Goal: Task Accomplishment & Management: Use online tool/utility

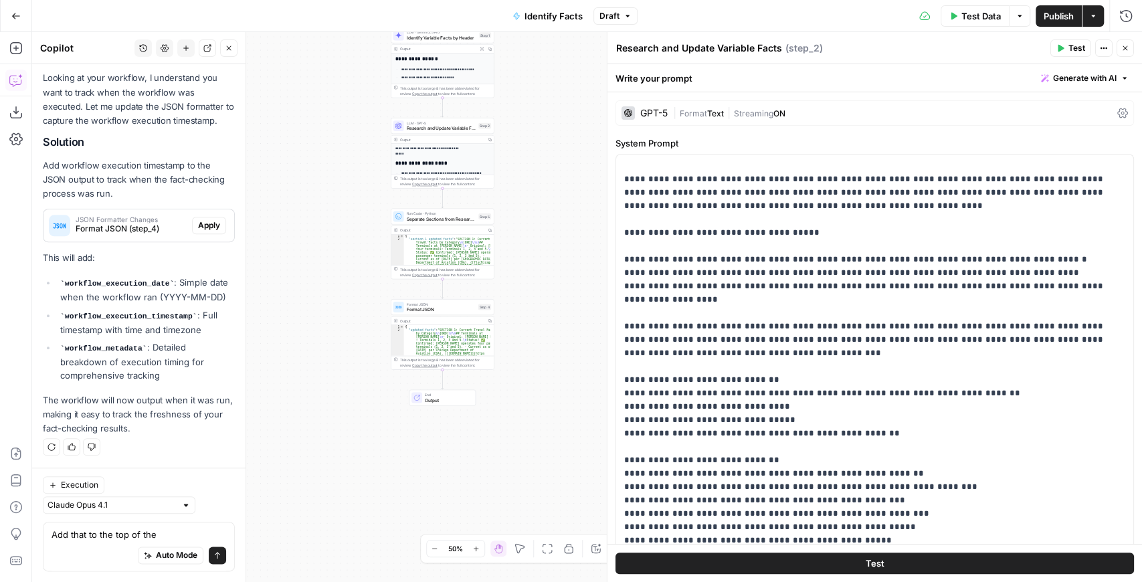
scroll to position [829, 0]
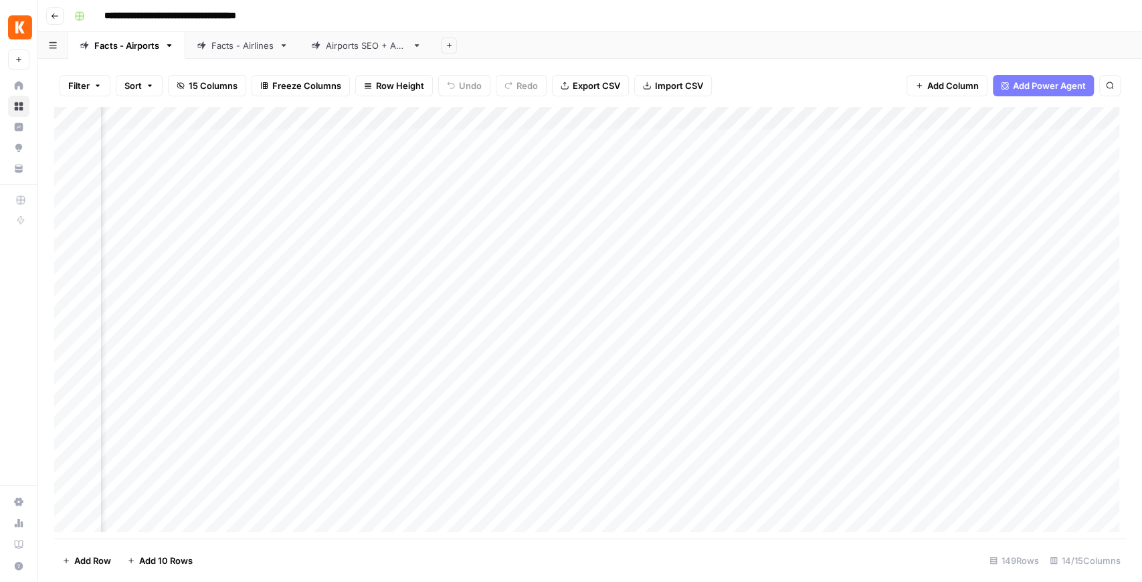
scroll to position [0, 899]
click at [376, 45] on div "Airports SEO + AEO" at bounding box center [366, 45] width 81 height 13
click at [122, 29] on header "**********" at bounding box center [589, 16] width 1103 height 32
click at [132, 41] on div "Facts - Airports" at bounding box center [126, 45] width 65 height 13
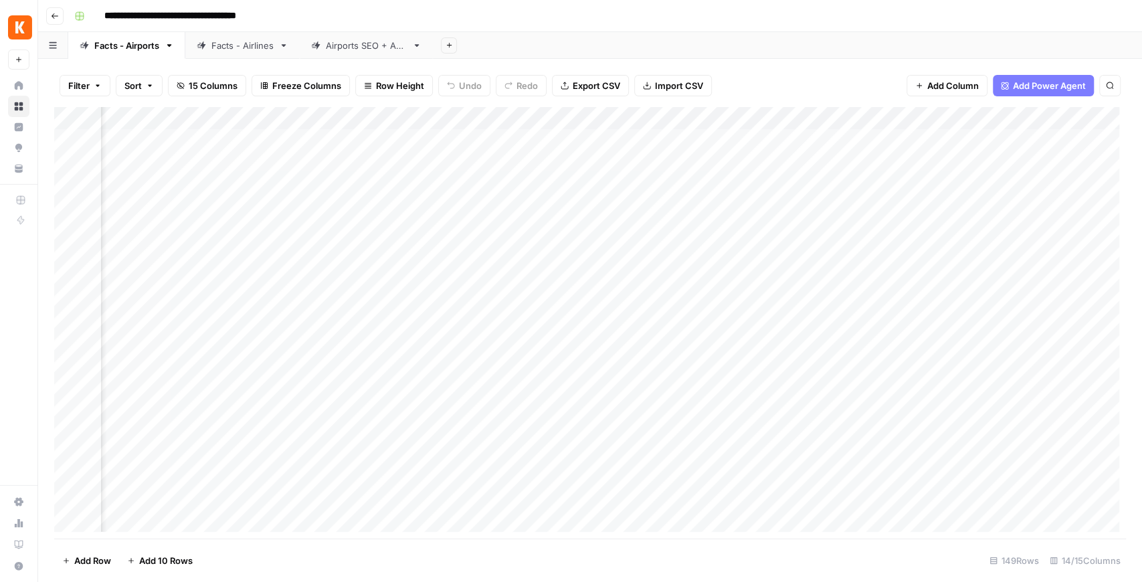
click at [238, 52] on link "Facts - Airlines" at bounding box center [242, 45] width 114 height 27
click at [346, 48] on div "Airports SEO + AEO" at bounding box center [366, 45] width 81 height 13
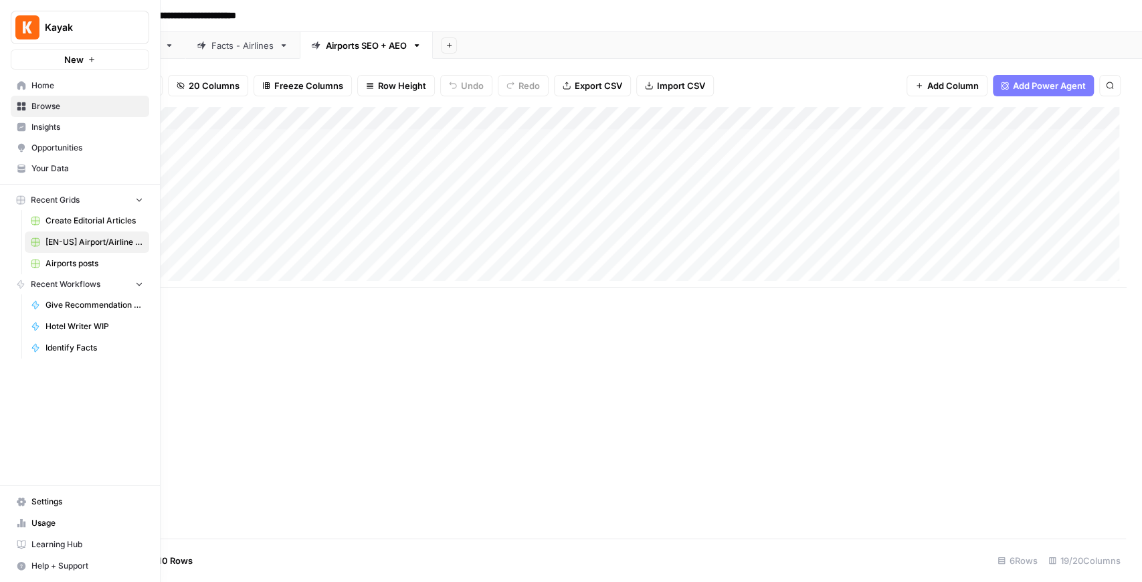
click at [70, 169] on span "Your Data" at bounding box center [87, 168] width 112 height 12
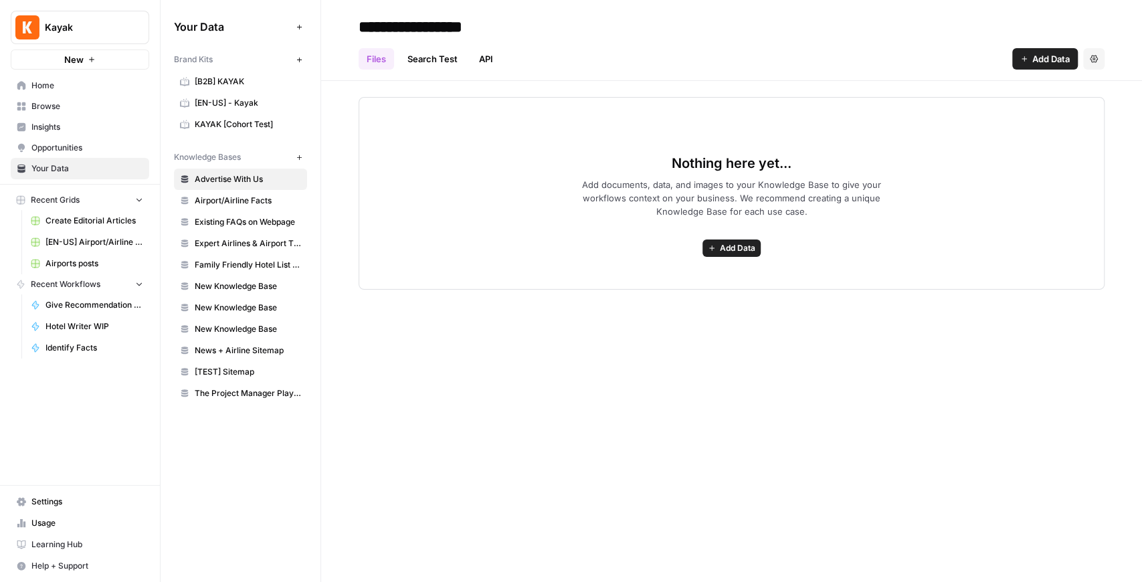
click at [294, 106] on span "[EN-US] - Kayak" at bounding box center [248, 103] width 106 height 12
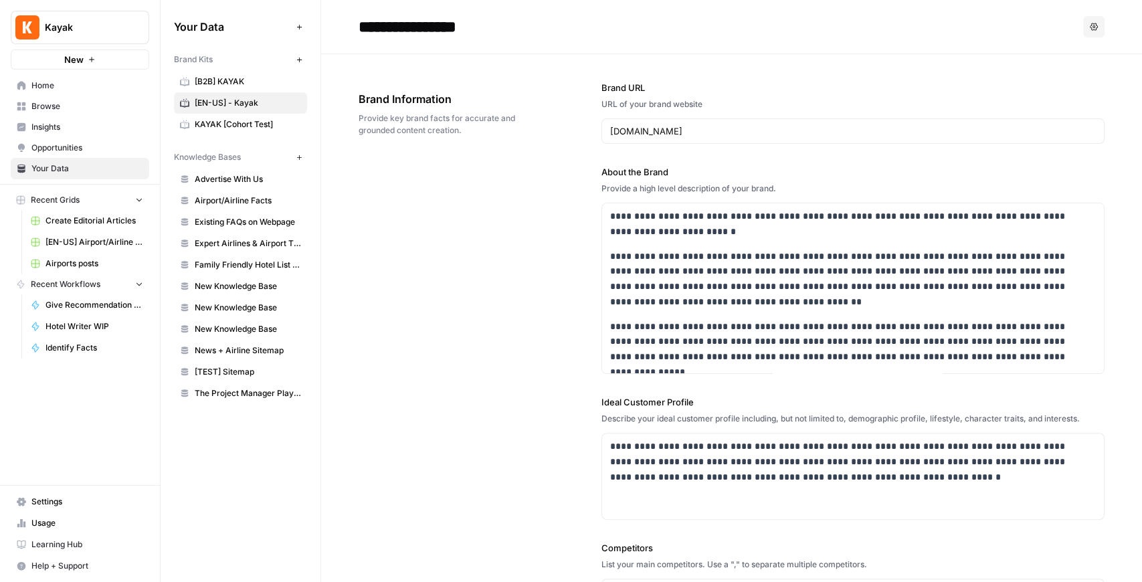
drag, startPoint x: 290, startPoint y: 106, endPoint x: 512, endPoint y: 302, distance: 296.6
click at [512, 302] on div "**********" at bounding box center [731, 488] width 746 height 869
click at [1089, 25] on icon "button" at bounding box center [1093, 27] width 8 height 8
click at [852, 64] on div "**********" at bounding box center [852, 488] width 503 height 868
click at [302, 58] on icon "button" at bounding box center [299, 59] width 7 height 7
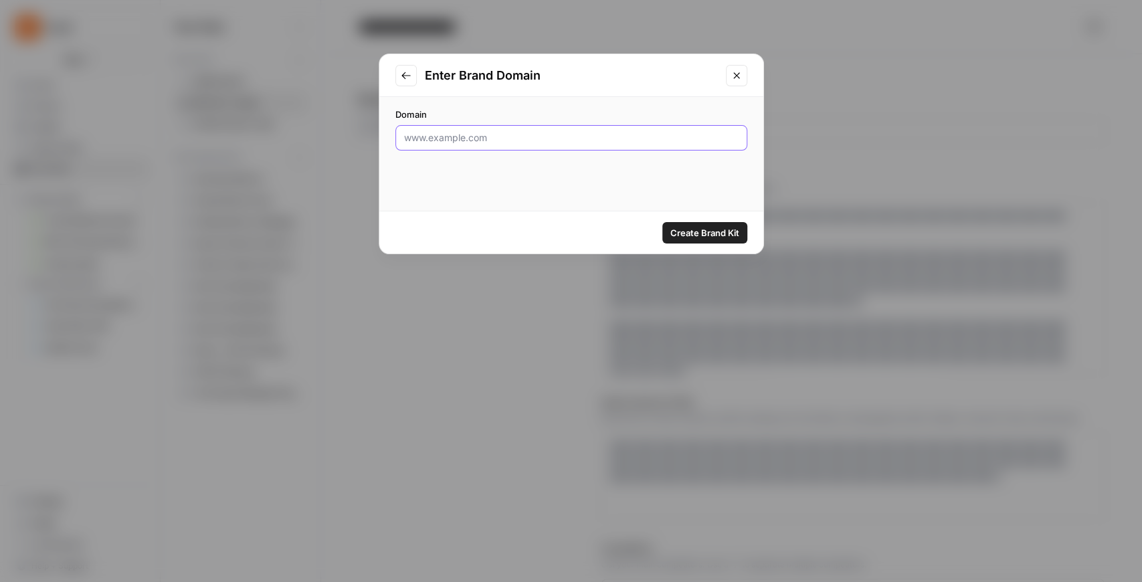
click at [504, 136] on input "Domain" at bounding box center [571, 137] width 334 height 13
type input "www.kayak.com"
click button "Create Brand Kit" at bounding box center [704, 232] width 85 height 21
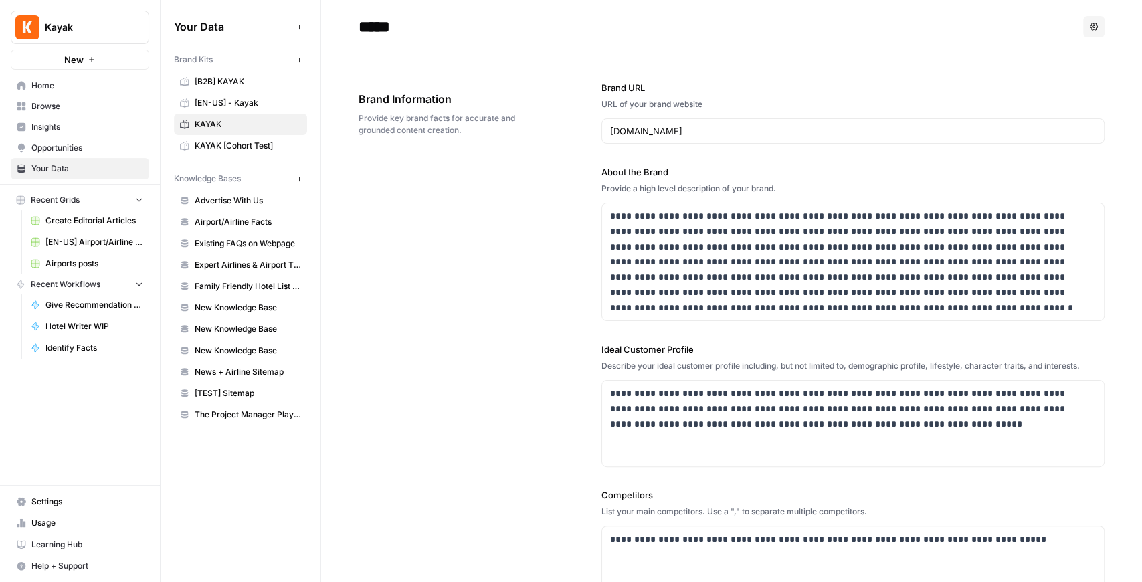
click at [406, 28] on input "*****" at bounding box center [460, 26] width 214 height 27
click at [417, 28] on input "*****" at bounding box center [460, 26] width 214 height 27
type input "**********"
click at [538, 197] on div "**********" at bounding box center [731, 420] width 746 height 732
click at [138, 25] on icon "Workspace: Kayak" at bounding box center [137, 27] width 13 height 13
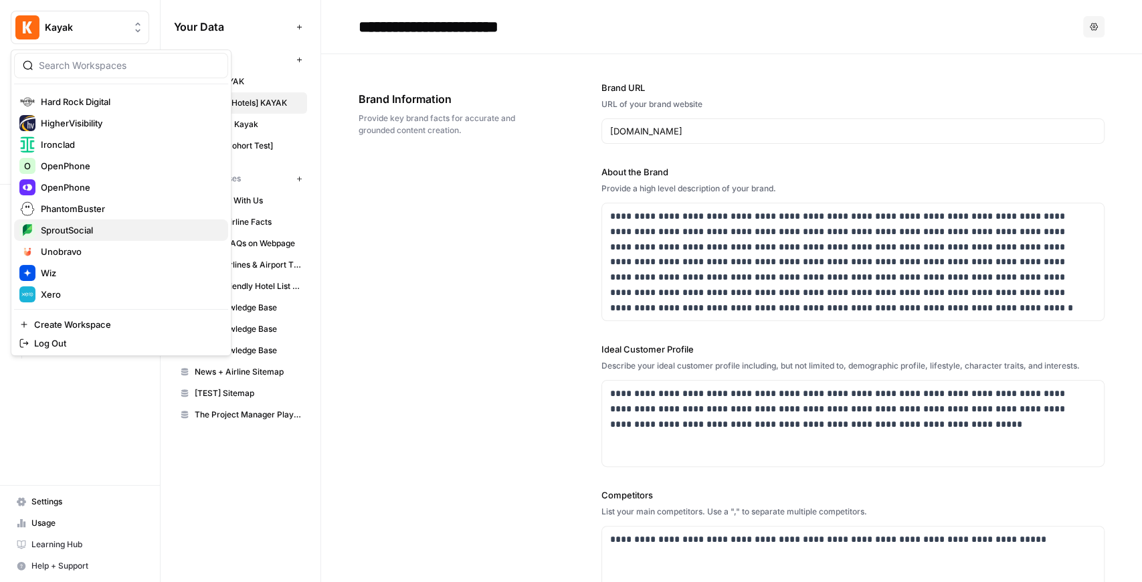
scroll to position [300, 0]
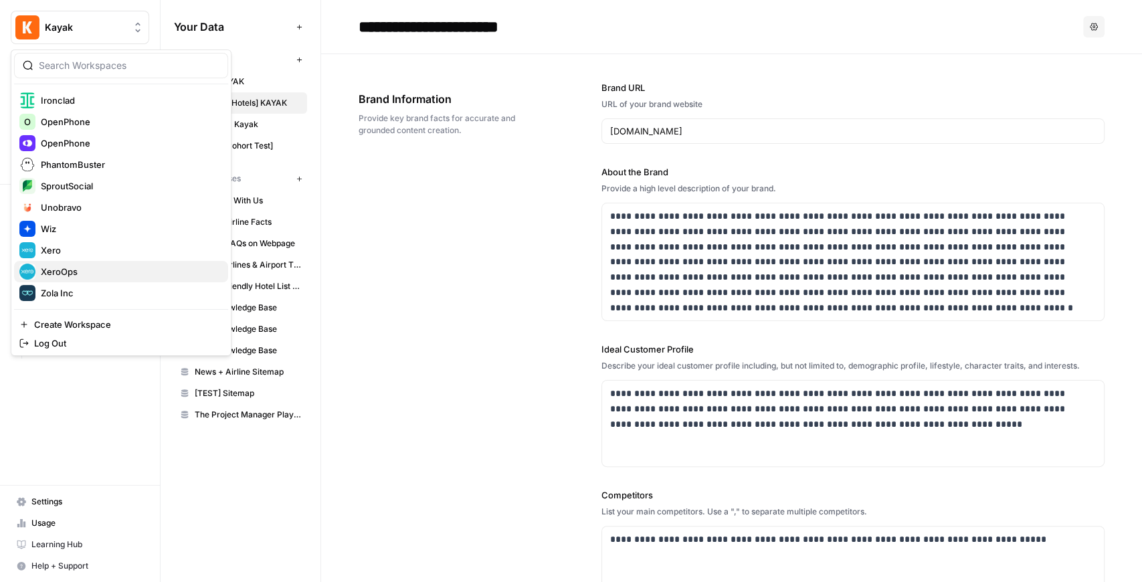
click at [100, 263] on div "XeroOps" at bounding box center [120, 271] width 203 height 16
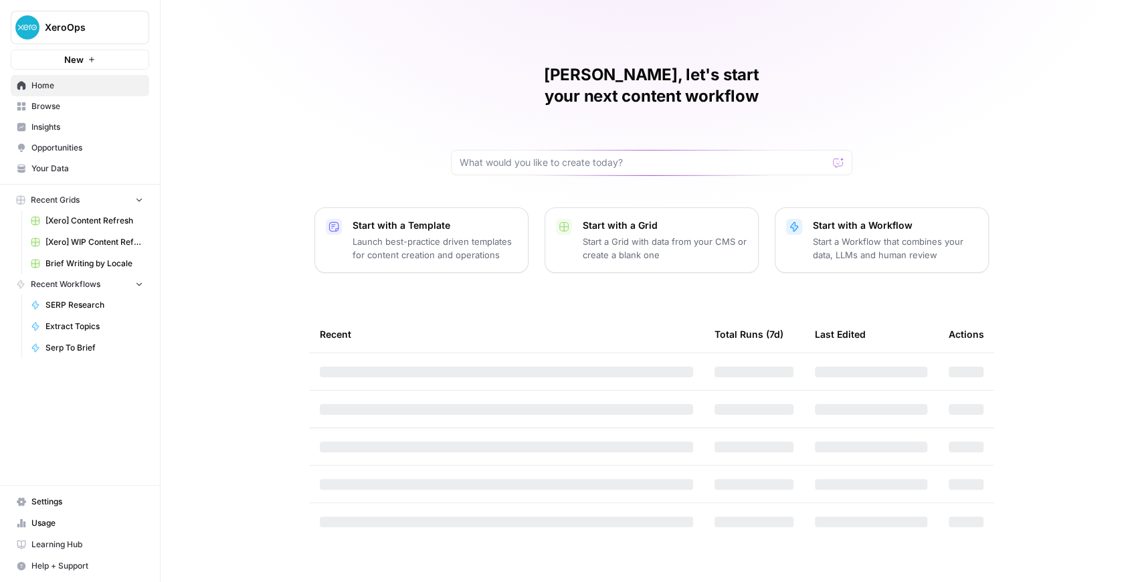
click at [106, 158] on link "Your Data" at bounding box center [80, 168] width 138 height 21
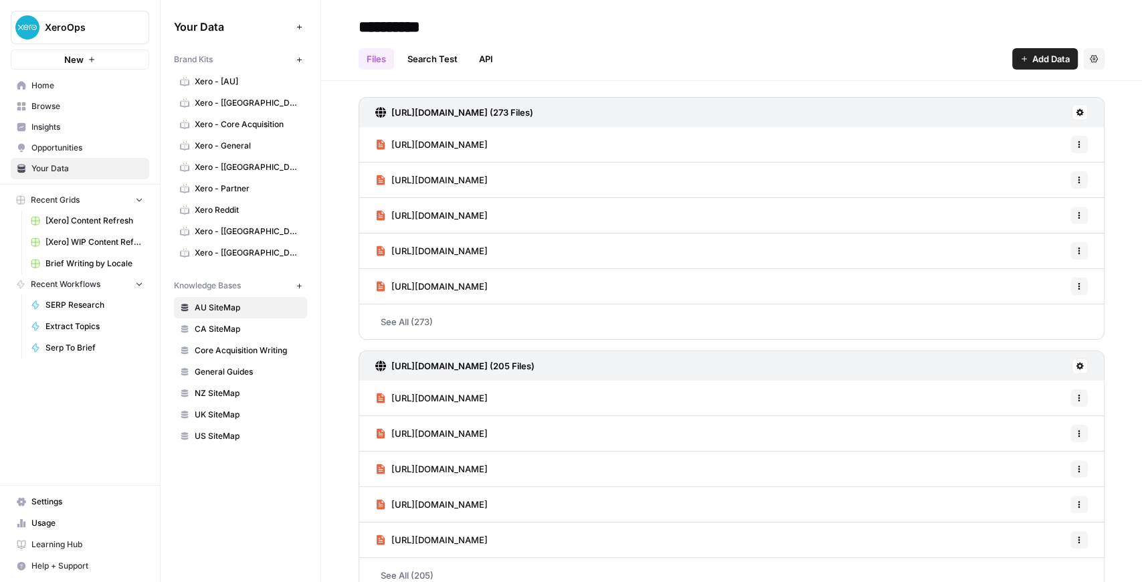
click at [67, 142] on span "Opportunities" at bounding box center [87, 148] width 112 height 12
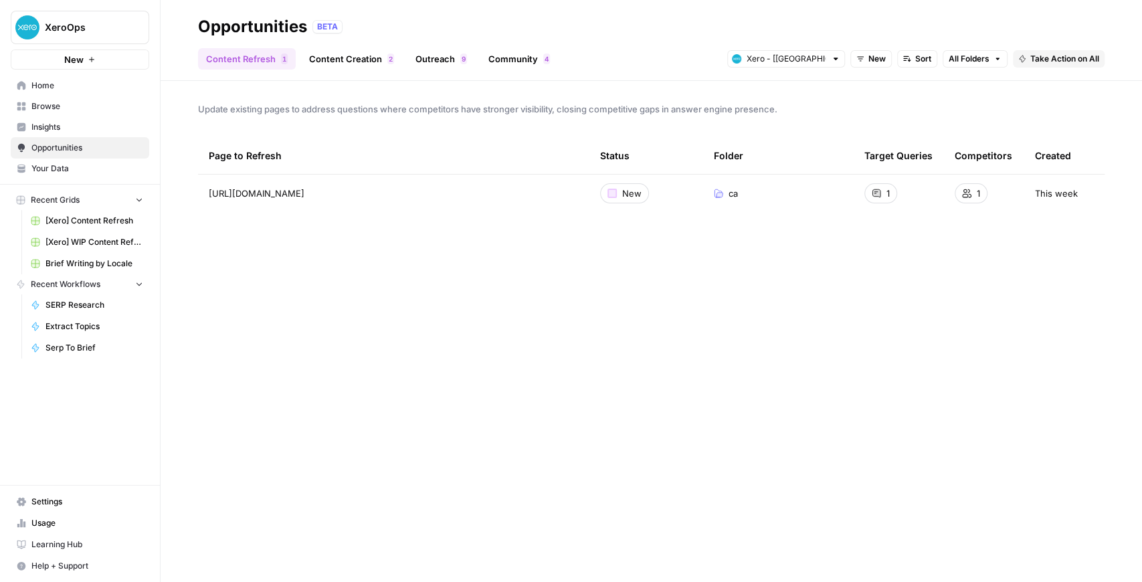
click at [66, 130] on span "Insights" at bounding box center [87, 127] width 112 height 12
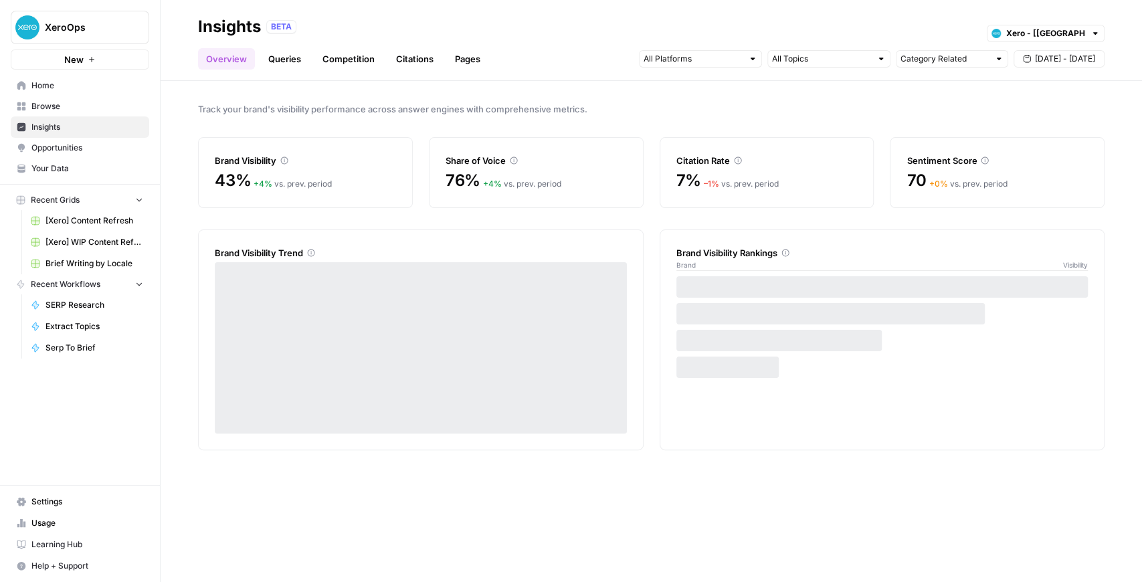
click at [66, 111] on span "Browse" at bounding box center [87, 106] width 112 height 12
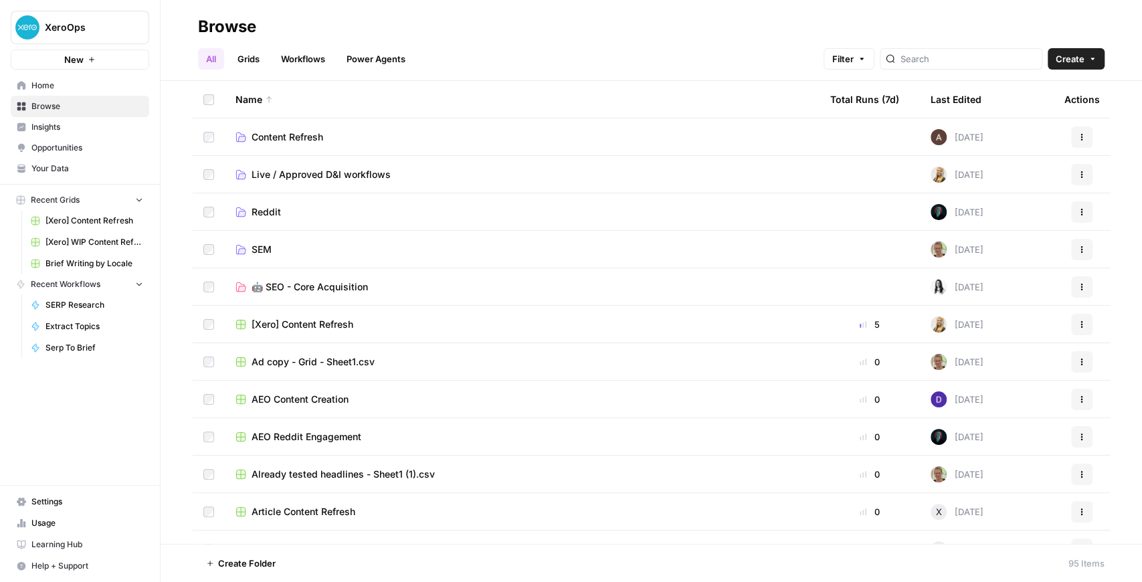
click at [73, 503] on span "Settings" at bounding box center [87, 502] width 112 height 12
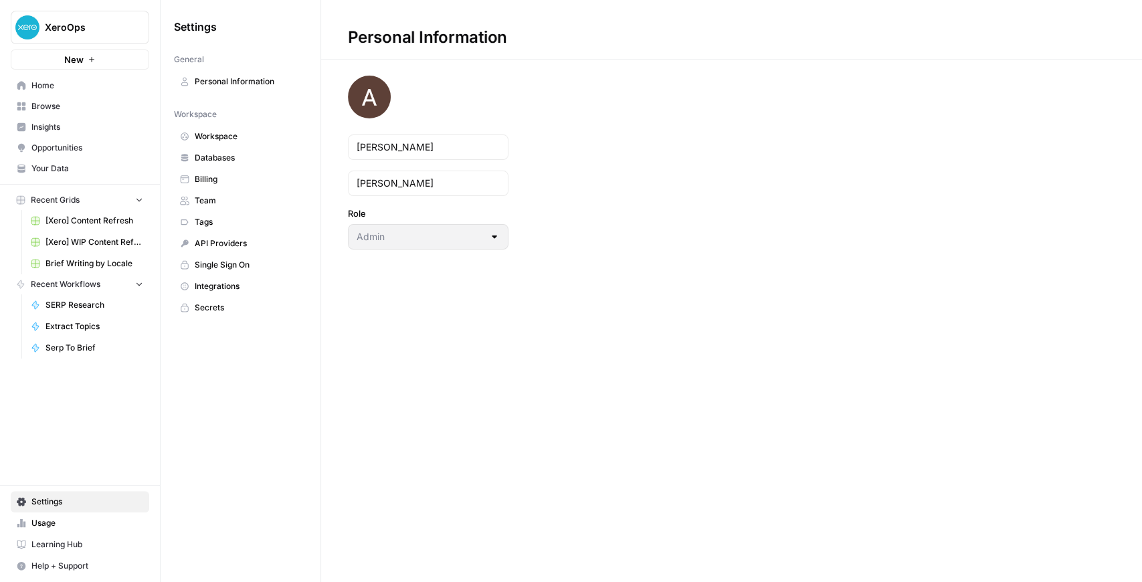
click at [71, 527] on span "Usage" at bounding box center [87, 523] width 112 height 12
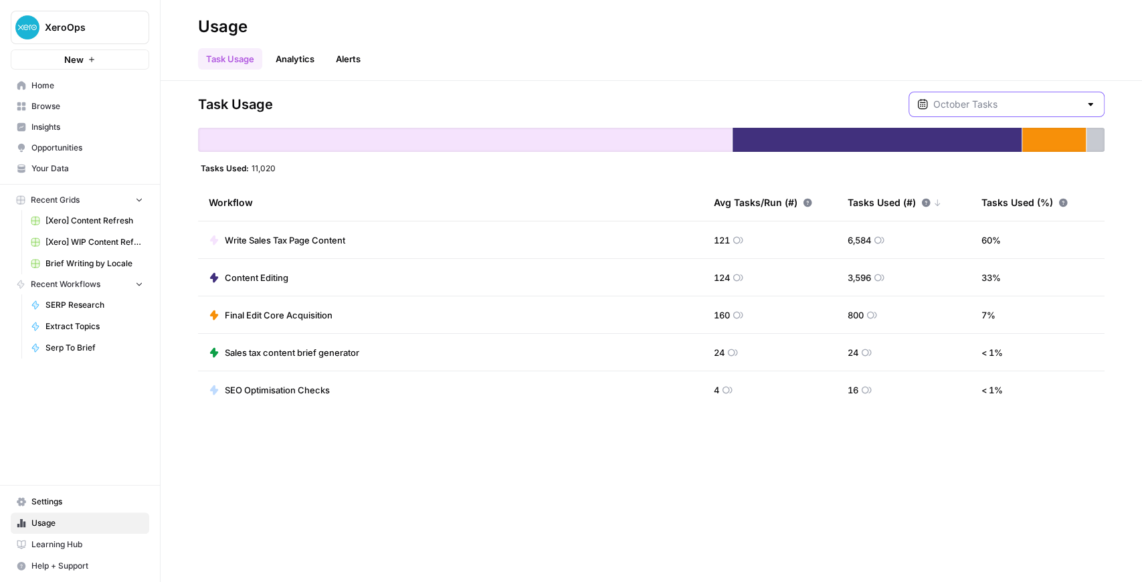
click at [966, 107] on input "text" at bounding box center [1006, 104] width 146 height 13
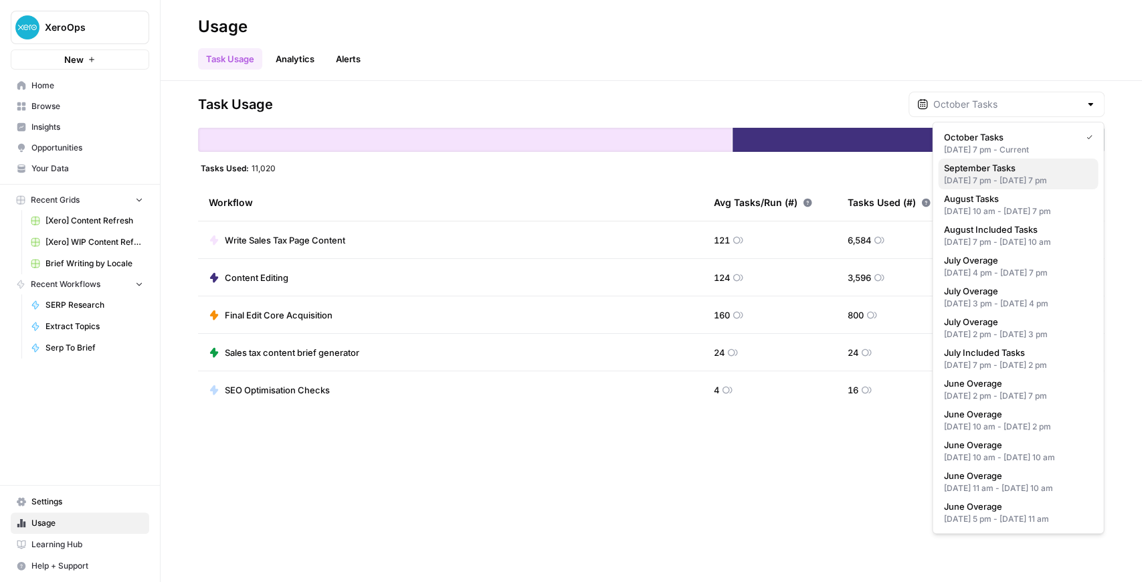
click at [990, 174] on span "September Tasks" at bounding box center [1015, 167] width 144 height 13
type input "September Tasks"
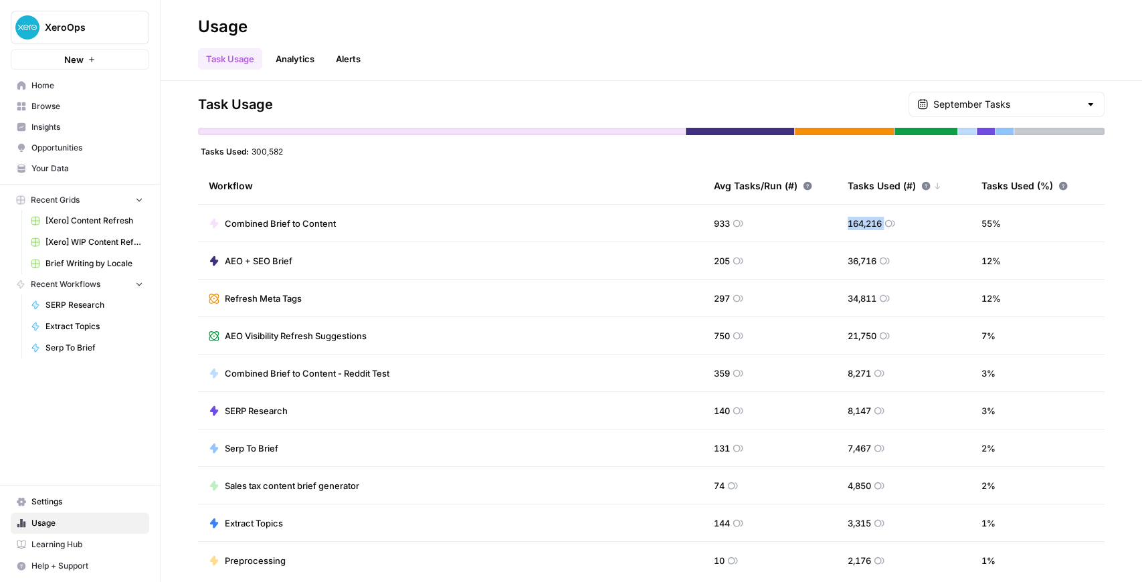
drag, startPoint x: 841, startPoint y: 224, endPoint x: 903, endPoint y: 223, distance: 62.9
click at [903, 223] on td "164,216" at bounding box center [904, 223] width 134 height 37
drag, startPoint x: 841, startPoint y: 300, endPoint x: 875, endPoint y: 300, distance: 34.1
click at [873, 300] on div "34,811" at bounding box center [868, 298] width 42 height 13
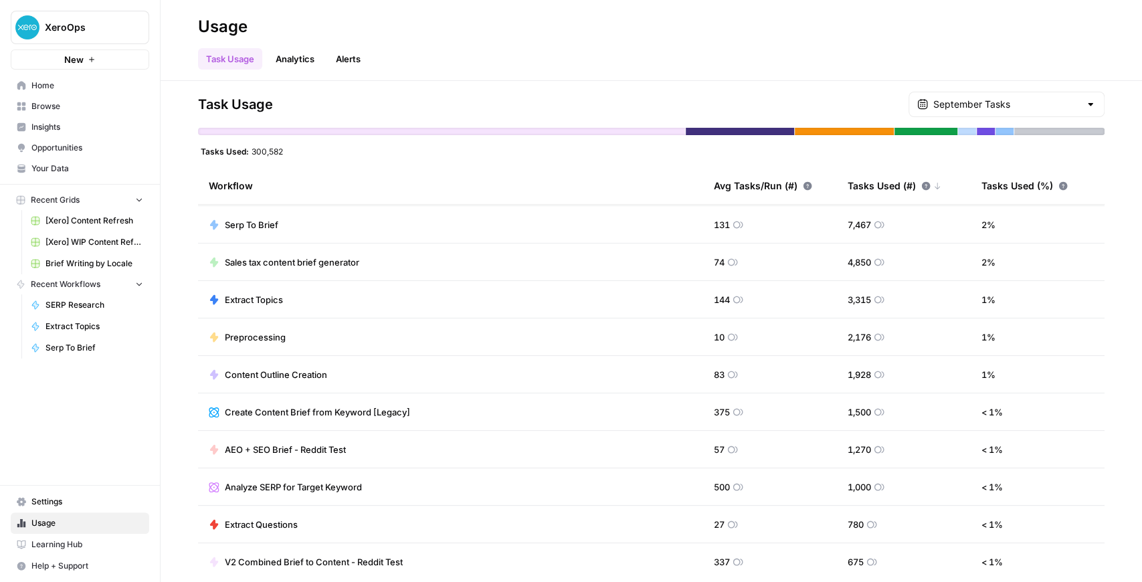
scroll to position [223, 0]
drag, startPoint x: 841, startPoint y: 378, endPoint x: 873, endPoint y: 377, distance: 32.1
click at [873, 377] on td "1,928" at bounding box center [904, 374] width 134 height 37
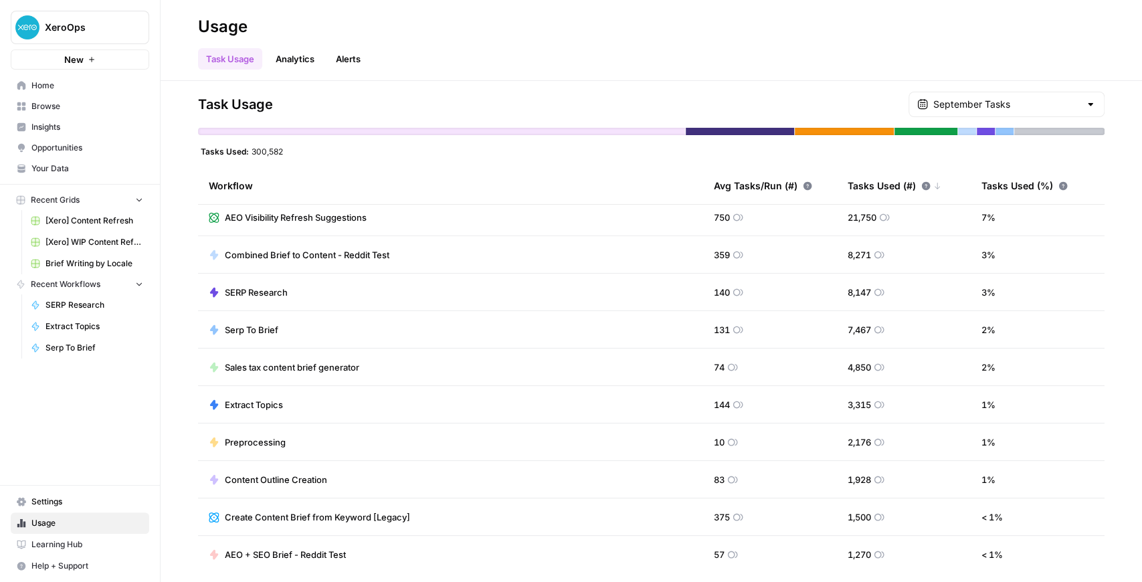
scroll to position [0, 0]
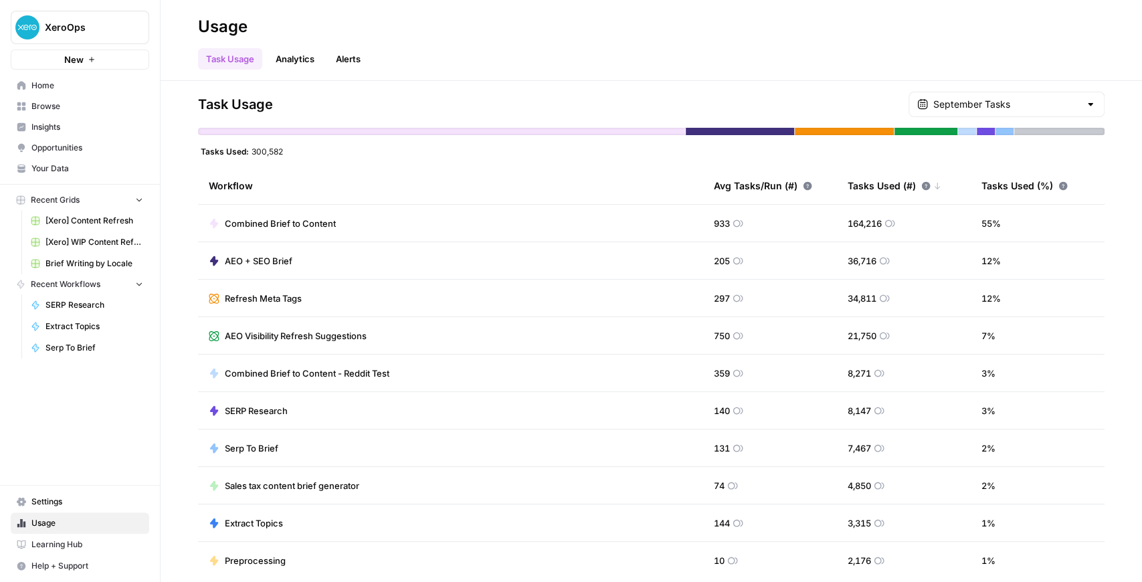
click at [110, 35] on button "XeroOps" at bounding box center [80, 27] width 138 height 33
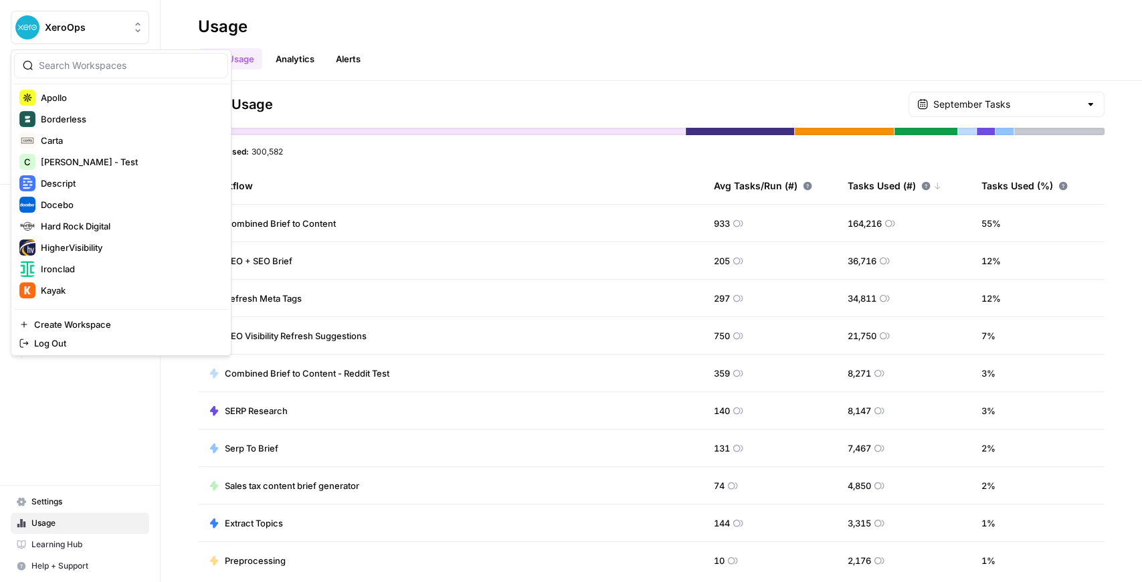
scroll to position [223, 0]
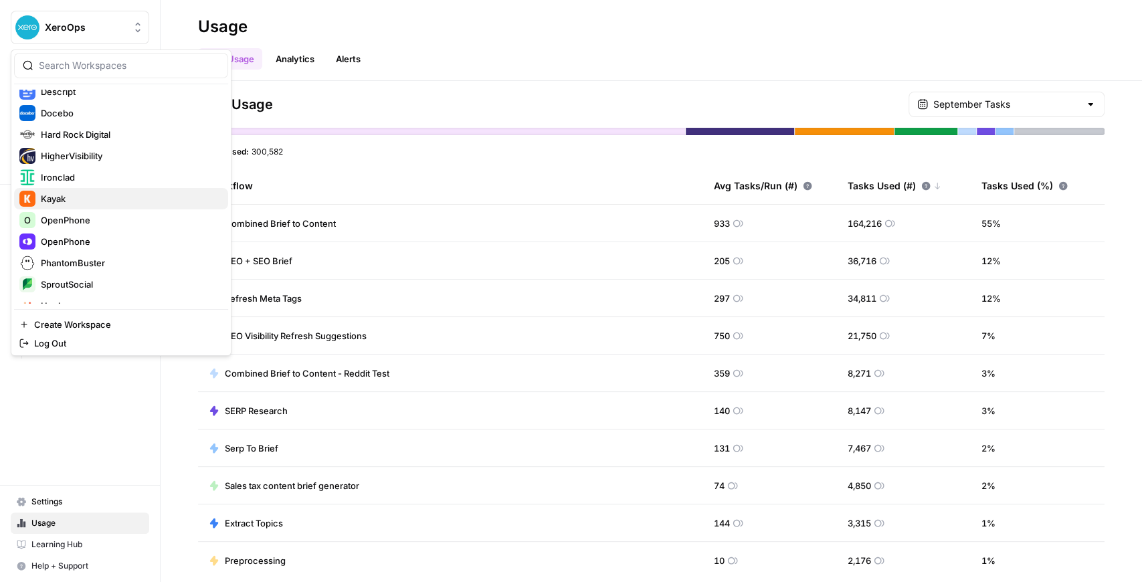
click at [99, 197] on span "Kayak" at bounding box center [129, 198] width 177 height 13
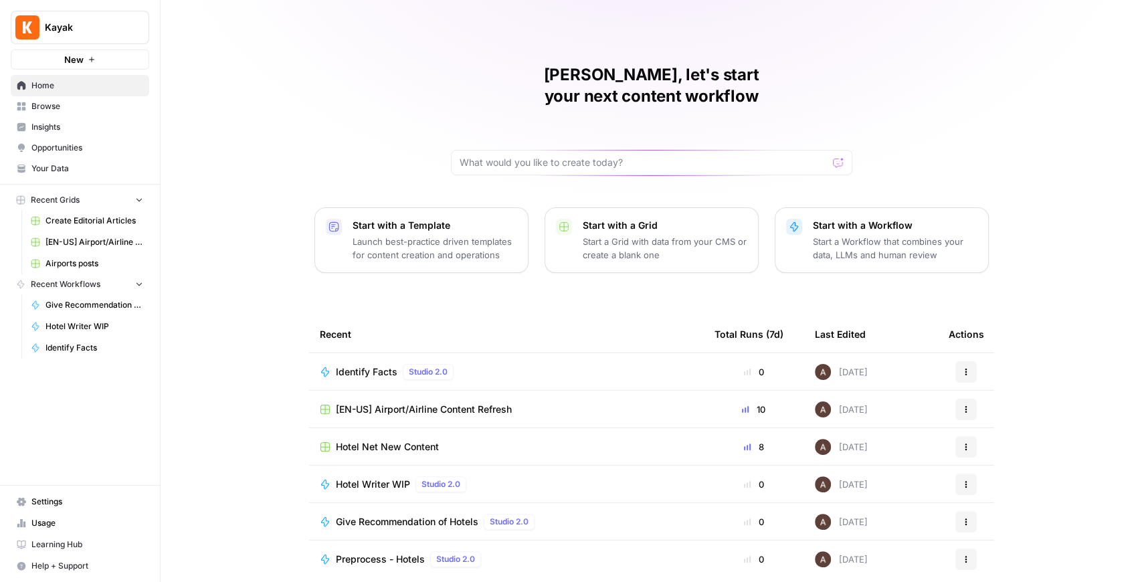
click at [95, 236] on span "[EN-US] Airport/Airline Content Refresh" at bounding box center [94, 242] width 98 height 12
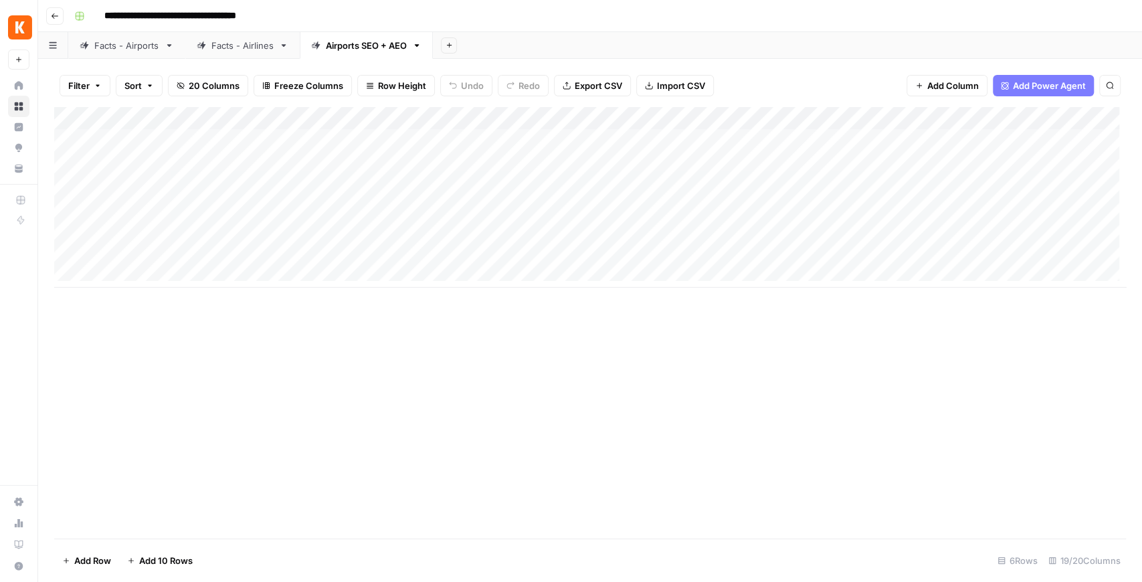
click at [225, 43] on div "Facts - Airlines" at bounding box center [242, 45] width 62 height 13
click at [128, 47] on div "Facts - Airports" at bounding box center [126, 45] width 65 height 13
click at [362, 47] on div "Airports SEO + AEO" at bounding box center [366, 45] width 81 height 13
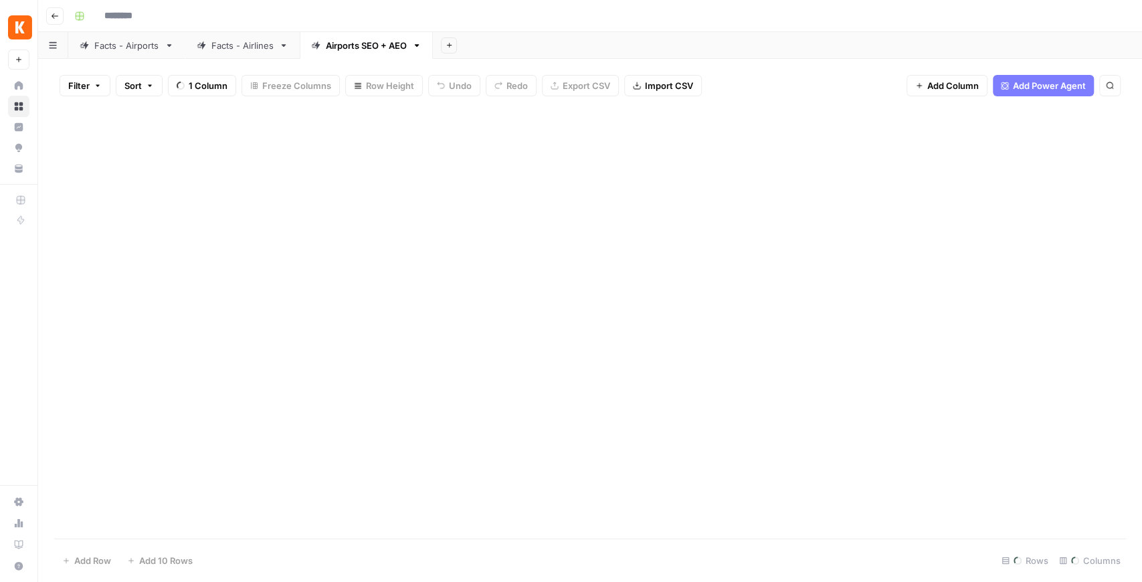
type input "**********"
click at [101, 48] on div "Facts - Airports" at bounding box center [126, 45] width 65 height 13
click at [348, 47] on div "Airports SEO + AEO" at bounding box center [366, 45] width 81 height 13
click at [158, 51] on div "Facts - Airports" at bounding box center [126, 45] width 65 height 13
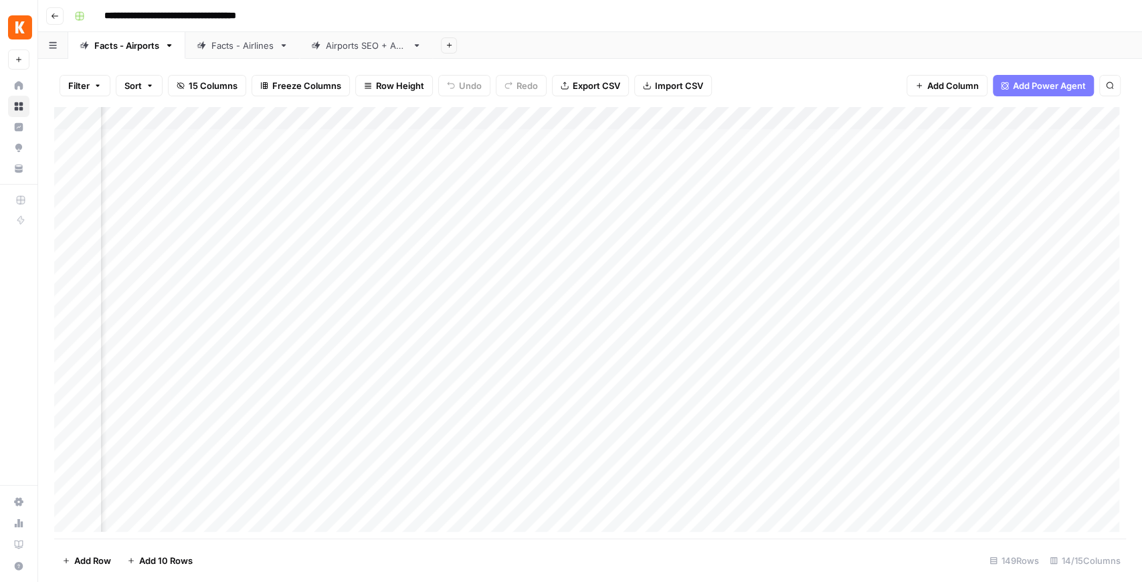
scroll to position [0, 972]
click at [325, 49] on div "Airports SEO + AEO" at bounding box center [359, 45] width 96 height 13
click at [574, 138] on div "Add Column" at bounding box center [589, 197] width 1071 height 181
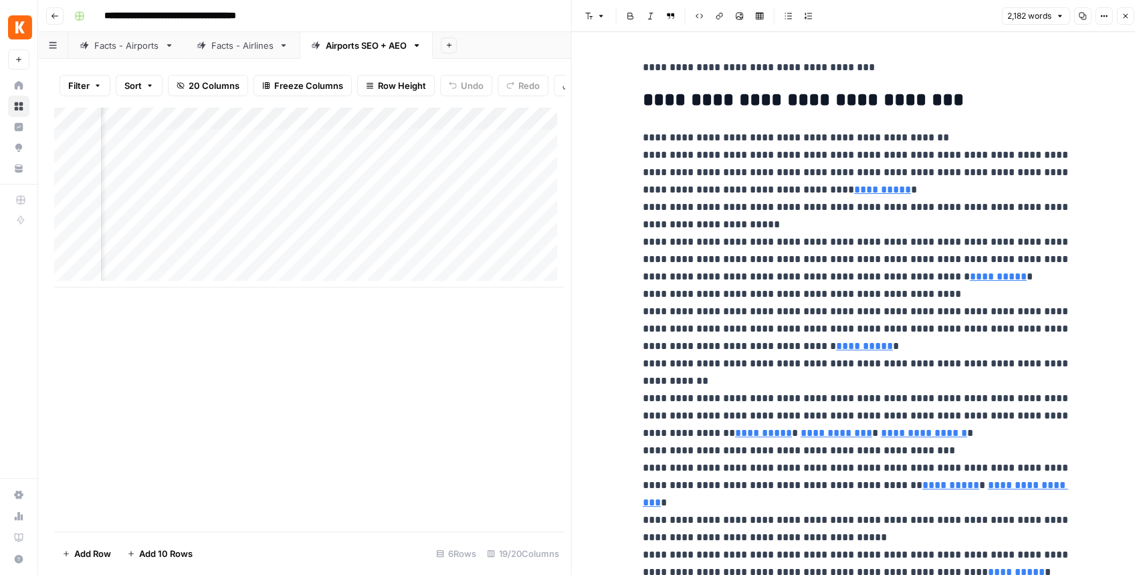
click at [1122, 14] on icon "button" at bounding box center [1125, 16] width 8 height 8
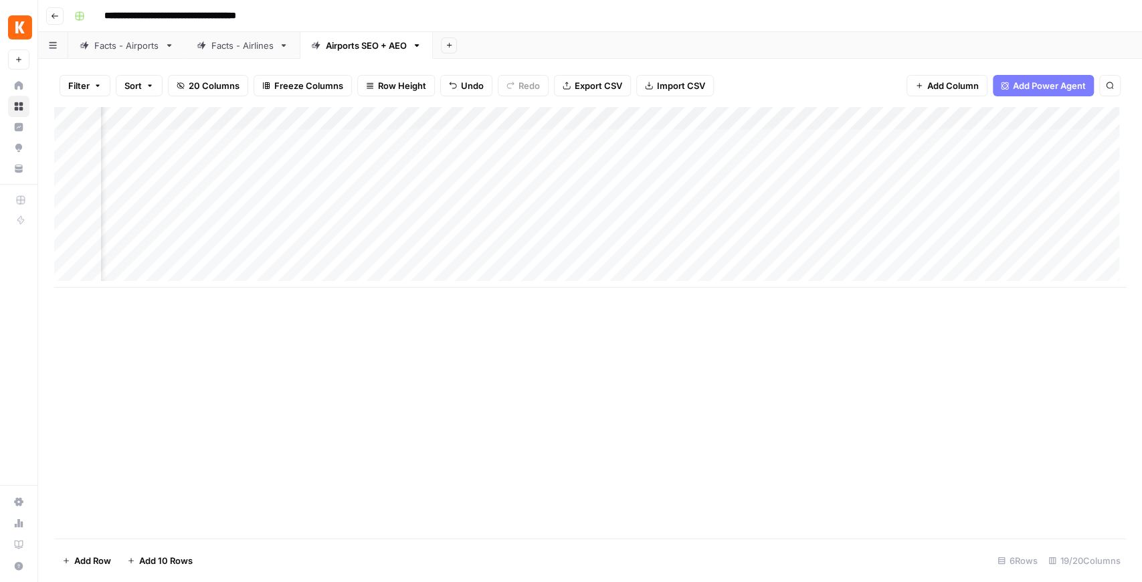
scroll to position [0, 556]
click at [667, 118] on div "Add Column" at bounding box center [589, 197] width 1071 height 181
click at [128, 49] on div "Facts - Airports" at bounding box center [126, 45] width 65 height 13
click at [809, 118] on div "Add Column" at bounding box center [589, 322] width 1071 height 431
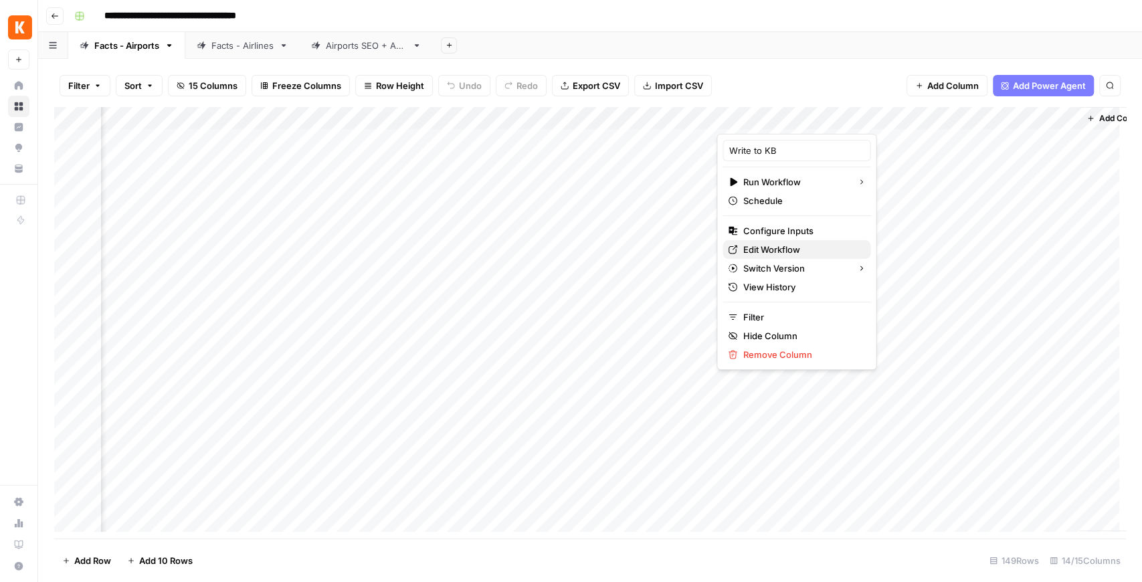
click at [773, 249] on span "Edit Workflow" at bounding box center [800, 249] width 117 height 13
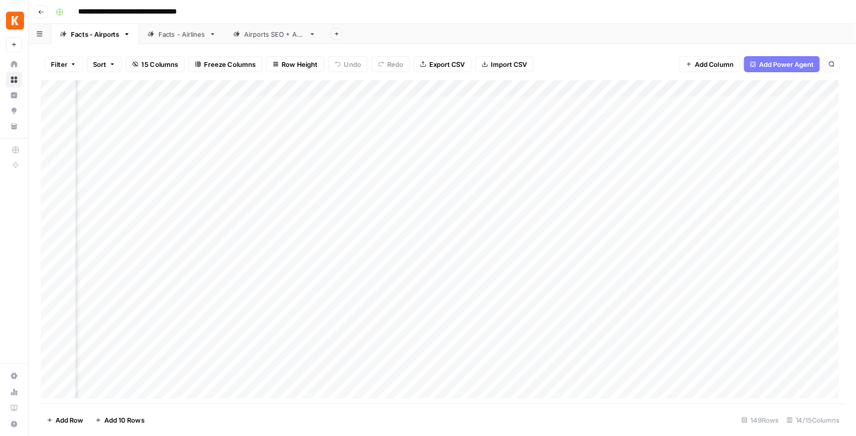
scroll to position [0, 0]
click at [128, 142] on div "Add Column" at bounding box center [589, 322] width 1071 height 431
click at [130, 171] on div "Add Column" at bounding box center [589, 322] width 1071 height 431
click at [135, 143] on div "Add Column" at bounding box center [589, 322] width 1071 height 431
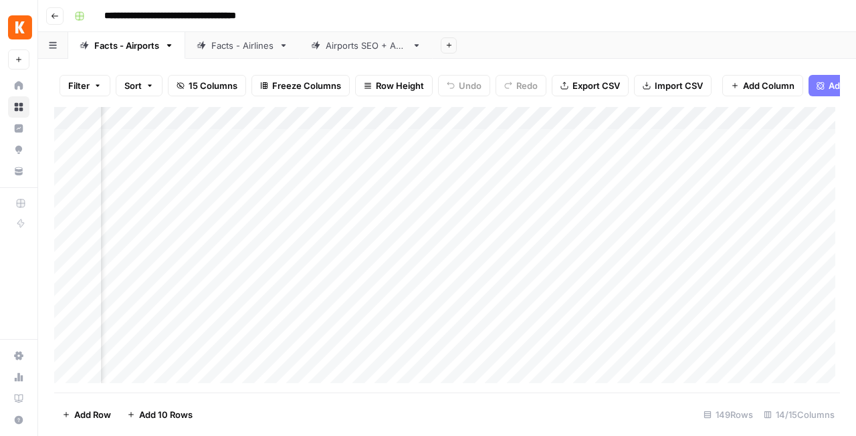
scroll to position [0, 699]
click at [687, 122] on div "Add Column" at bounding box center [447, 247] width 786 height 281
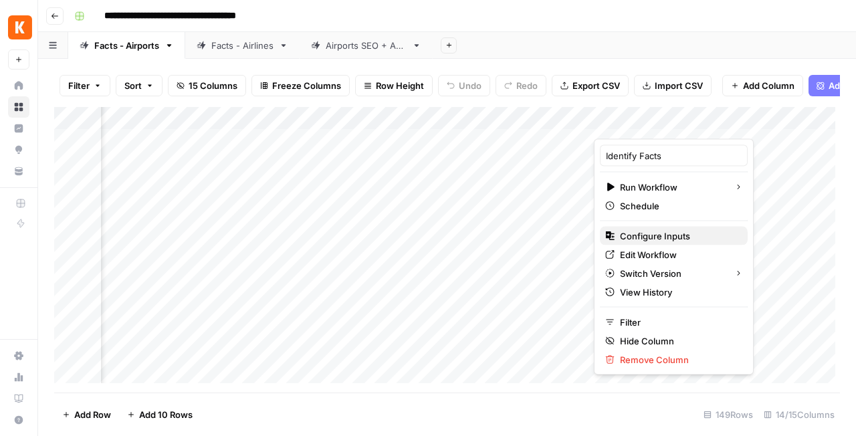
click at [682, 239] on span "Configure Inputs" at bounding box center [678, 235] width 117 height 13
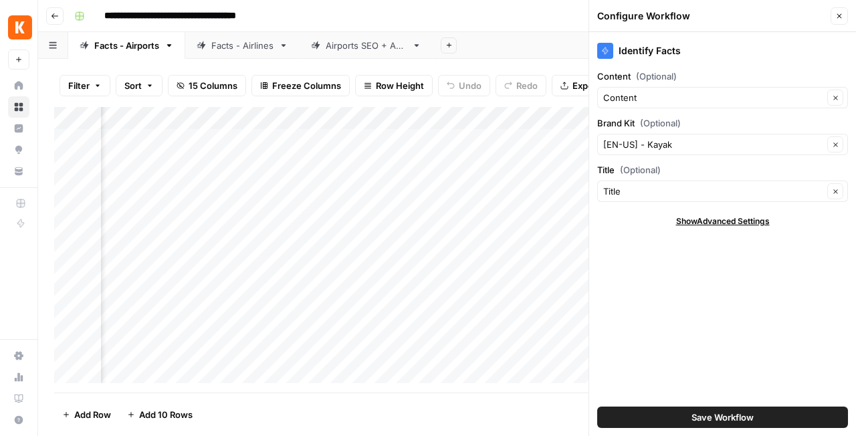
scroll to position [0, 343]
click at [837, 15] on icon "button" at bounding box center [839, 16] width 8 height 8
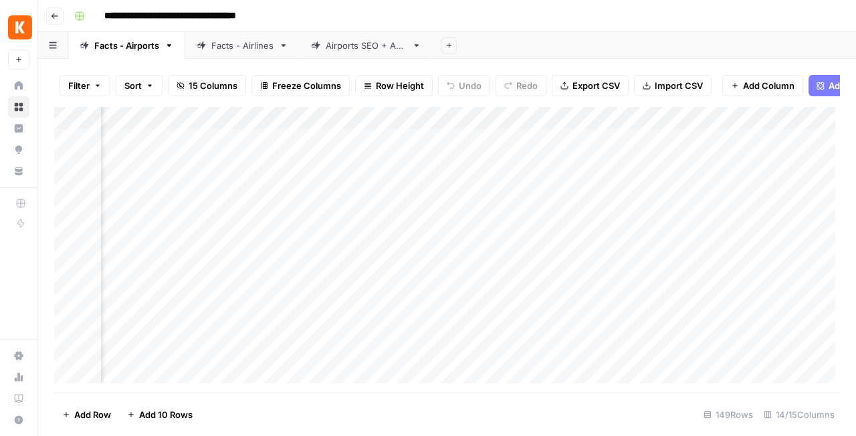
scroll to position [0, 1152]
click at [380, 51] on div "Airports SEO + AEO" at bounding box center [366, 45] width 81 height 13
click at [144, 49] on div "Facts - Airports" at bounding box center [126, 45] width 65 height 13
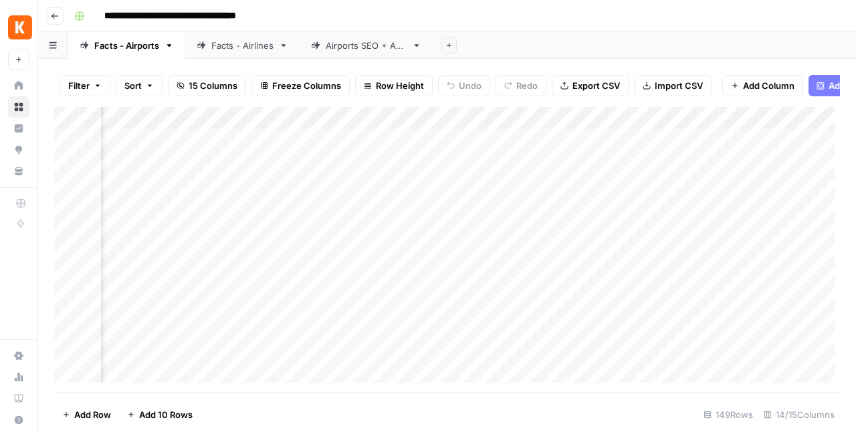
click at [368, 49] on div "Airports SEO + AEO" at bounding box center [366, 45] width 81 height 13
click at [141, 46] on div "Facts - Airports" at bounding box center [126, 45] width 65 height 13
click at [377, 43] on div "Airports SEO + AEO" at bounding box center [366, 45] width 81 height 13
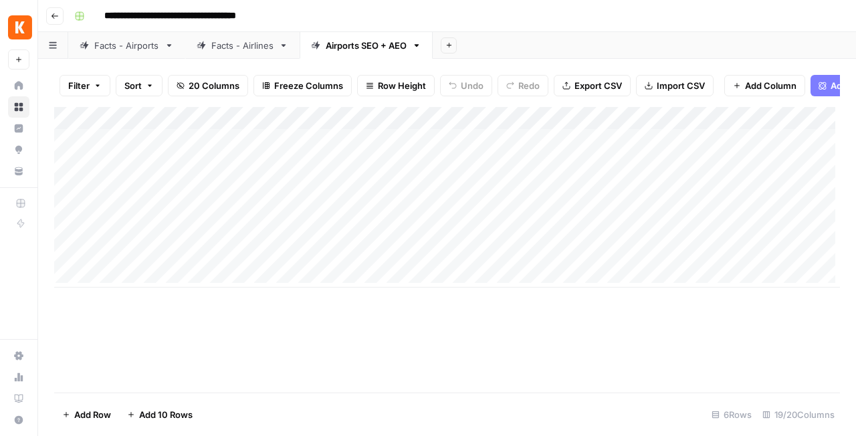
click at [150, 52] on link "Facts - Airports" at bounding box center [126, 45] width 117 height 27
drag, startPoint x: 674, startPoint y: 393, endPoint x: 720, endPoint y: 393, distance: 45.5
click at [720, 393] on footer "Add Row Add 10 Rows 149 Rows 14/15 Columns" at bounding box center [447, 414] width 786 height 43
click at [518, 121] on div "Add Column" at bounding box center [447, 247] width 786 height 281
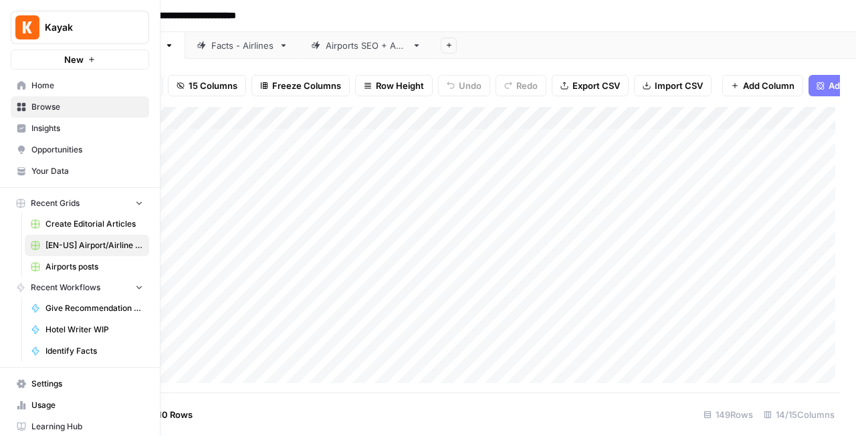
click at [27, 351] on link "Identify Facts" at bounding box center [87, 350] width 124 height 21
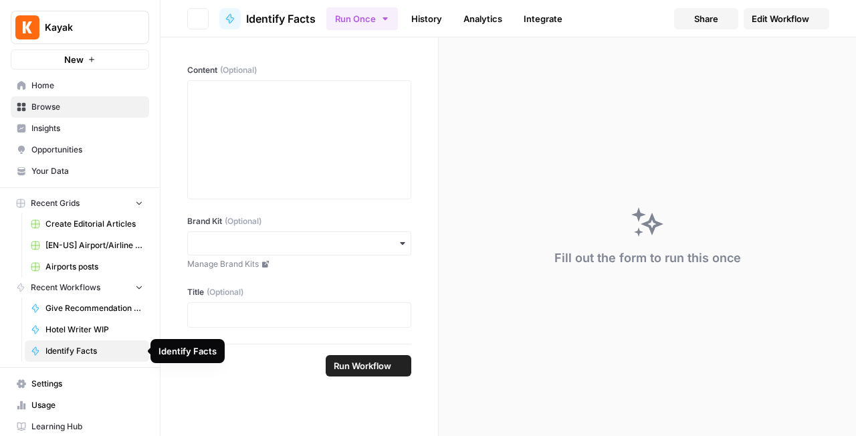
click at [39, 383] on span "Settings" at bounding box center [87, 384] width 112 height 12
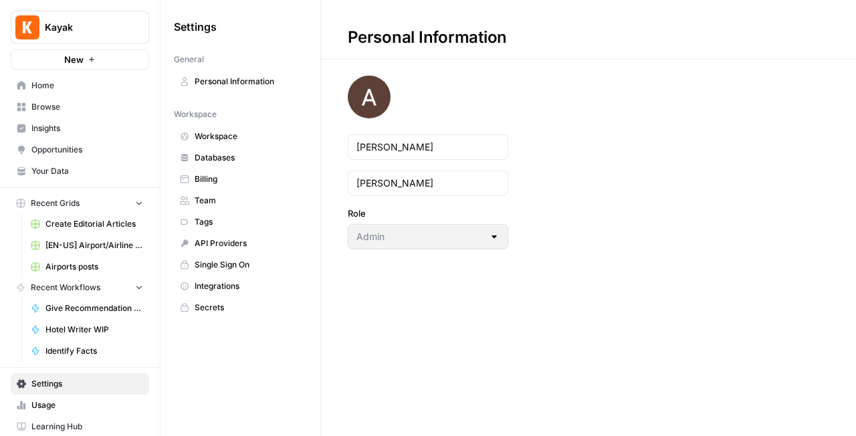
click at [240, 139] on span "Workspace" at bounding box center [248, 136] width 106 height 12
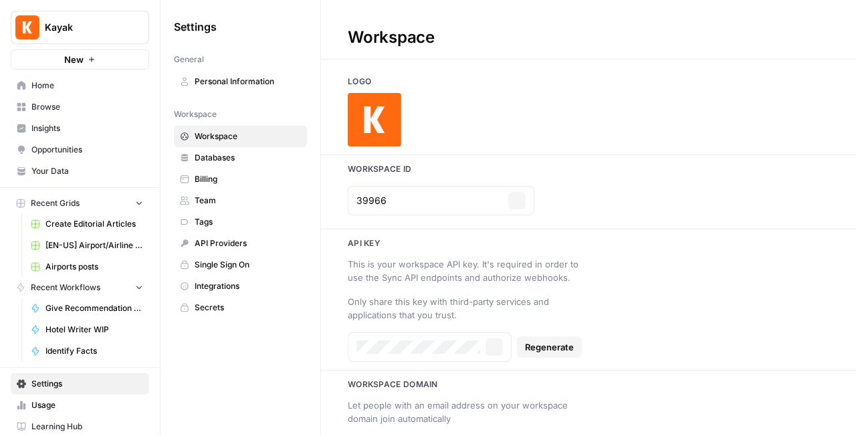
type input "https://www.kayak.com/"
click at [240, 194] on link "Team" at bounding box center [240, 200] width 133 height 21
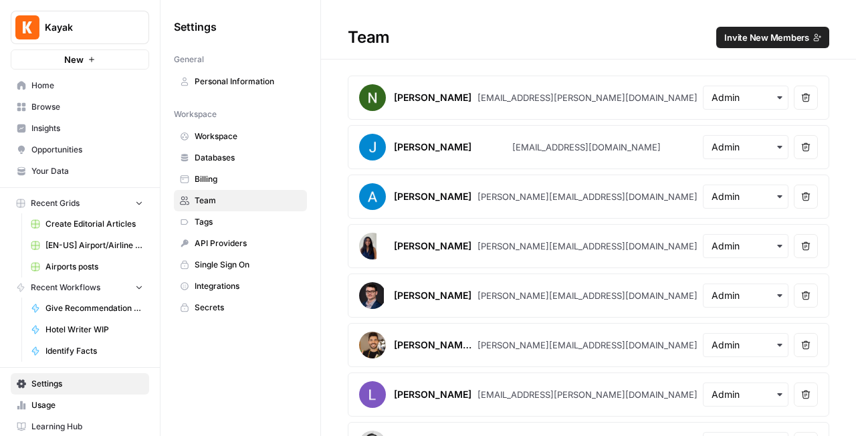
click at [46, 110] on span "Browse" at bounding box center [87, 107] width 112 height 12
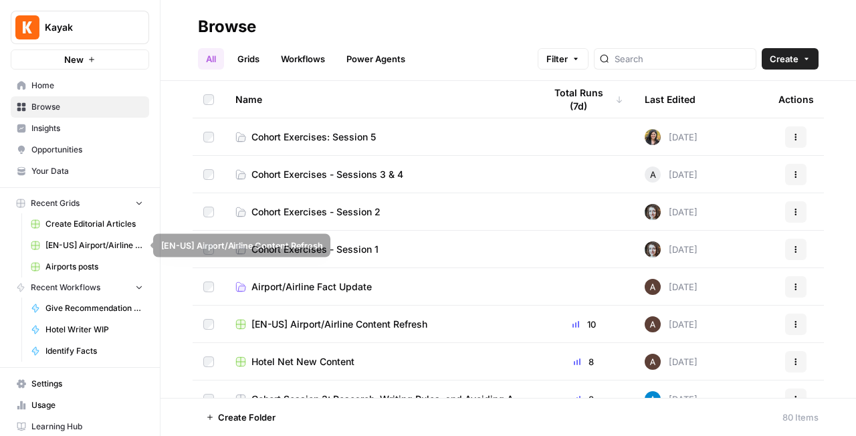
click at [94, 246] on span "[EN-US] Airport/Airline Content Refresh" at bounding box center [94, 245] width 98 height 12
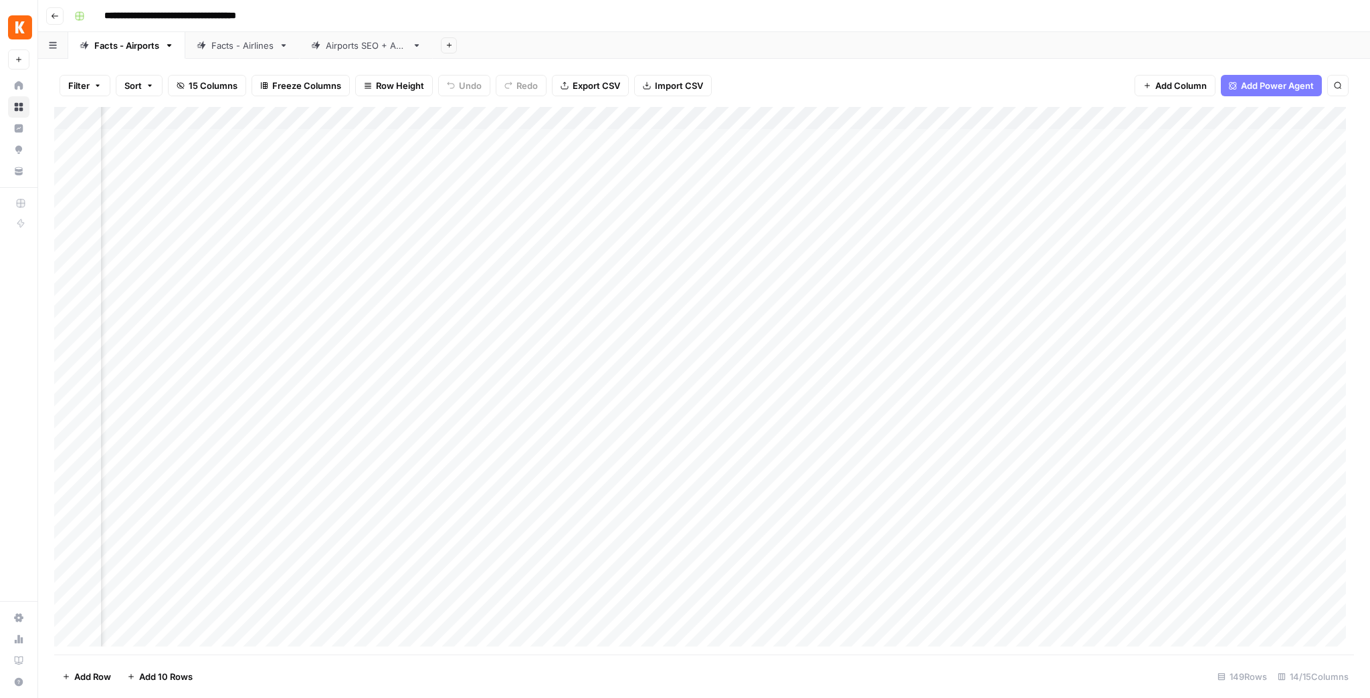
scroll to position [0, 745]
click at [1001, 122] on div "Add Column" at bounding box center [703, 381] width 1299 height 548
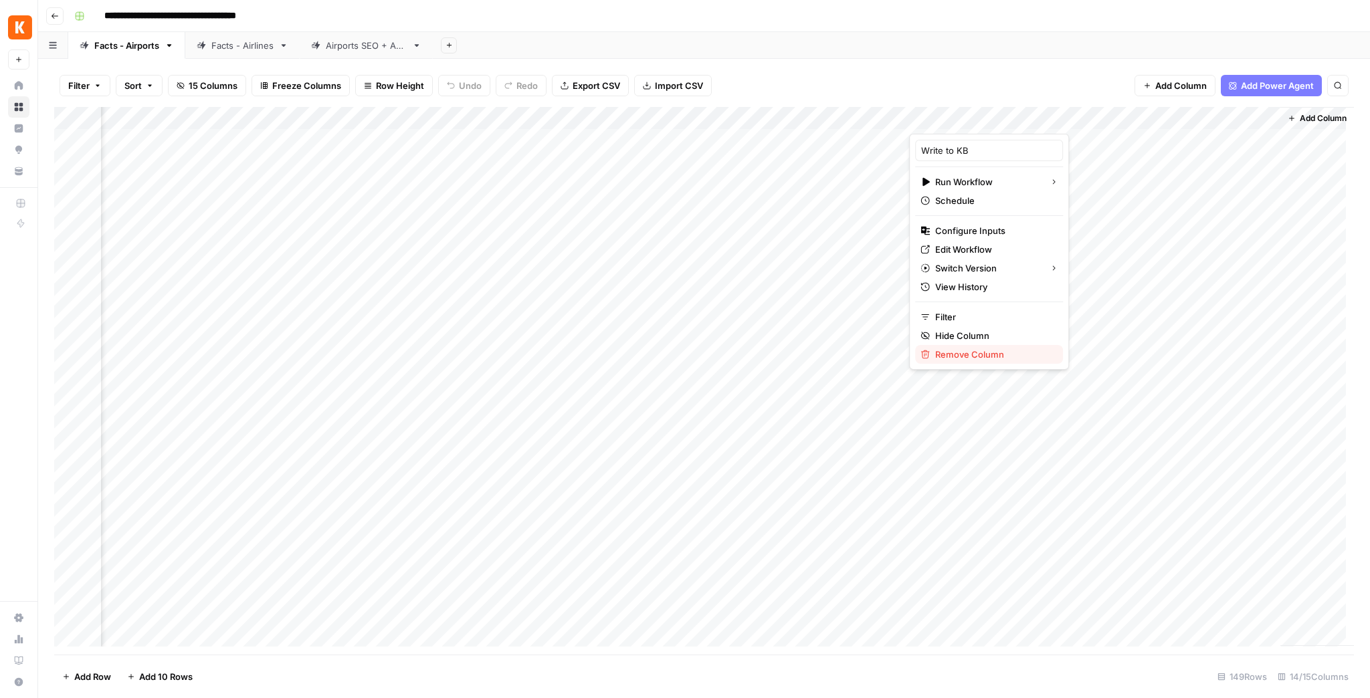
click at [1007, 358] on span "Remove Column" at bounding box center [993, 354] width 117 height 13
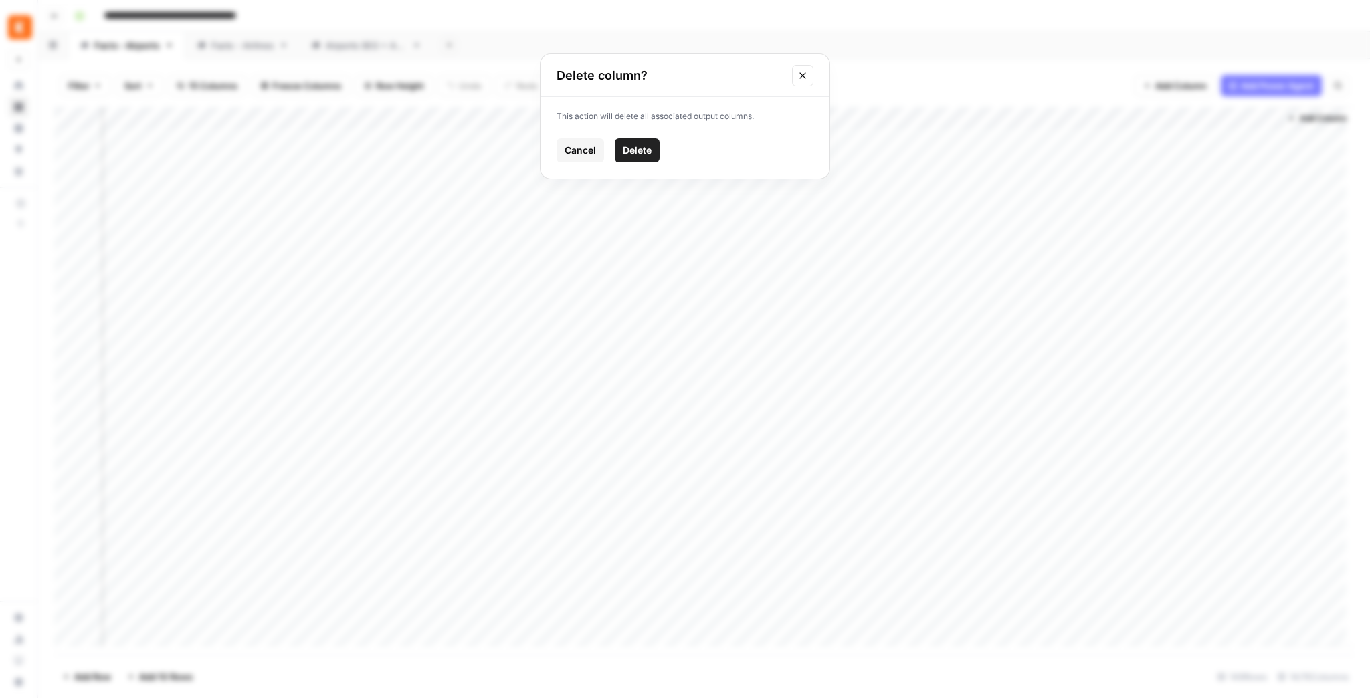
click at [641, 154] on span "Delete" at bounding box center [637, 150] width 29 height 13
click at [1141, 119] on div "Add Column" at bounding box center [703, 381] width 1299 height 548
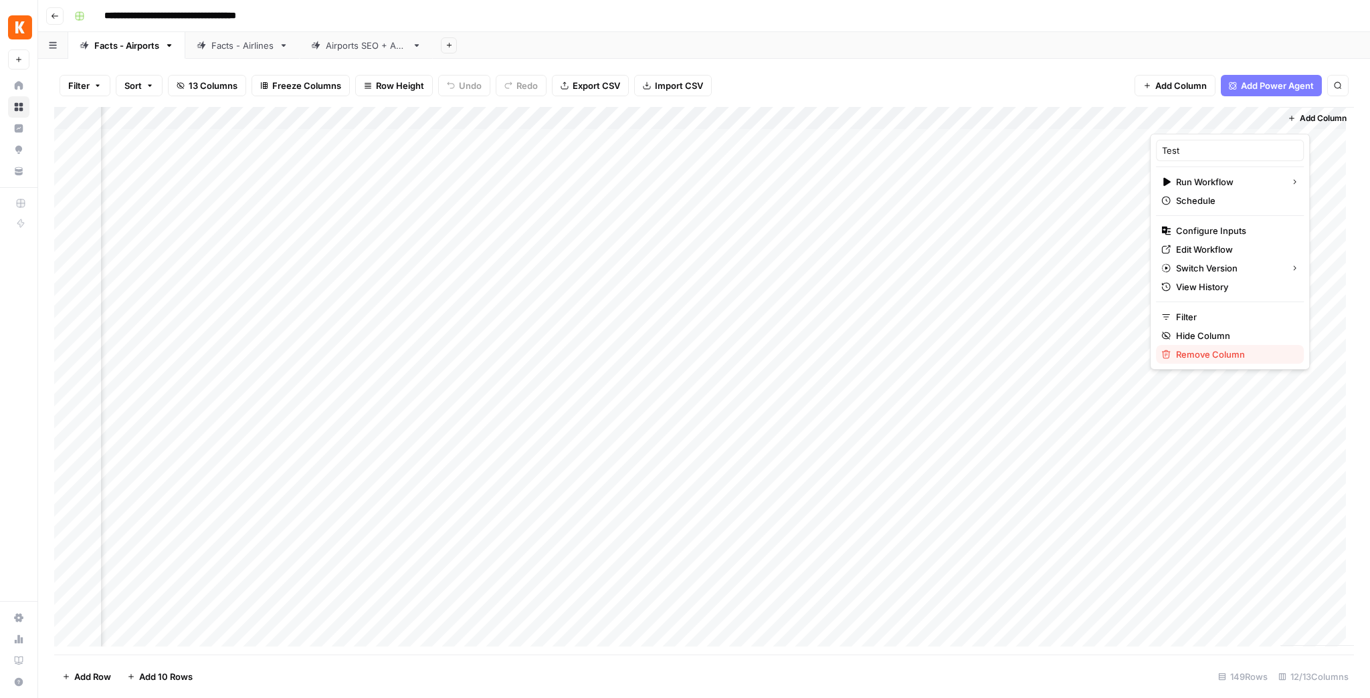
click at [1141, 358] on span "Remove Column" at bounding box center [1234, 354] width 117 height 13
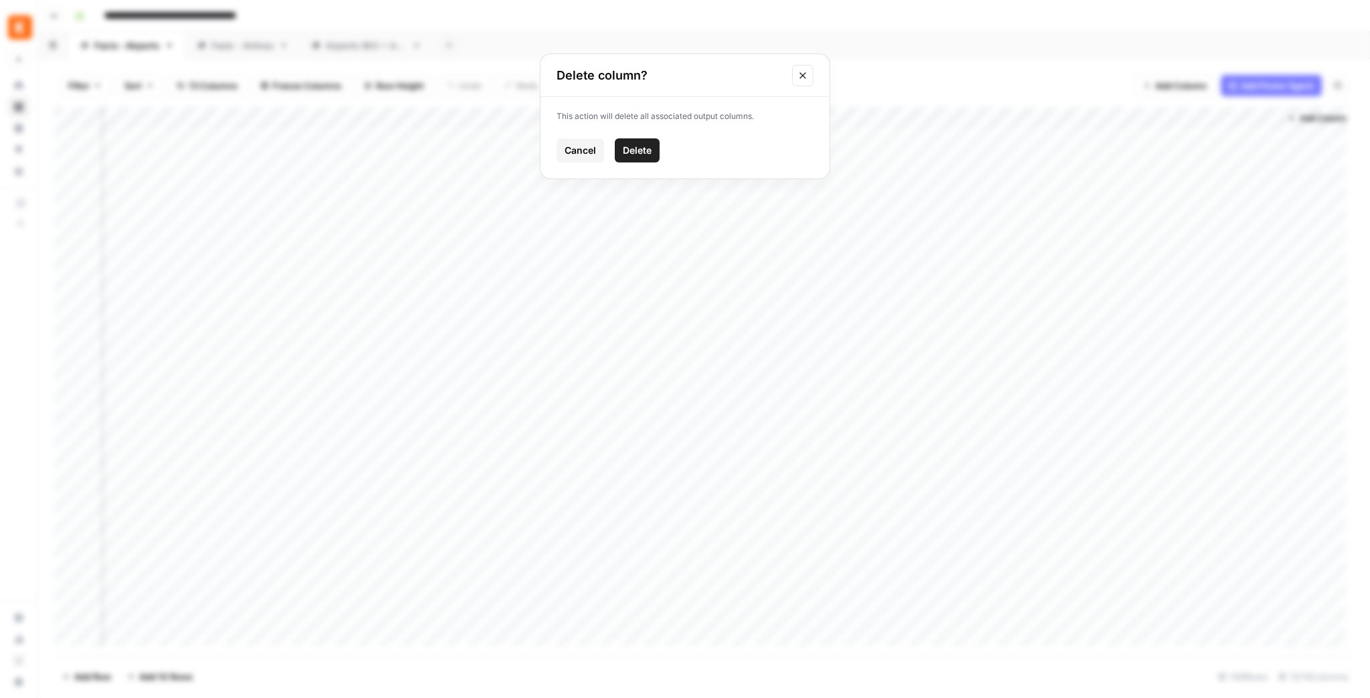
click at [629, 144] on span "Delete" at bounding box center [637, 150] width 29 height 13
click at [944, 162] on div "Add Column" at bounding box center [703, 381] width 1299 height 548
click at [964, 501] on div "Add Column" at bounding box center [703, 381] width 1299 height 548
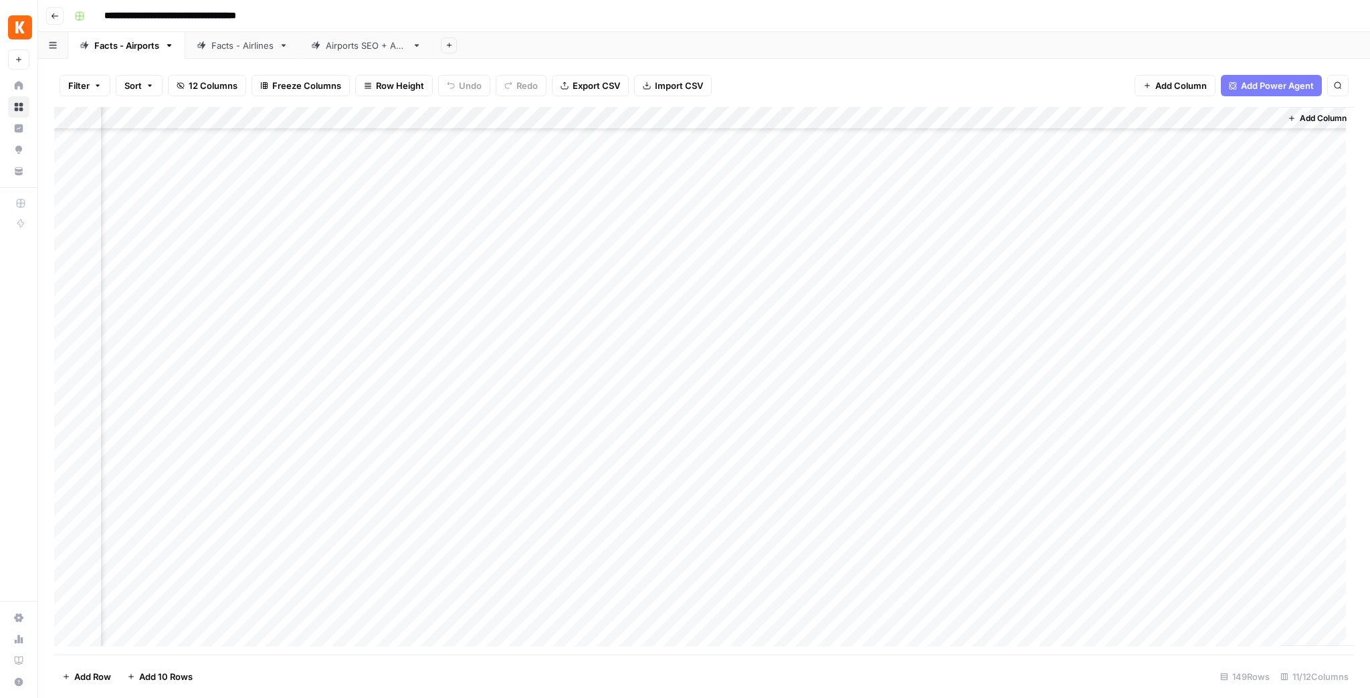
scroll to position [1929, 384]
click at [944, 305] on div "Add Column" at bounding box center [703, 381] width 1299 height 548
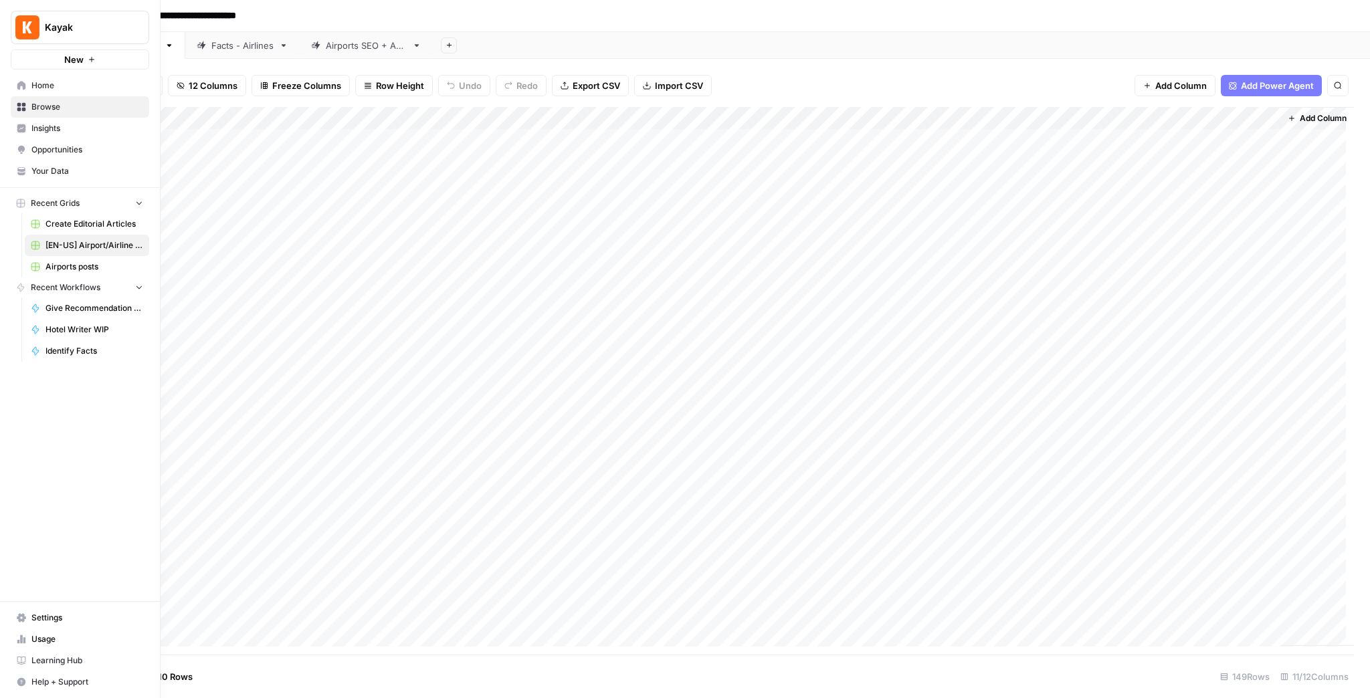
click at [41, 149] on span "Opportunities" at bounding box center [87, 150] width 112 height 12
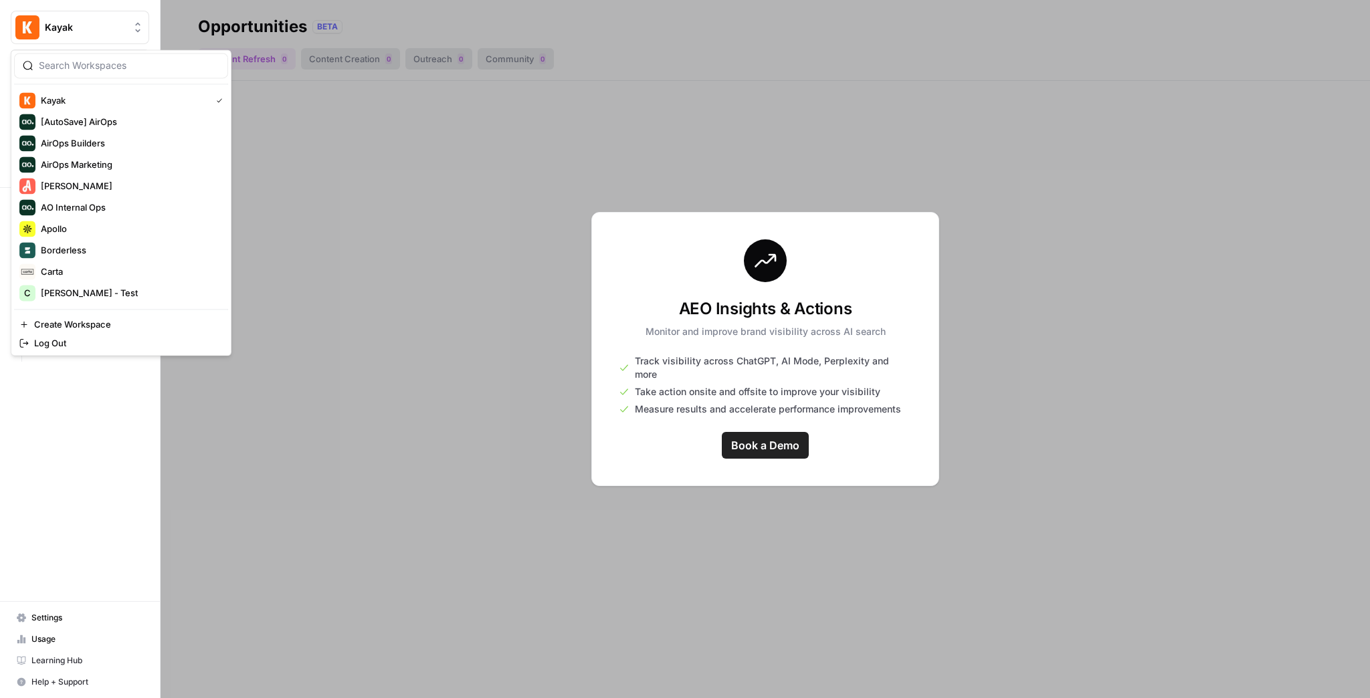
click at [80, 32] on span "Kayak" at bounding box center [85, 27] width 81 height 13
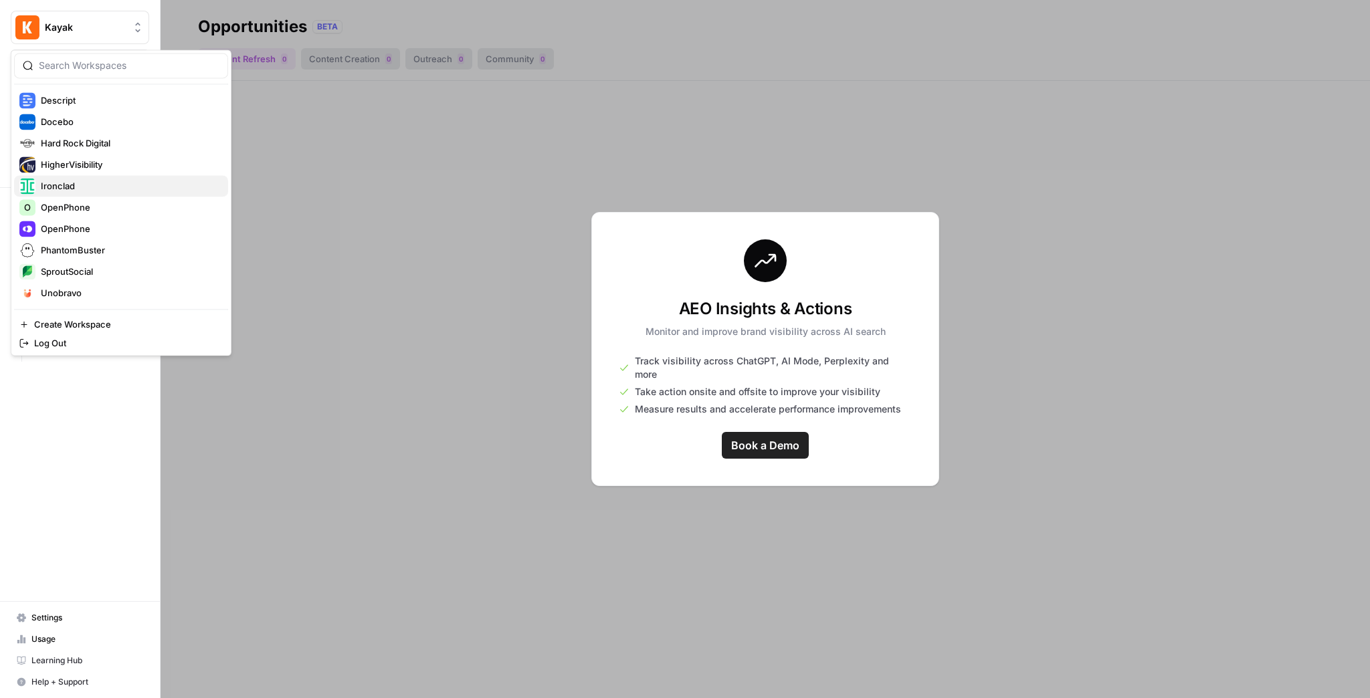
click at [100, 190] on span "Ironclad" at bounding box center [129, 185] width 177 height 13
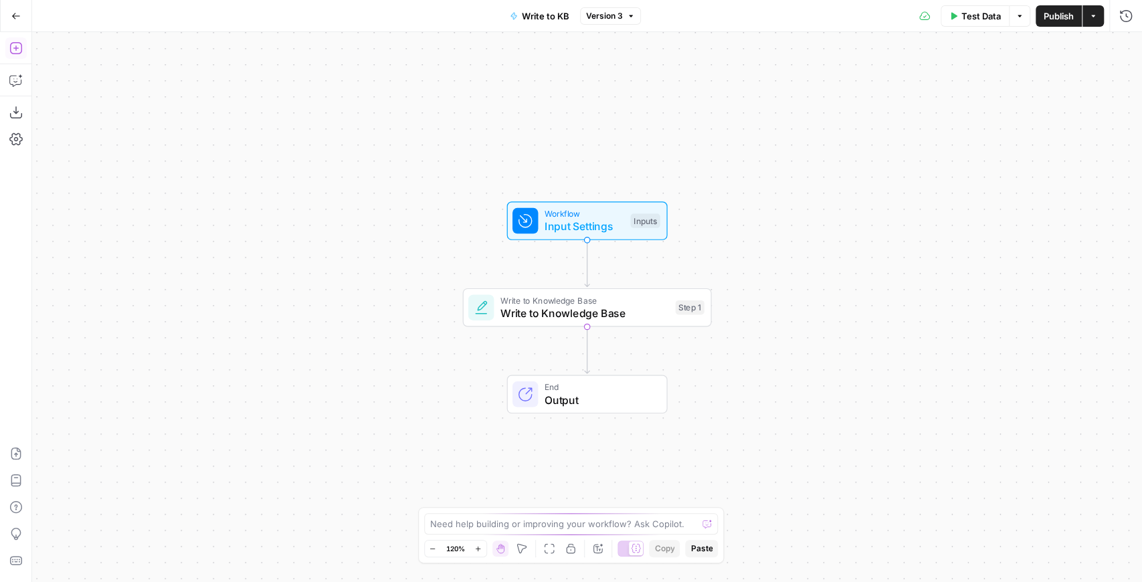
click at [24, 41] on button "Add Steps" at bounding box center [15, 47] width 21 height 21
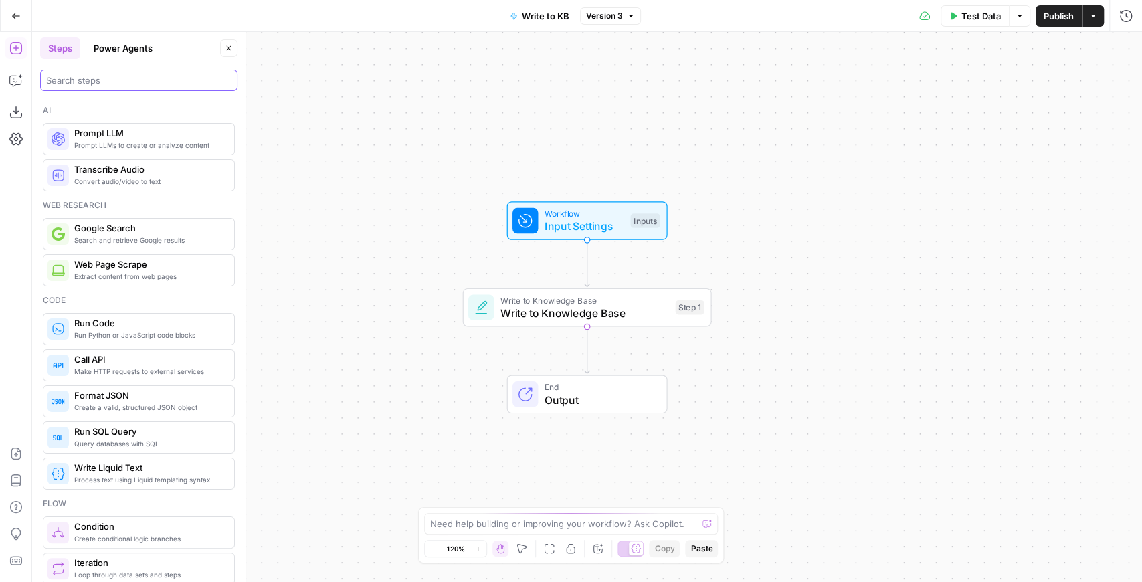
click at [124, 80] on input "search" at bounding box center [138, 80] width 185 height 13
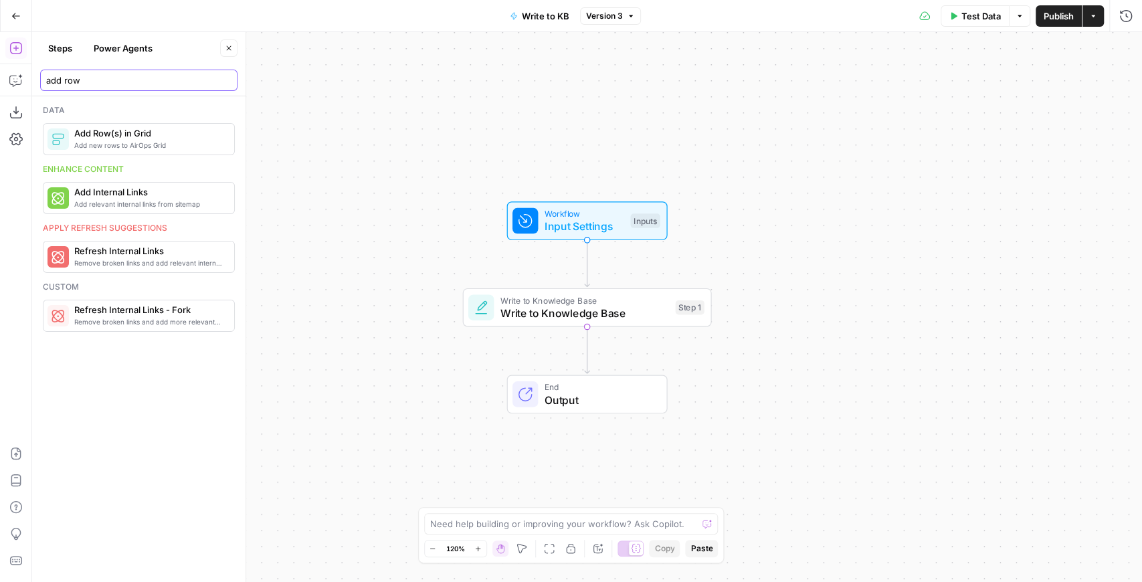
type input "add row"
click at [183, 134] on span "Add Row(s) in Grid" at bounding box center [148, 132] width 149 height 13
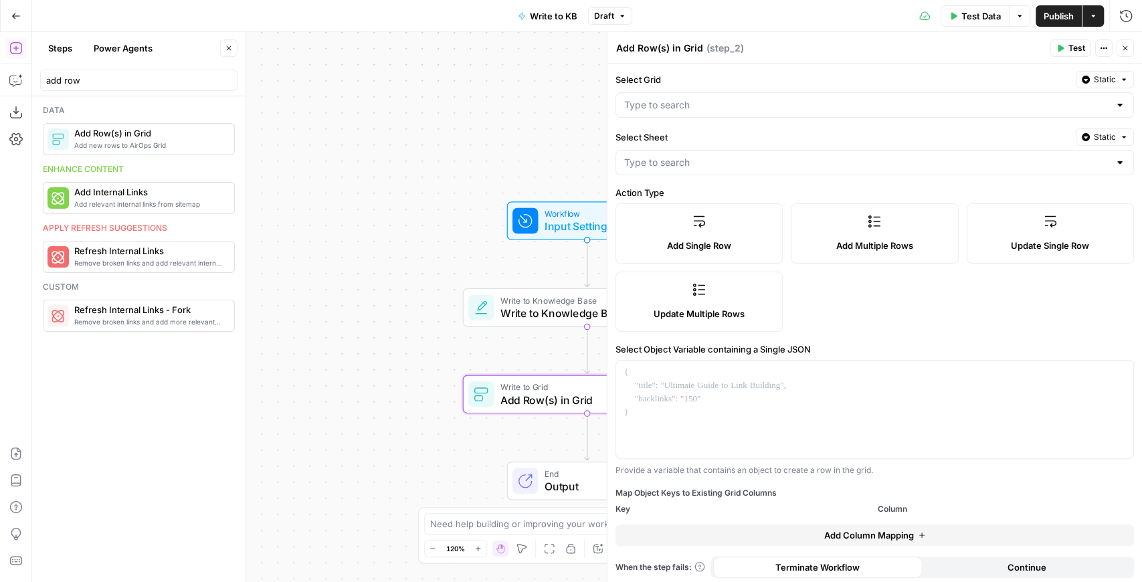
scroll to position [41, 0]
click at [977, 237] on div "Update Single Row" at bounding box center [1049, 243] width 144 height 13
drag, startPoint x: 635, startPoint y: 345, endPoint x: 781, endPoint y: 352, distance: 146.0
click at [781, 352] on div "Select Object Variable containing a Single JSON Provide a variable that contain…" at bounding box center [874, 408] width 518 height 134
drag, startPoint x: 641, startPoint y: 468, endPoint x: 802, endPoint y: 464, distance: 161.9
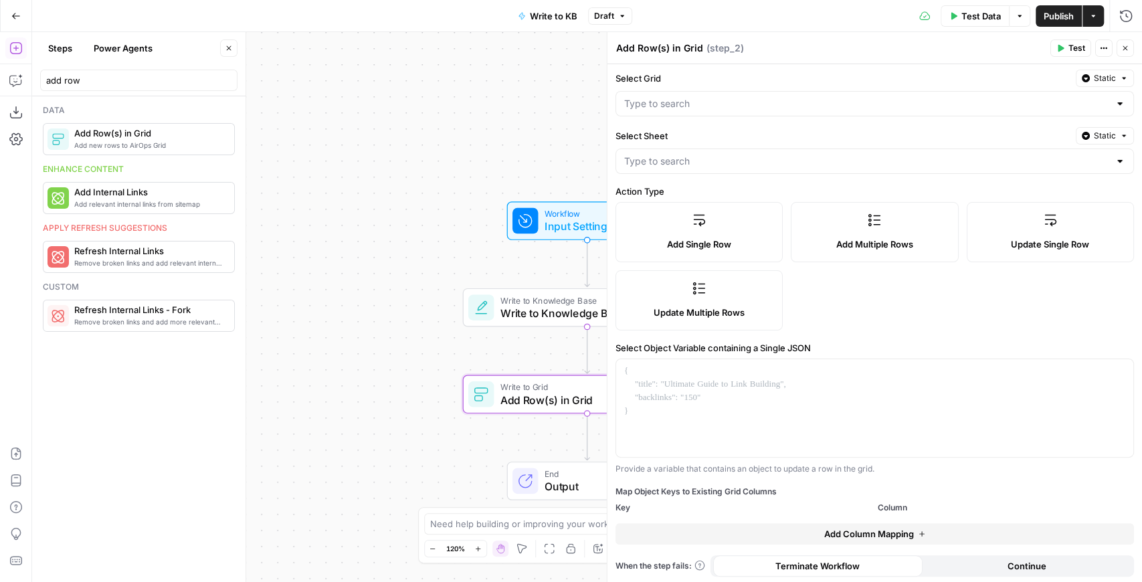
click at [802, 464] on div "Provide a variable that contains an object to update a row in the grid." at bounding box center [874, 469] width 518 height 12
click at [833, 527] on span "Add Column Mapping" at bounding box center [868, 533] width 90 height 13
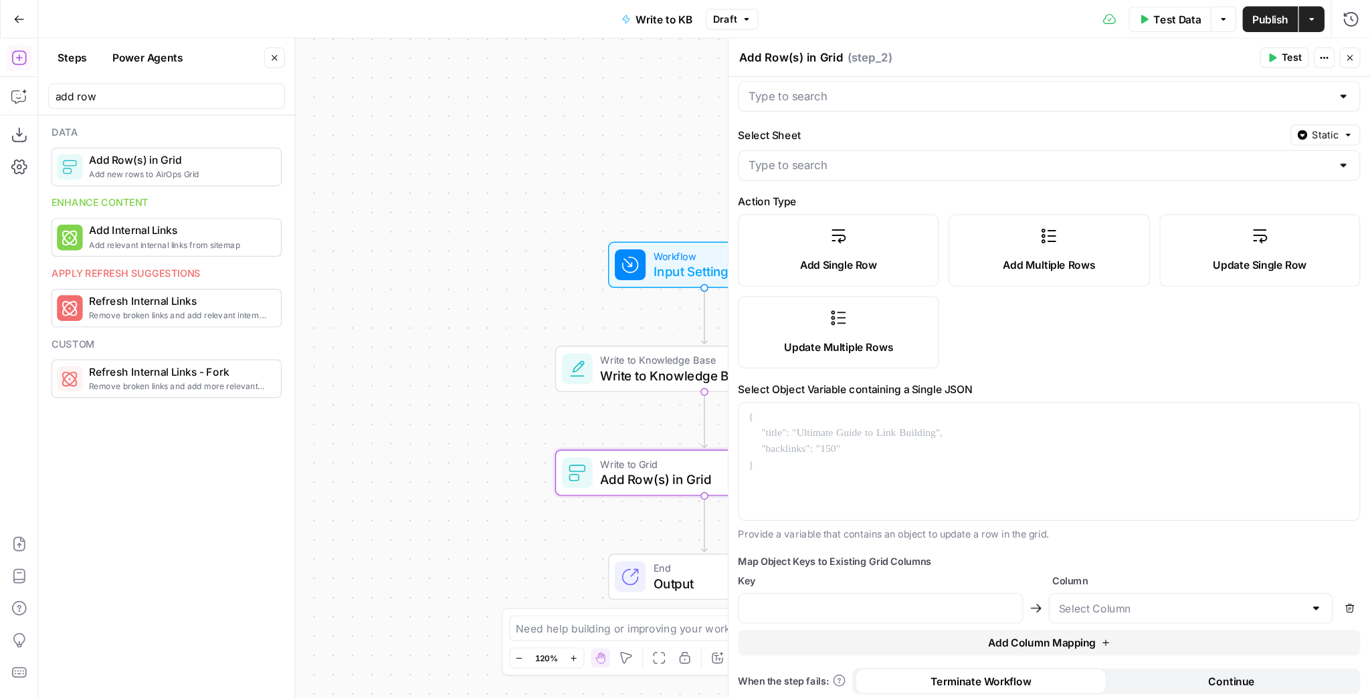
scroll to position [66, 0]
click at [841, 508] on div at bounding box center [733, 505] width 237 height 25
click at [913, 501] on input "text" at bounding box center [984, 505] width 204 height 13
click at [917, 461] on div "Map Object Keys to Existing Grid Columns" at bounding box center [874, 467] width 518 height 12
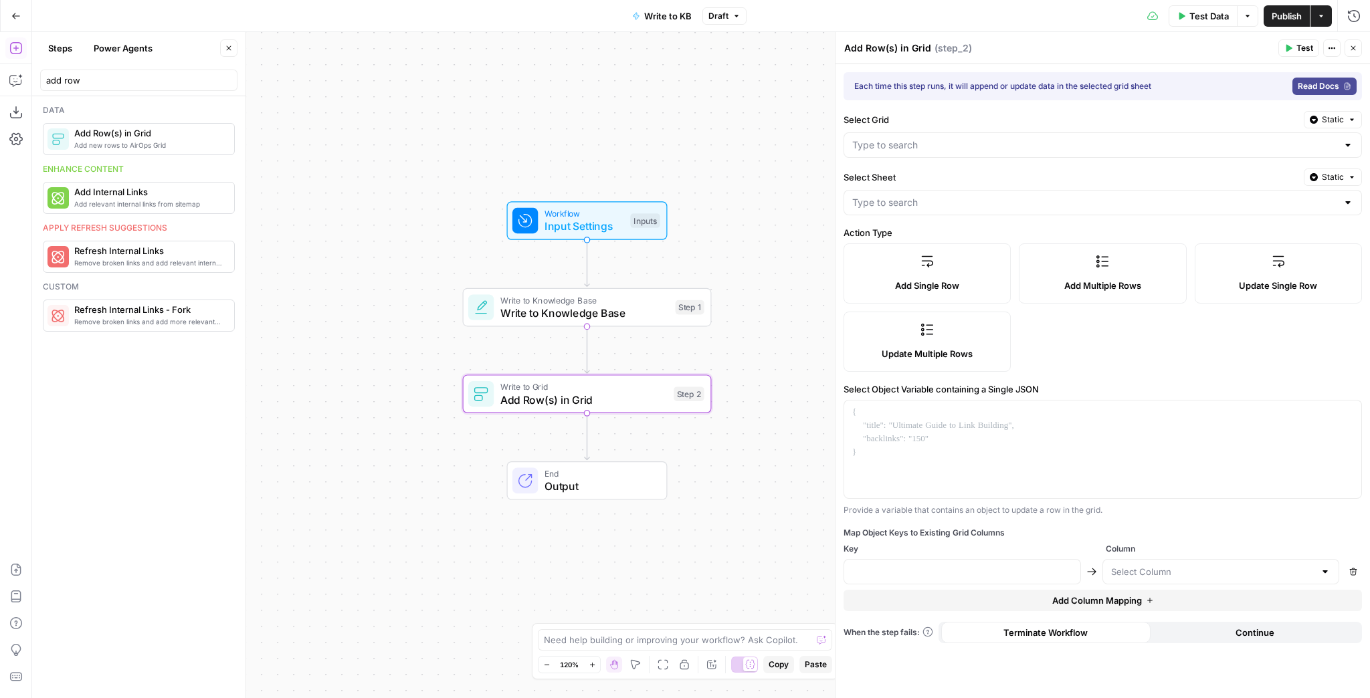
scroll to position [0, 0]
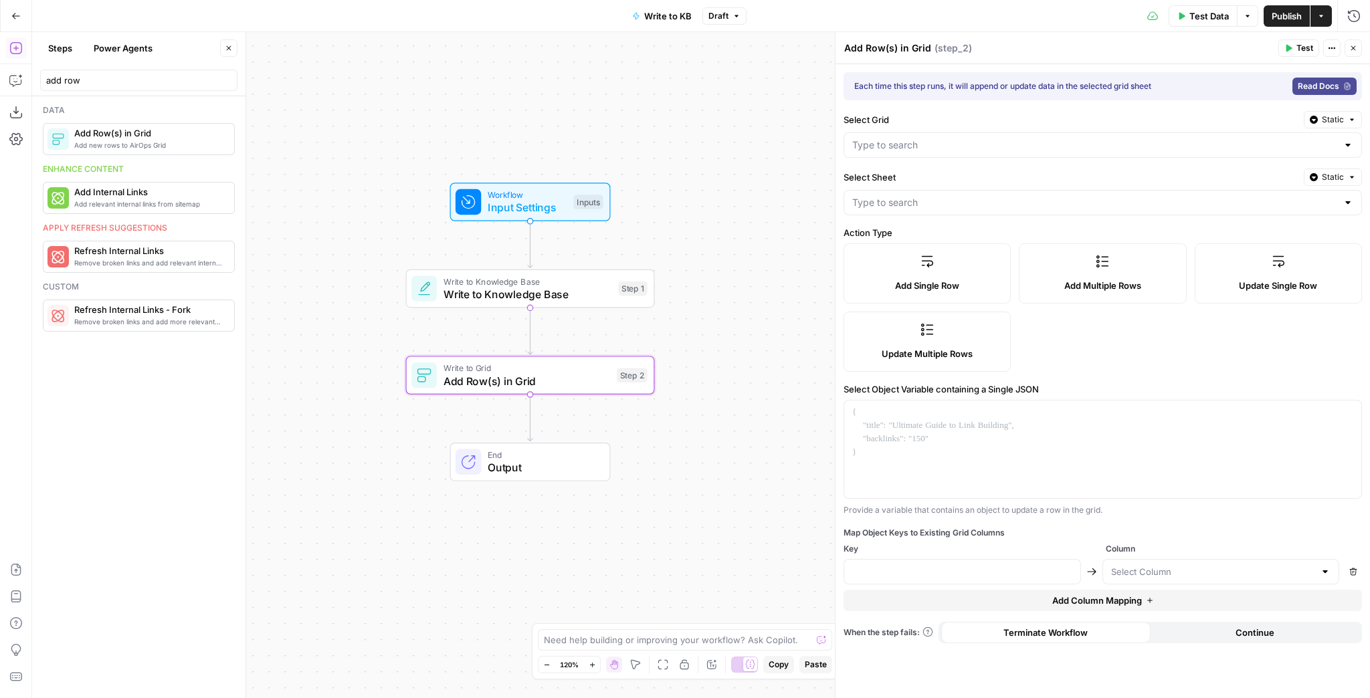
drag, startPoint x: 410, startPoint y: 155, endPoint x: 342, endPoint y: 136, distance: 70.1
click at [343, 136] on div "Workflow Input Settings Inputs Write to Knowledge Base Write to Knowledge Base …" at bounding box center [700, 365] width 1337 height 666
click at [472, 288] on span "Write to Knowledge Base" at bounding box center [517, 294] width 169 height 16
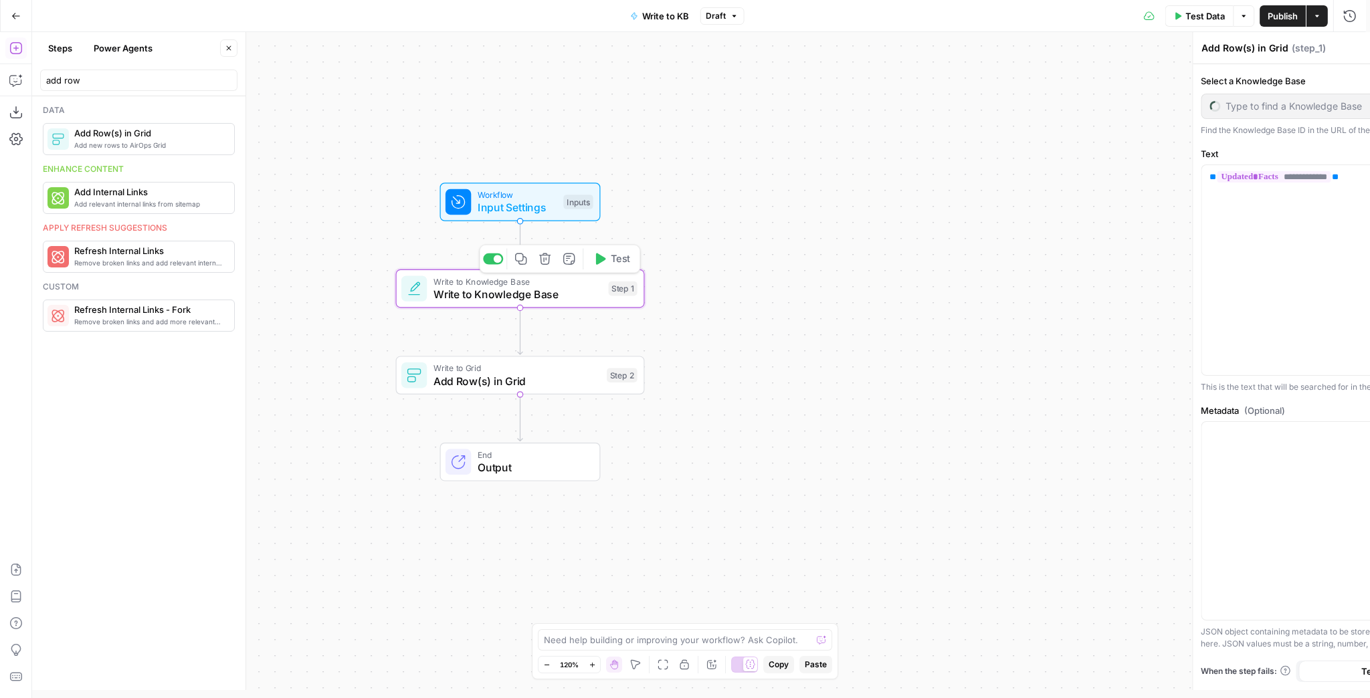
type textarea "Write to Knowledge Base"
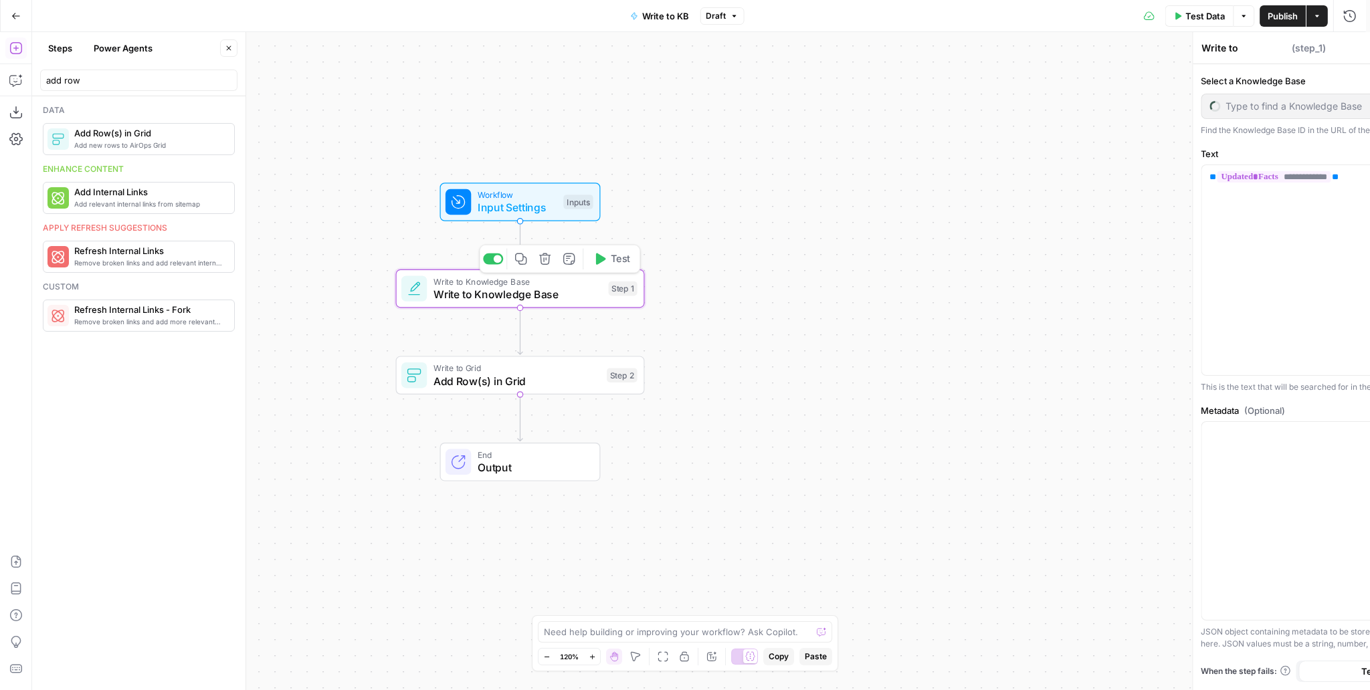
type input "Airport/Airline Facts"
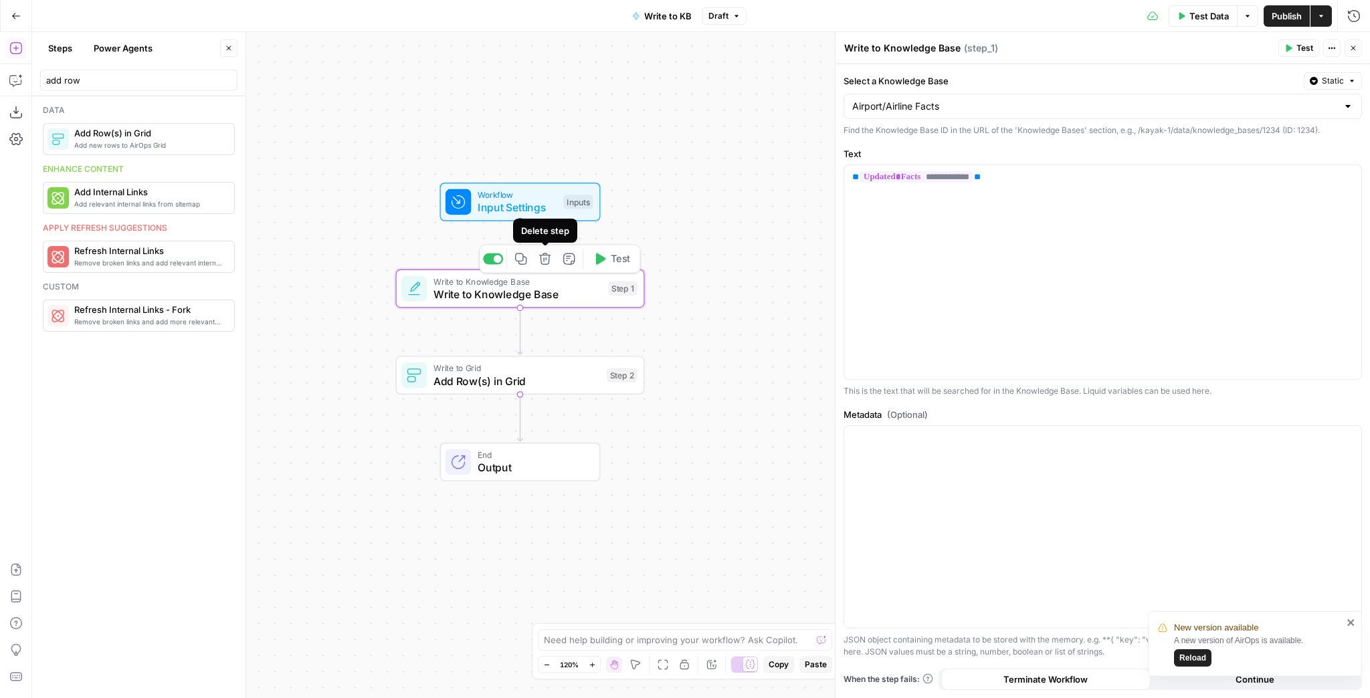
click at [545, 263] on icon "button" at bounding box center [544, 258] width 11 height 11
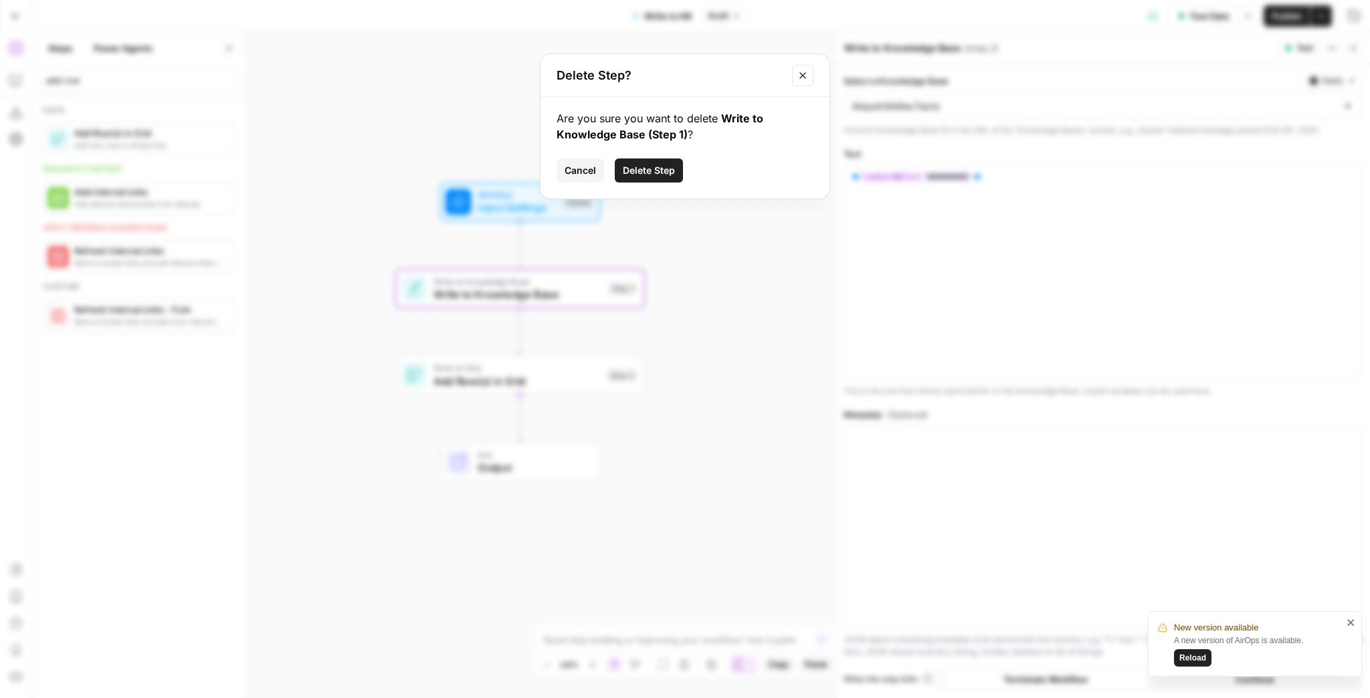
click at [653, 178] on button "Delete Step" at bounding box center [649, 170] width 68 height 24
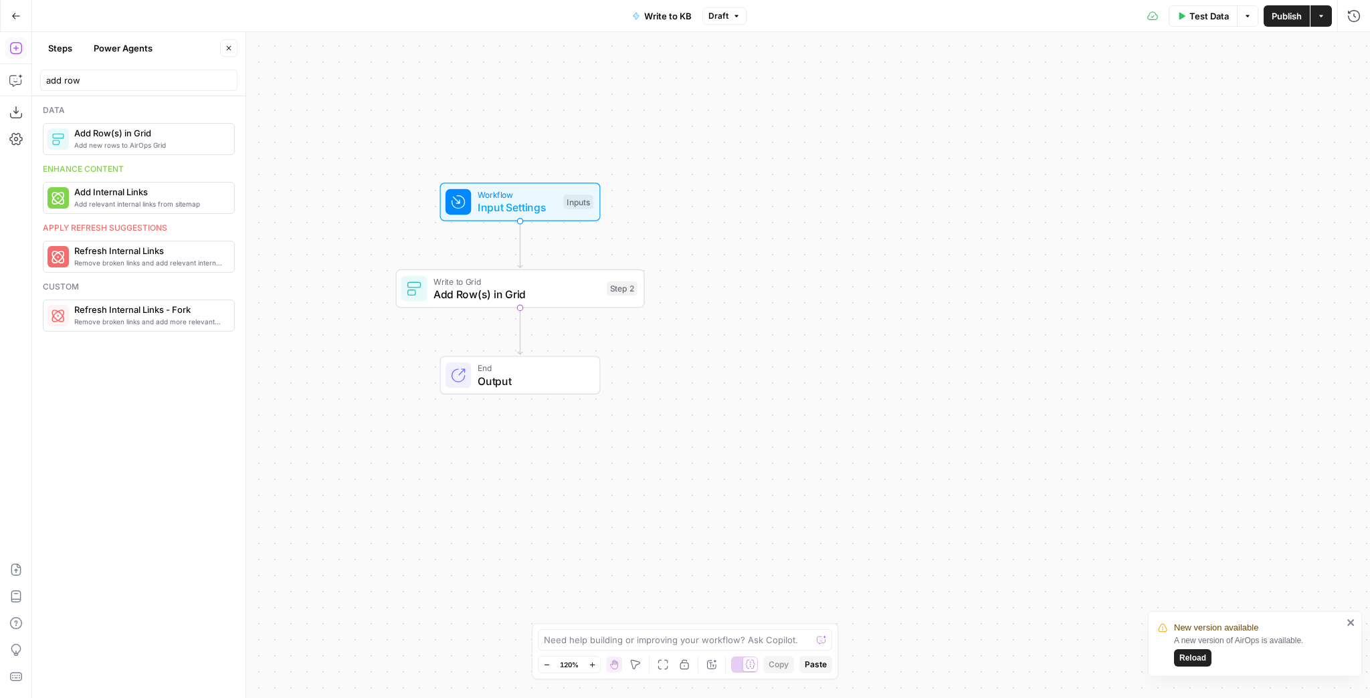
click at [7, 19] on button "Go Back" at bounding box center [16, 16] width 24 height 24
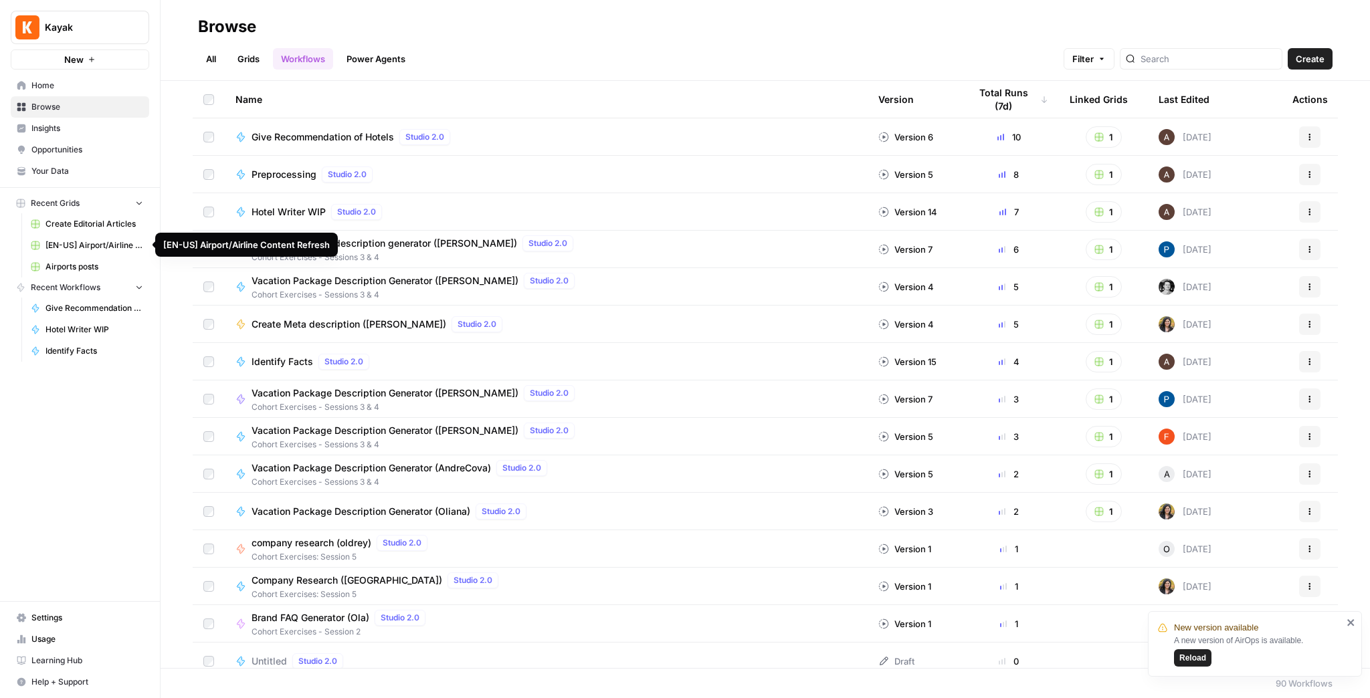
click at [103, 251] on link "[EN-US] Airport/Airline Content Refresh" at bounding box center [87, 245] width 124 height 21
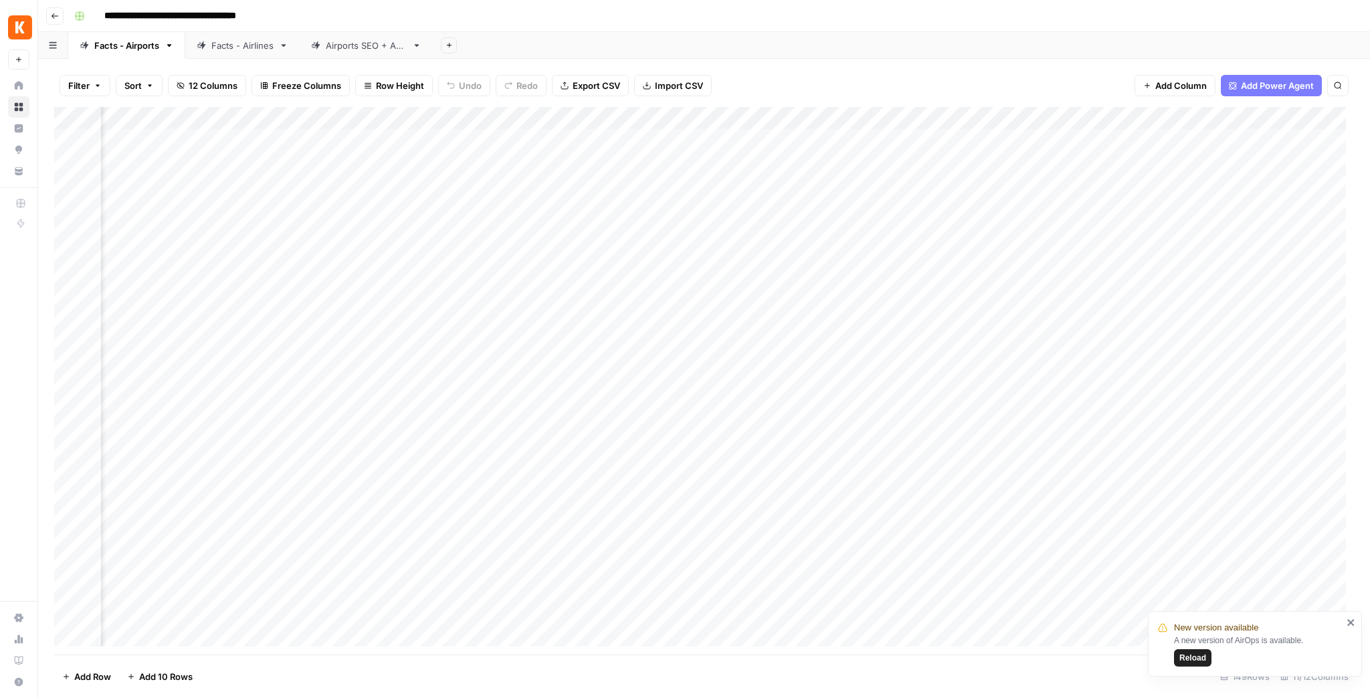
scroll to position [0, 384]
click at [1141, 120] on span "Add Column" at bounding box center [1322, 118] width 47 height 12
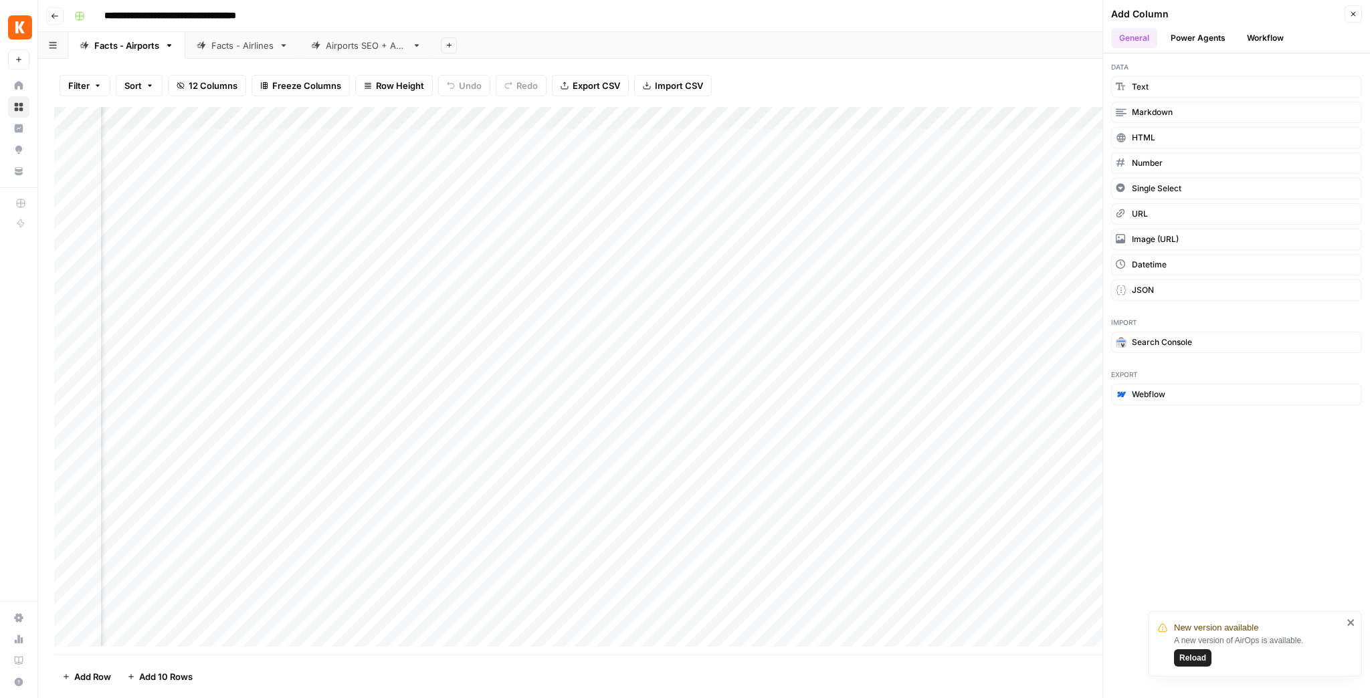
click at [1141, 37] on button "Workflow" at bounding box center [1264, 38] width 53 height 20
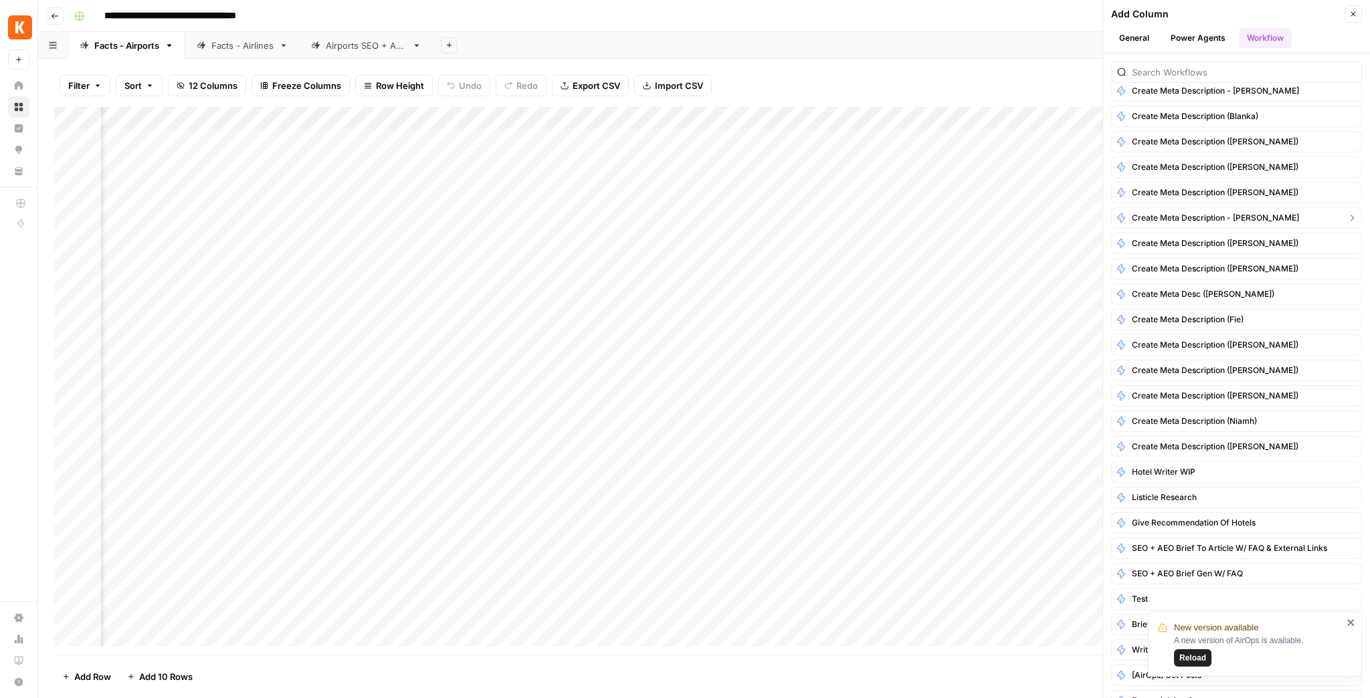
scroll to position [1251, 0]
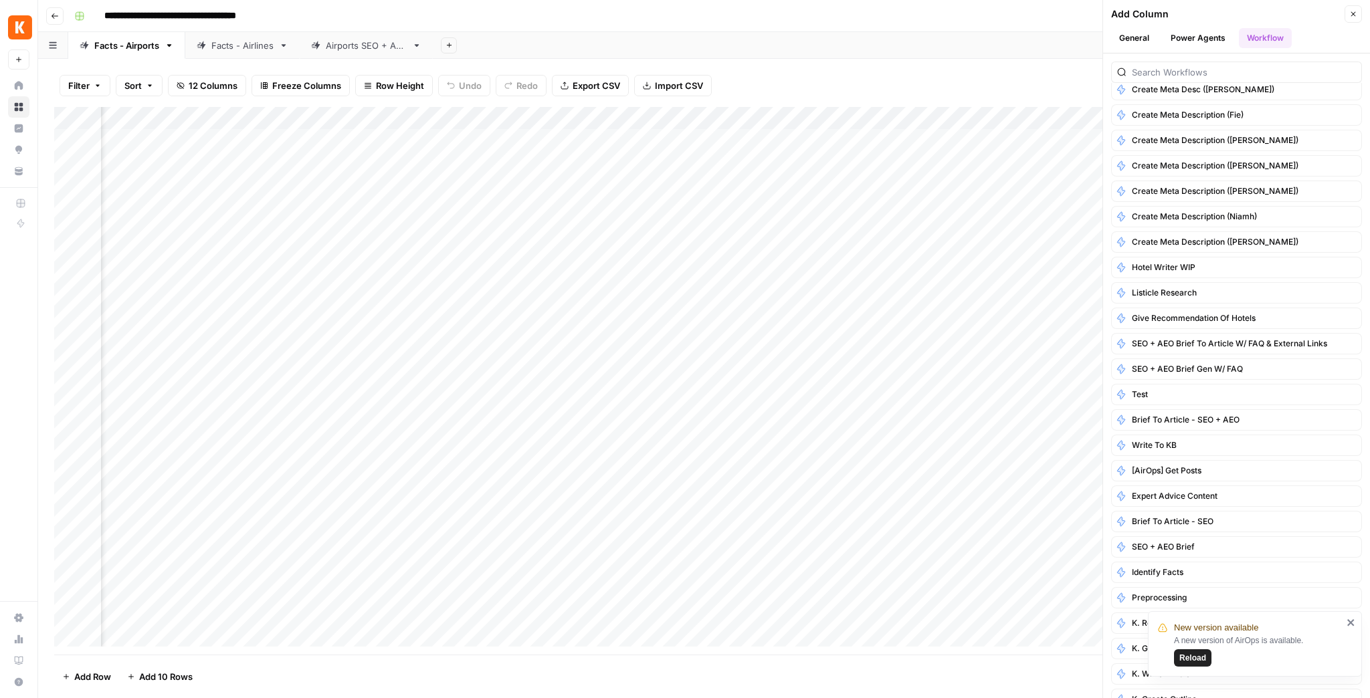
click at [1141, 581] on icon "close" at bounding box center [1350, 622] width 9 height 11
click at [1141, 435] on button "Write to KB" at bounding box center [1236, 445] width 251 height 21
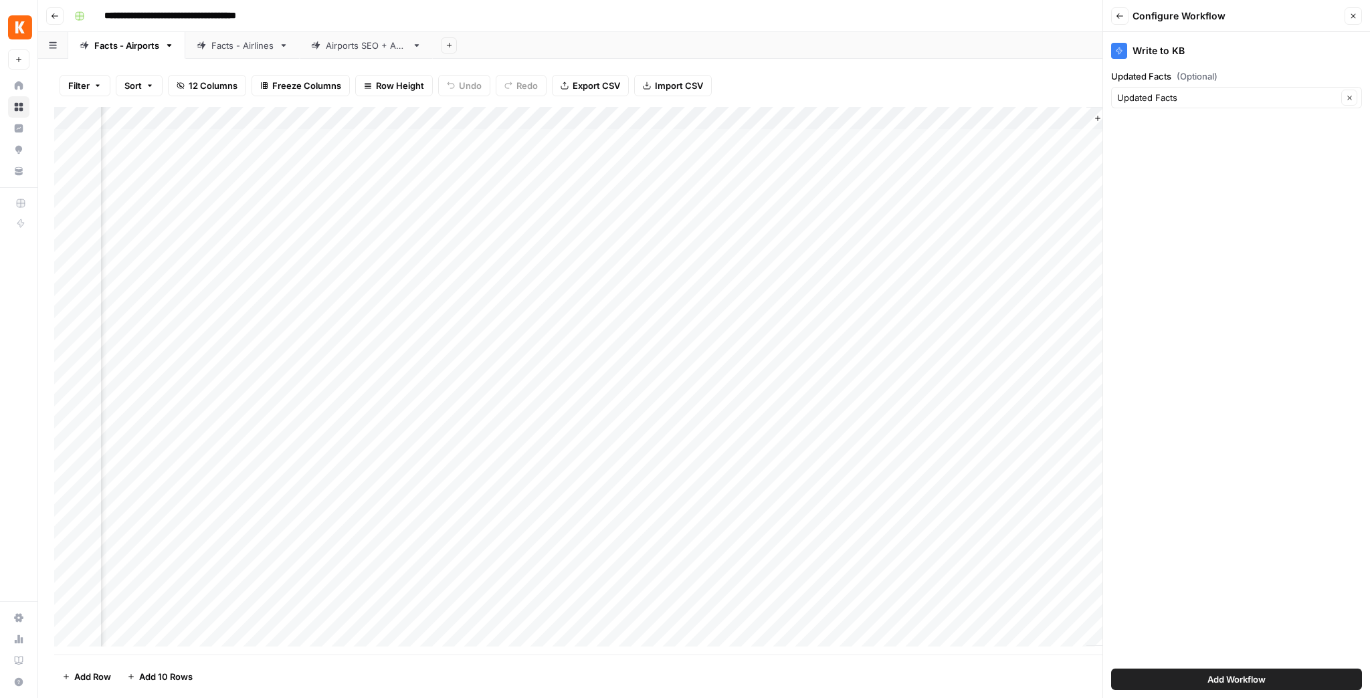
click at [1141, 581] on span "Add Workflow" at bounding box center [1236, 679] width 58 height 13
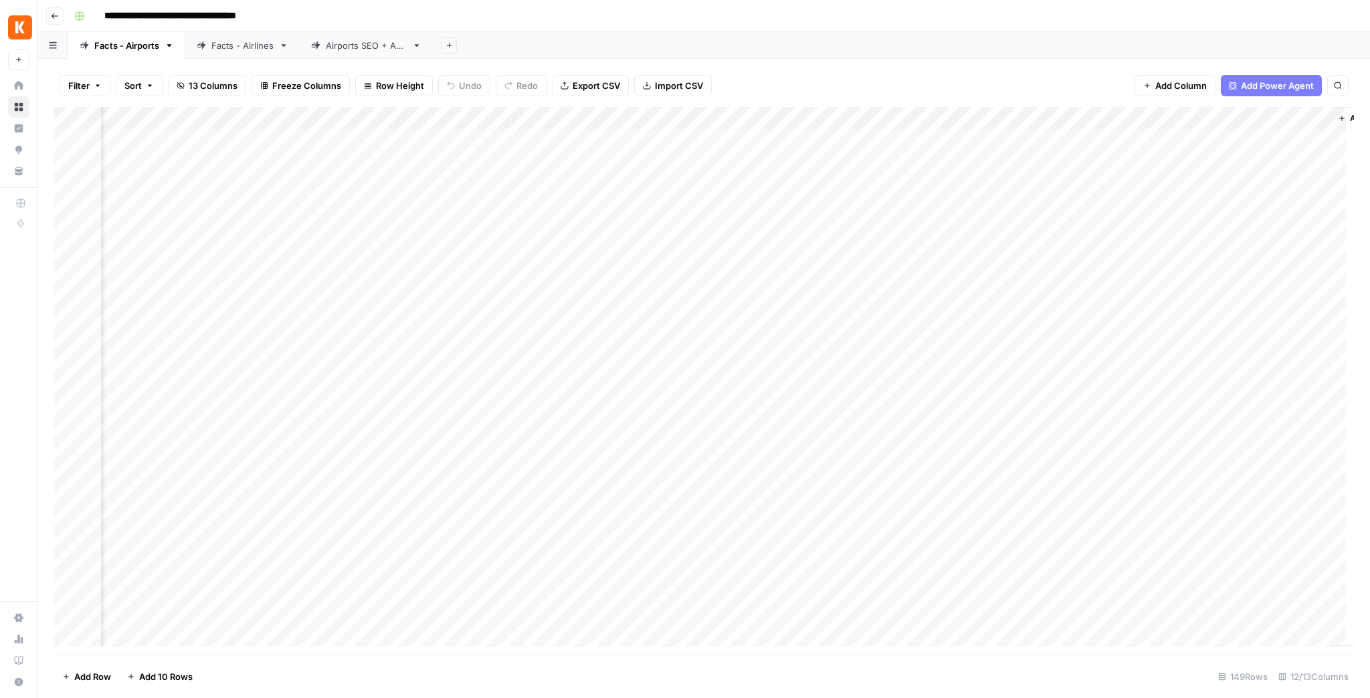
scroll to position [0, 504]
click at [1141, 118] on div "Add Column" at bounding box center [703, 381] width 1299 height 548
drag, startPoint x: 1219, startPoint y: 145, endPoint x: 1152, endPoint y: 146, distance: 66.9
click at [1141, 146] on div "Write to KB Run Workflow Schedule Configure Inputs Edit Workflow Switch Version…" at bounding box center [1230, 252] width 160 height 236
click at [1141, 122] on div "Add Column" at bounding box center [703, 381] width 1299 height 548
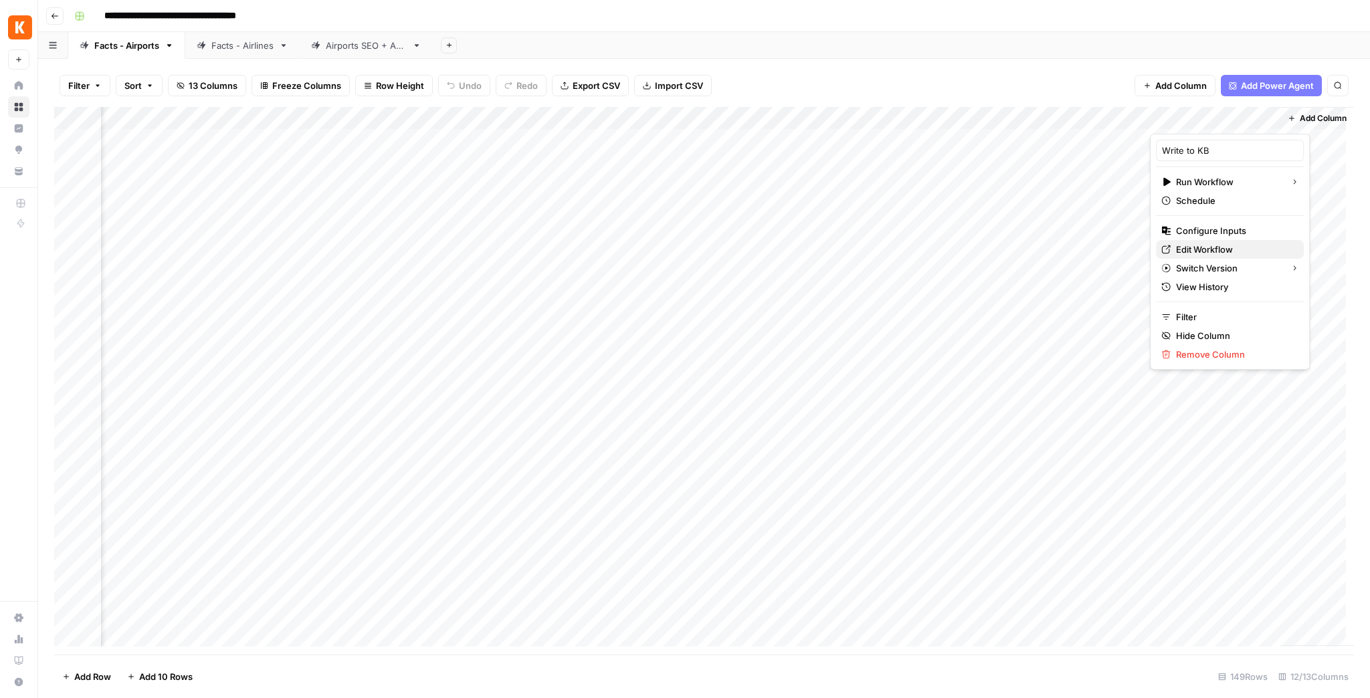
click at [1141, 243] on span "Edit Workflow" at bounding box center [1234, 249] width 117 height 13
click at [882, 122] on div "Add Column" at bounding box center [703, 381] width 1299 height 548
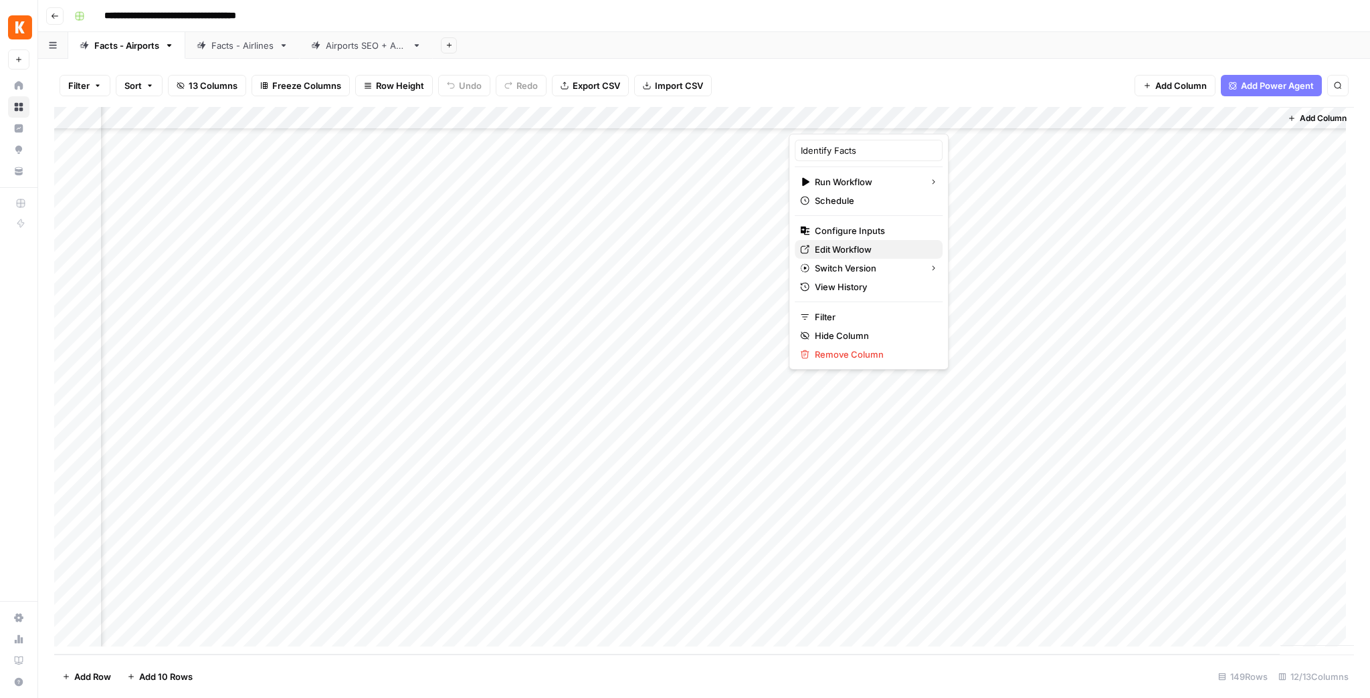
click at [856, 243] on span "Edit Workflow" at bounding box center [873, 249] width 117 height 13
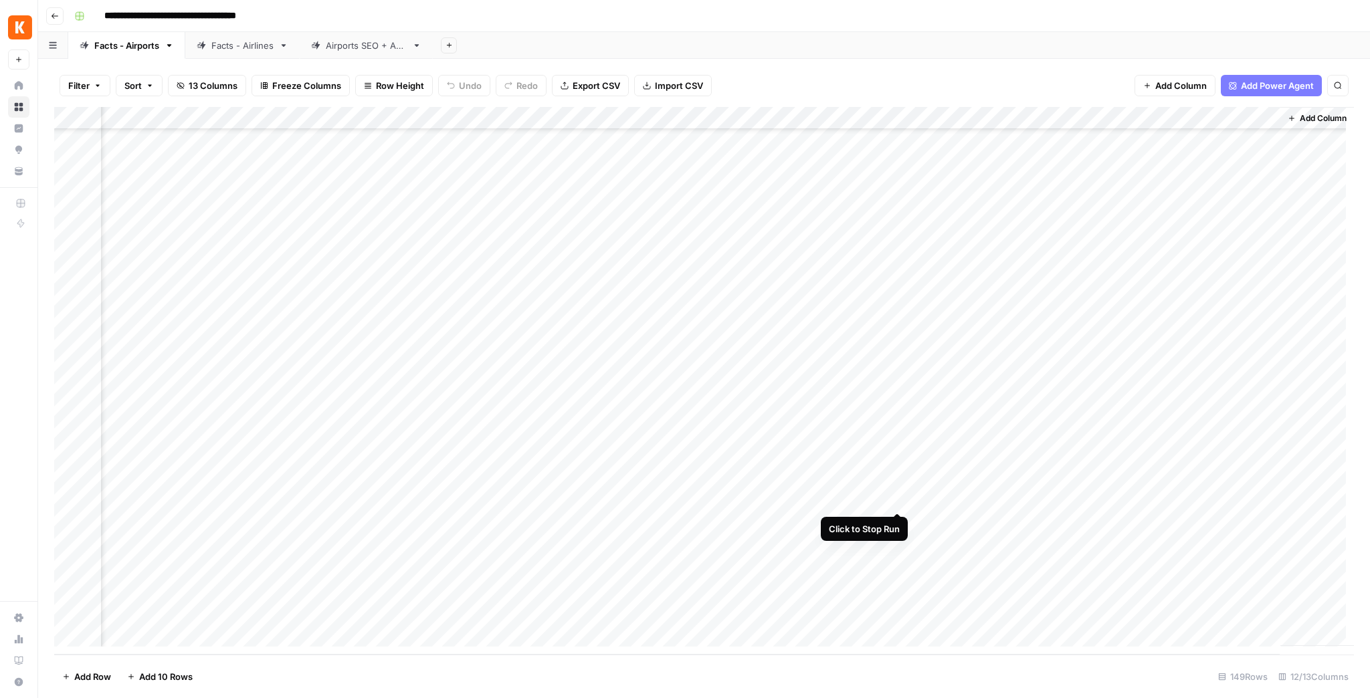
click at [895, 499] on div "Add Column" at bounding box center [703, 381] width 1299 height 548
click at [894, 499] on div "Add Column" at bounding box center [703, 381] width 1299 height 548
click at [896, 162] on div "Add Column" at bounding box center [703, 381] width 1299 height 548
click at [893, 140] on div "Add Column" at bounding box center [703, 381] width 1299 height 548
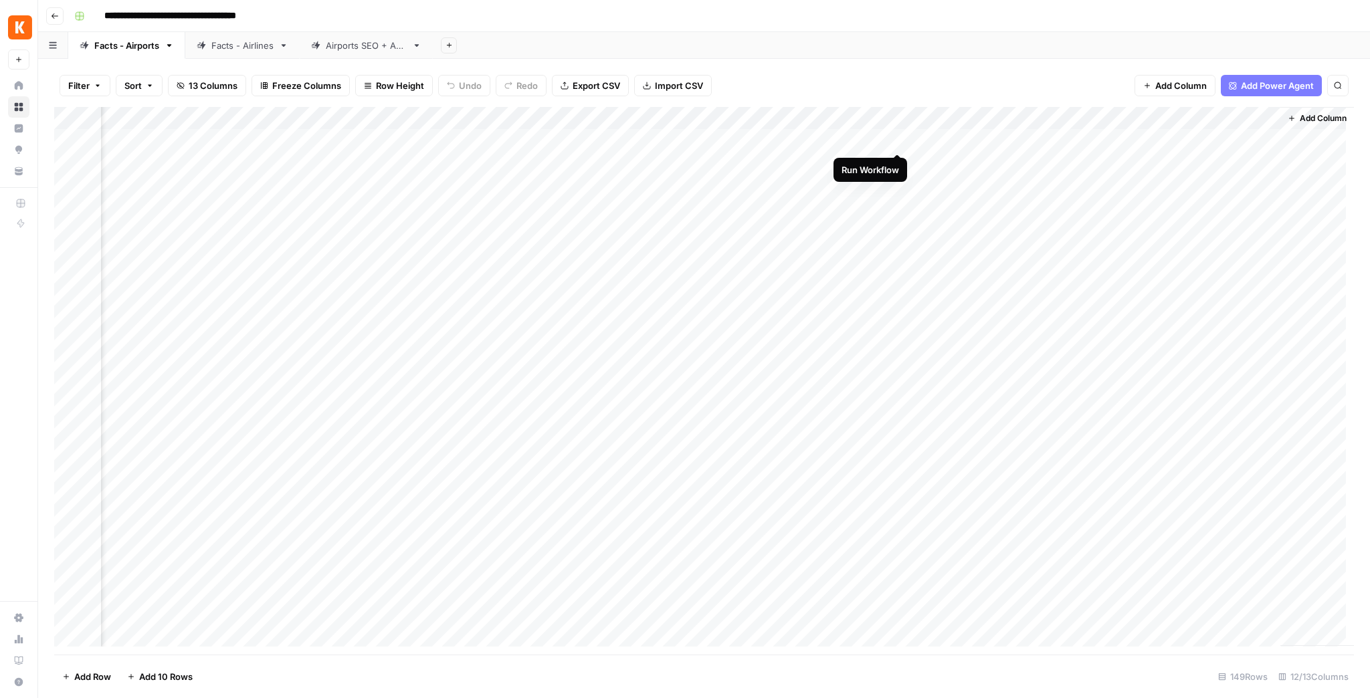
click at [896, 141] on div "Add Column" at bounding box center [703, 381] width 1299 height 548
click at [893, 500] on div "Add Column" at bounding box center [703, 381] width 1299 height 548
click at [895, 501] on div "Add Column" at bounding box center [703, 381] width 1299 height 548
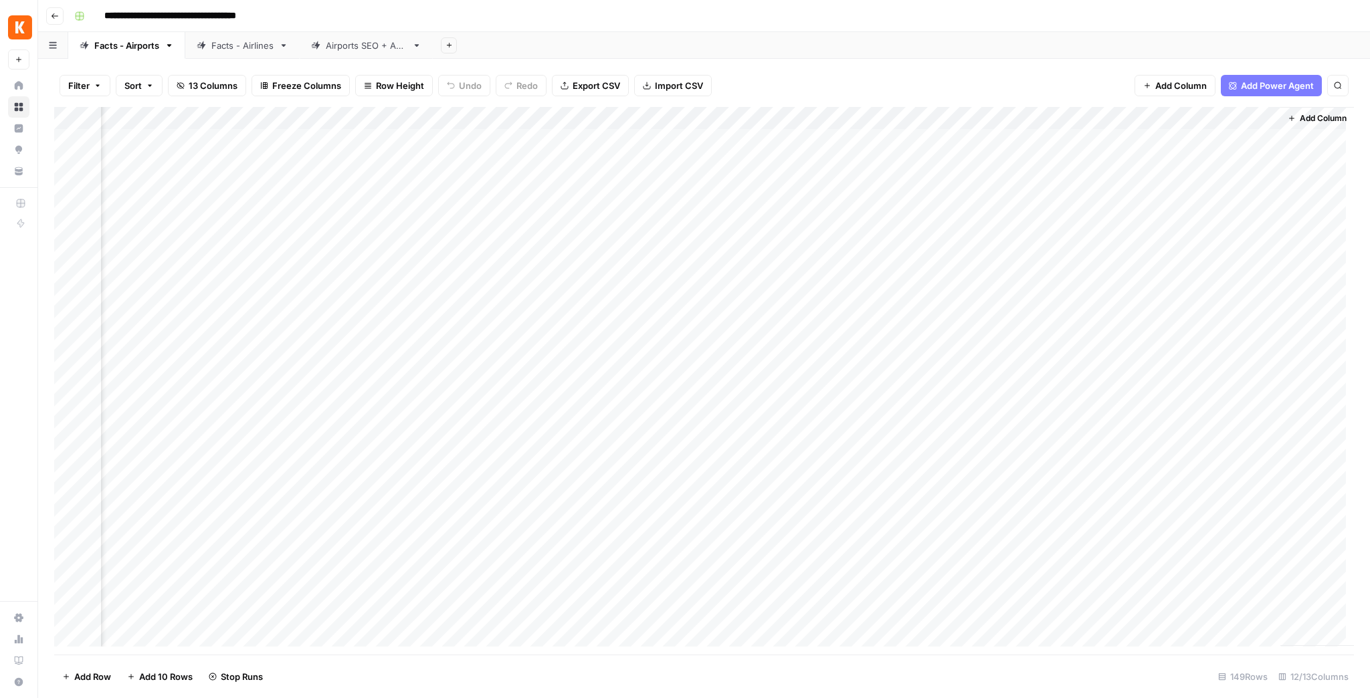
scroll to position [0, 504]
click at [1141, 118] on div "Add Column" at bounding box center [703, 381] width 1299 height 548
drag, startPoint x: 1217, startPoint y: 147, endPoint x: 1197, endPoint y: 145, distance: 20.2
click at [1141, 145] on input "Write to KB" at bounding box center [1230, 150] width 136 height 13
type input "Write to Grid"
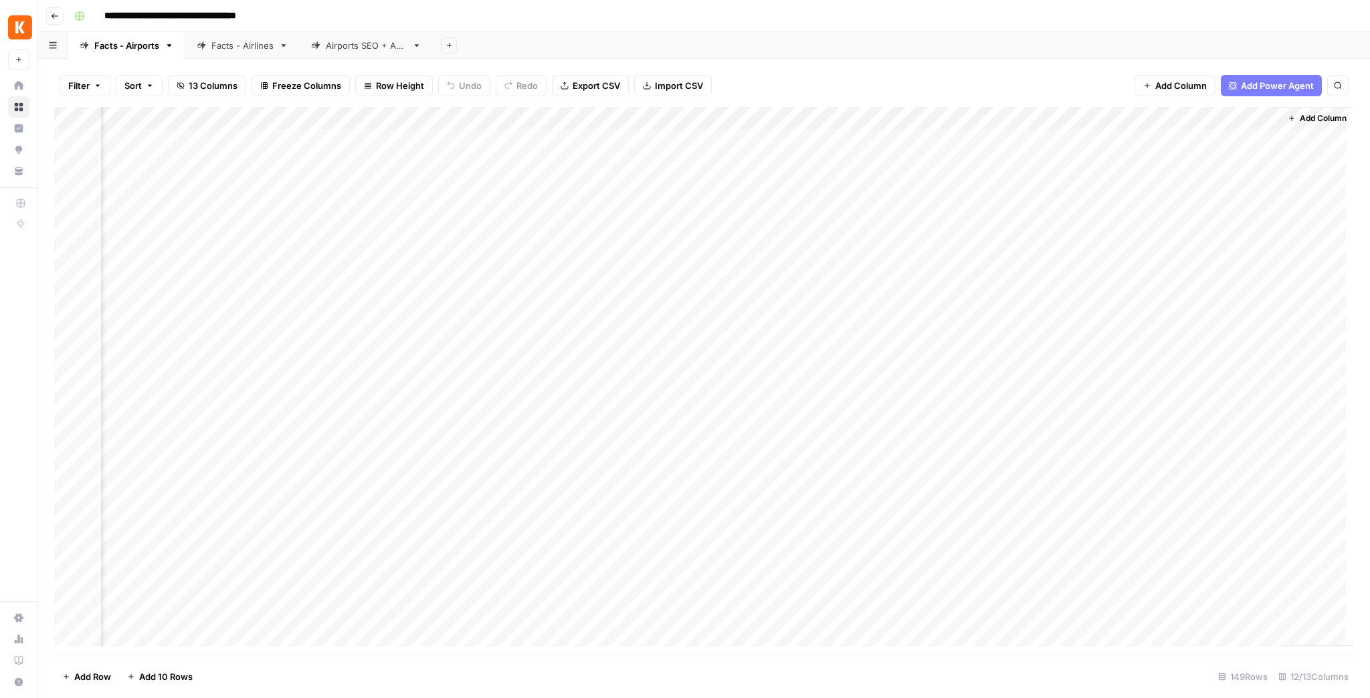
click at [893, 137] on div "Add Column" at bounding box center [703, 381] width 1299 height 548
click at [895, 158] on div "Add Column" at bounding box center [703, 381] width 1299 height 548
click at [901, 302] on div "Add Column" at bounding box center [703, 381] width 1299 height 548
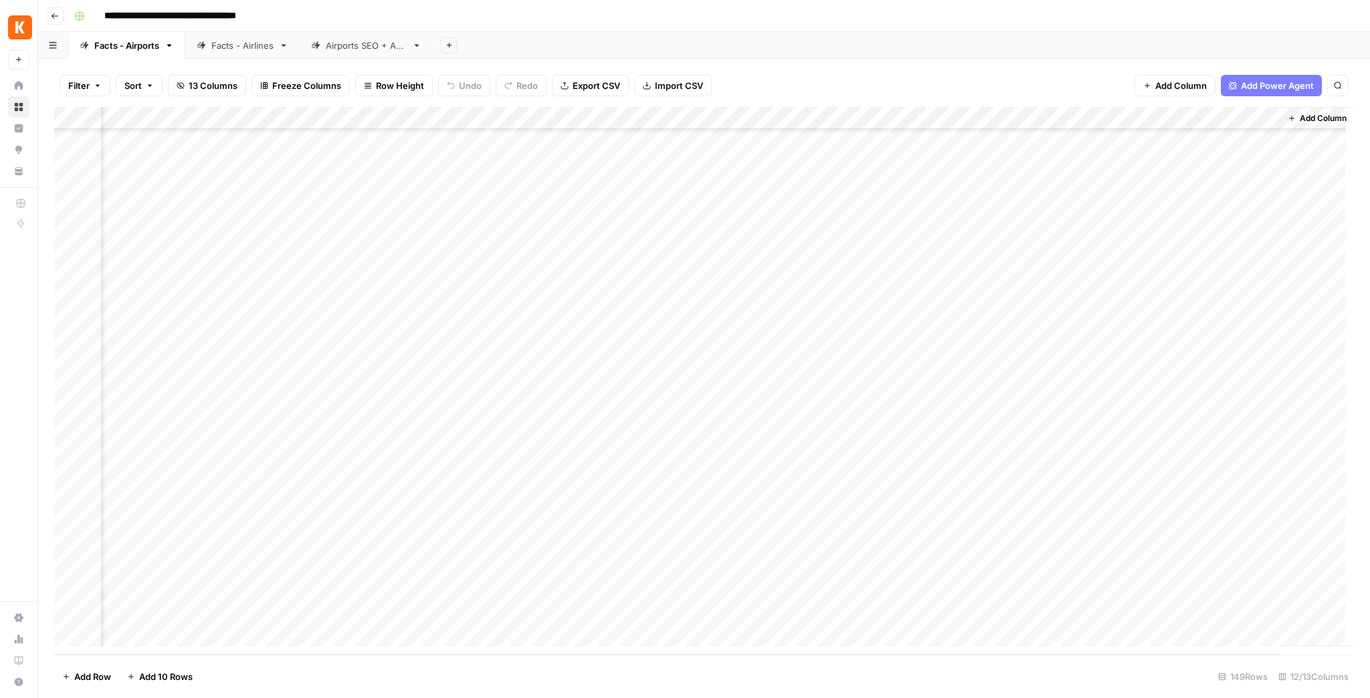
click at [893, 502] on div "Add Column" at bounding box center [703, 381] width 1299 height 548
click at [1141, 115] on div "Add Column" at bounding box center [703, 381] width 1299 height 548
click at [1141, 354] on span "Remove Column" at bounding box center [1234, 354] width 117 height 13
click at [655, 150] on button "Delete" at bounding box center [637, 150] width 45 height 24
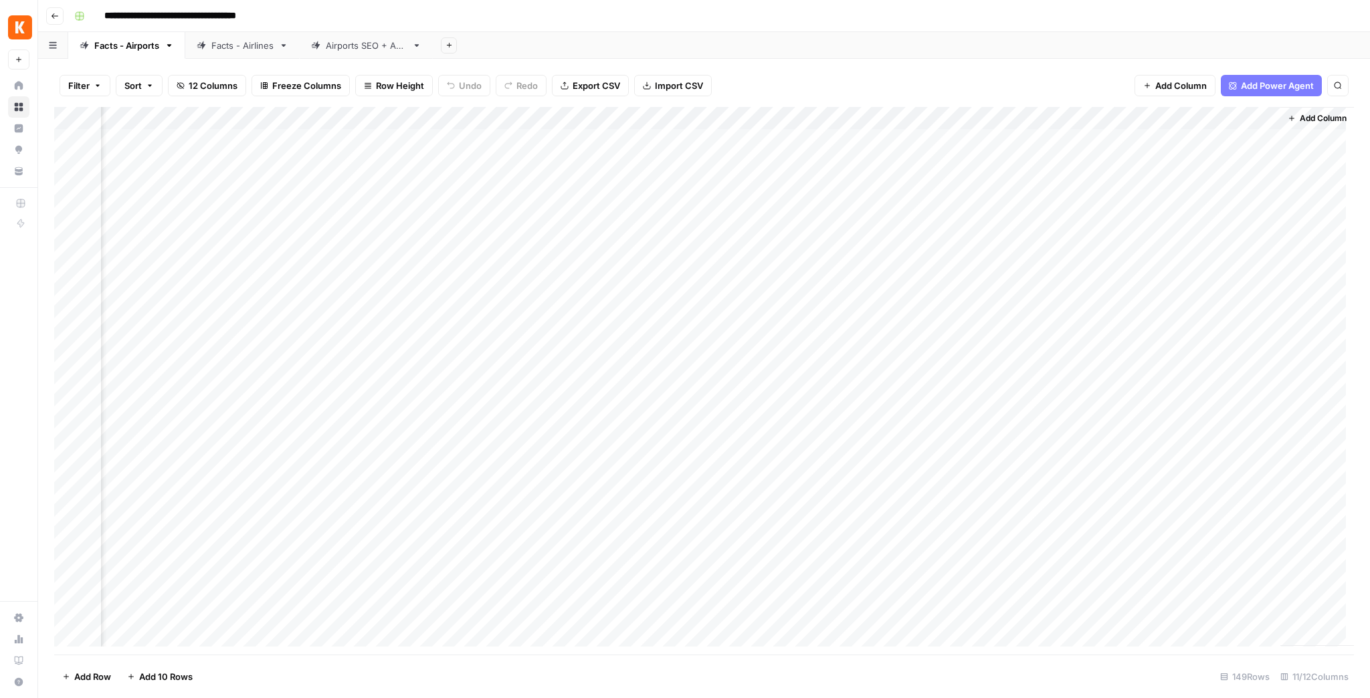
scroll to position [0, 384]
click at [1016, 139] on div "Add Column" at bounding box center [703, 381] width 1299 height 548
click at [1020, 164] on div "Add Column" at bounding box center [703, 381] width 1299 height 548
click at [1015, 519] on div "Add Column" at bounding box center [703, 381] width 1299 height 548
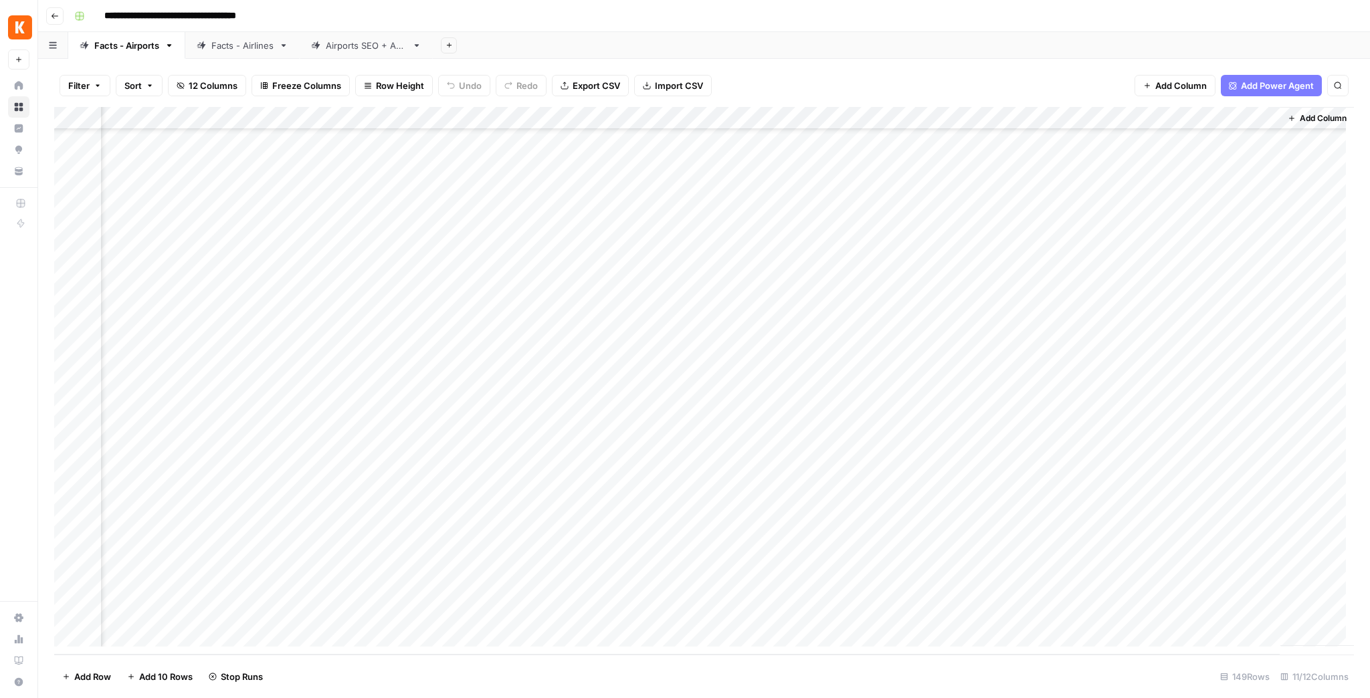
scroll to position [2892, 384]
click at [1018, 499] on div "Add Column" at bounding box center [703, 381] width 1299 height 548
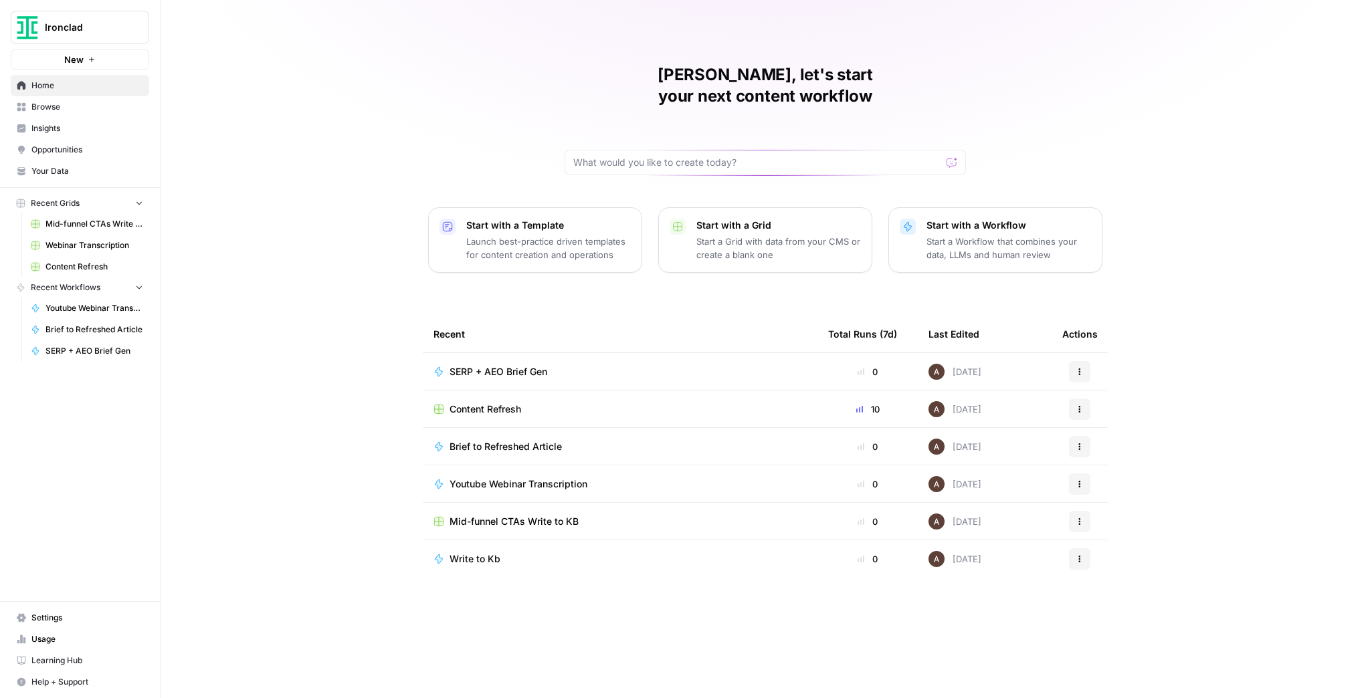
click at [80, 151] on span "Opportunities" at bounding box center [87, 150] width 112 height 12
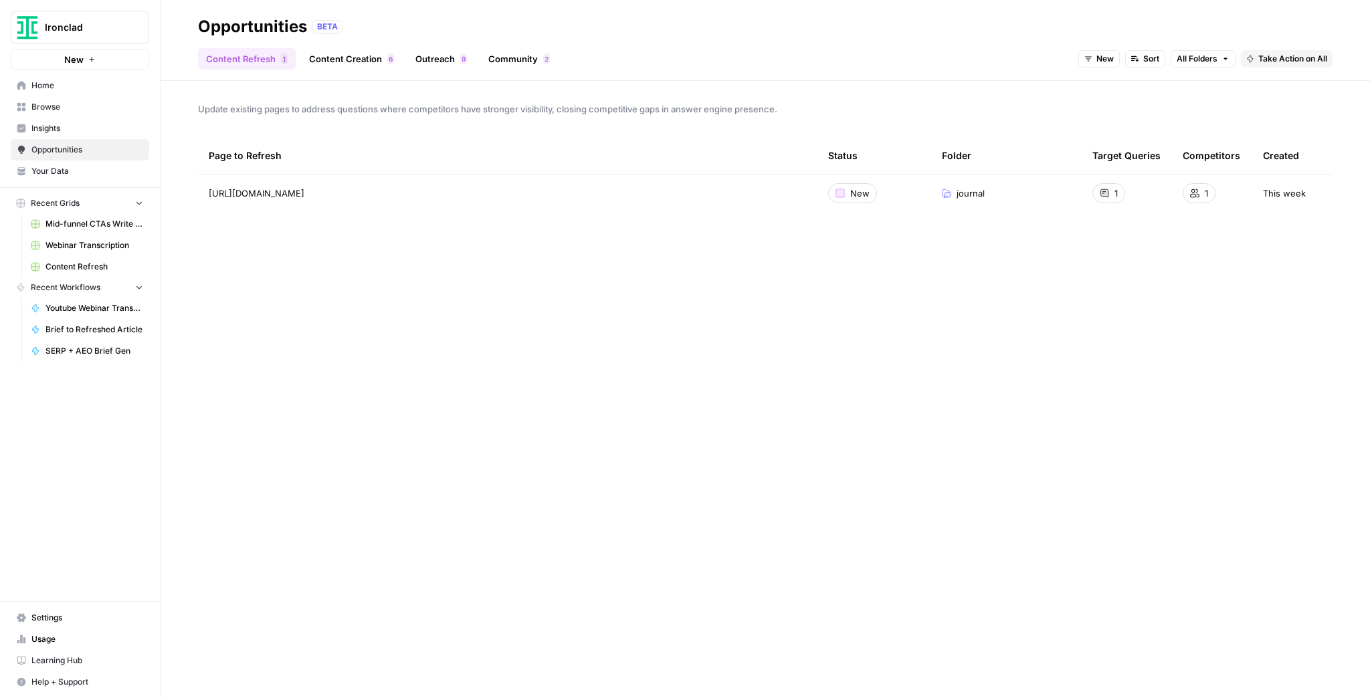
click at [364, 59] on link "Content Creation 6" at bounding box center [351, 58] width 101 height 21
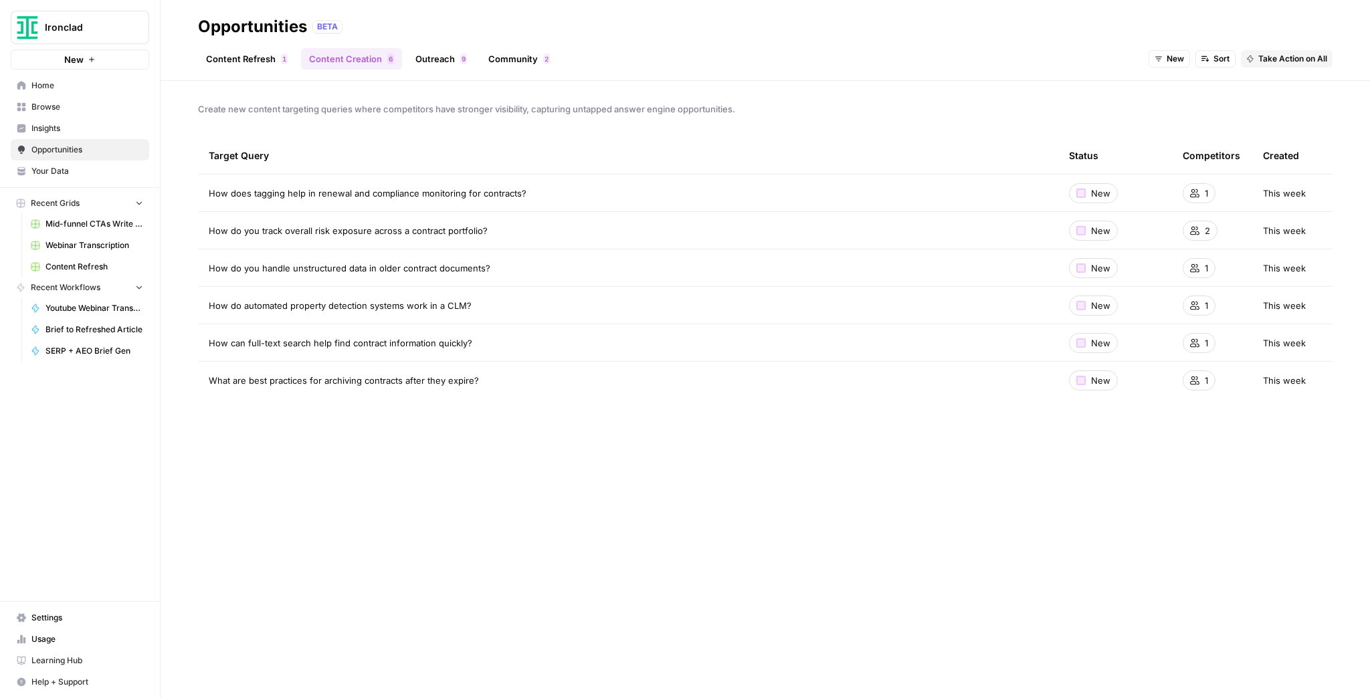
click at [454, 61] on link "Outreach 9" at bounding box center [441, 58] width 68 height 21
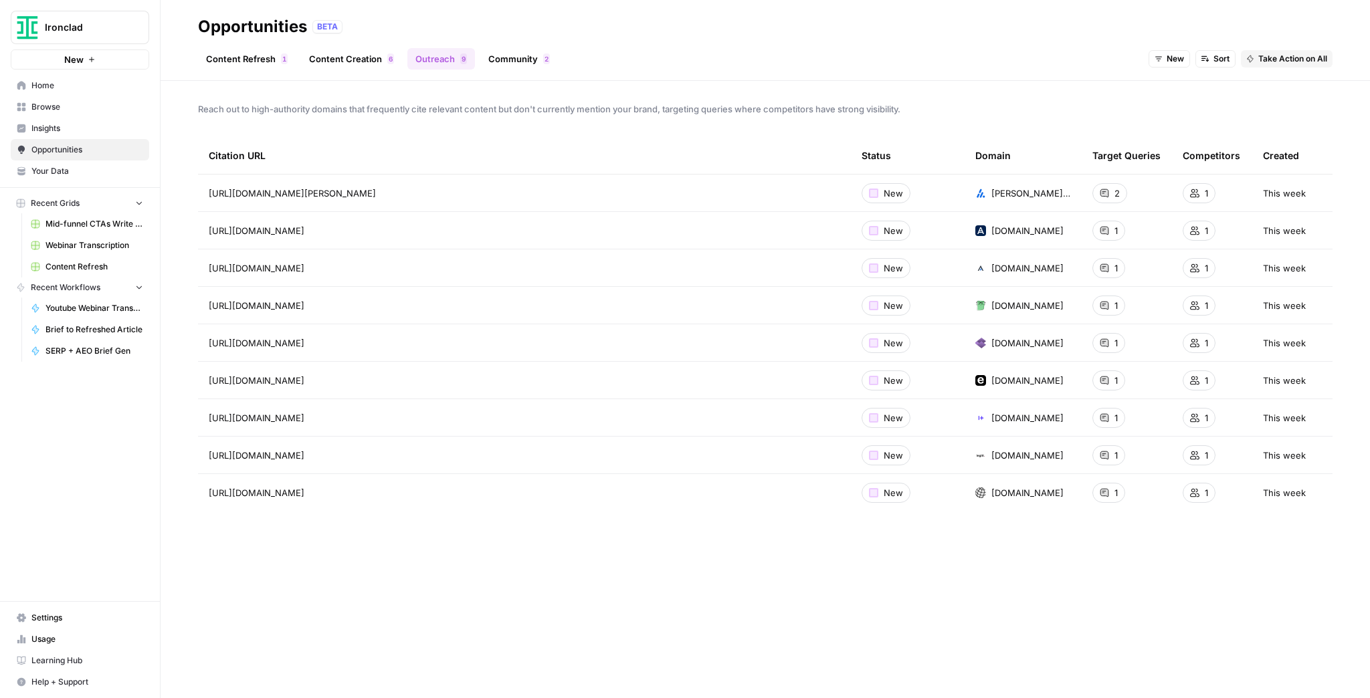
click at [490, 64] on link "Community 2" at bounding box center [519, 58] width 78 height 21
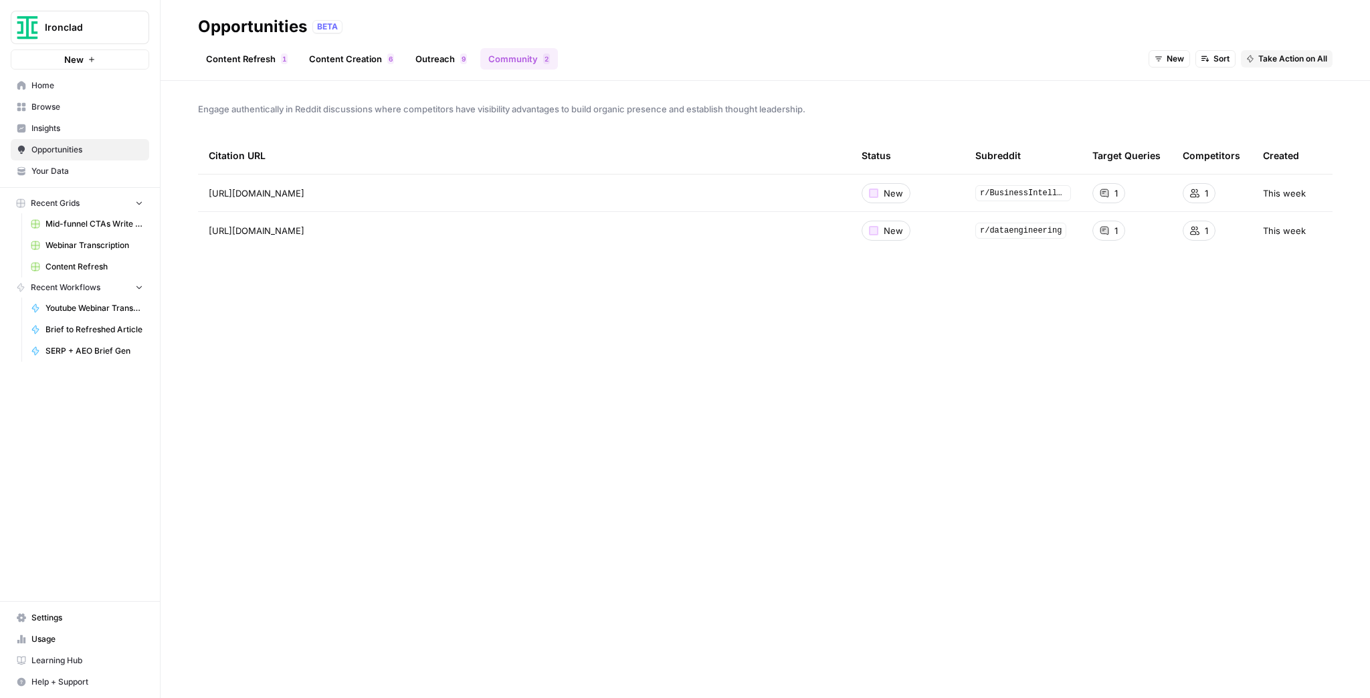
click at [271, 60] on link "Content Refresh 1" at bounding box center [247, 58] width 98 height 21
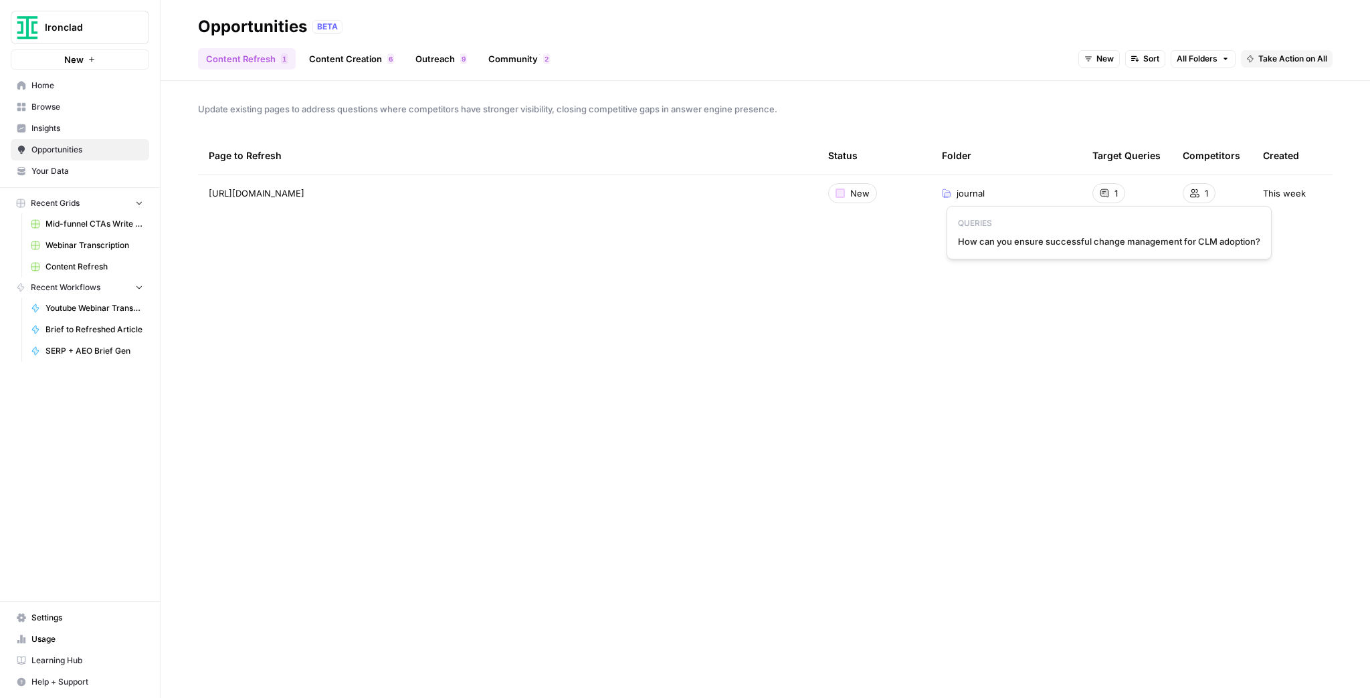
click at [1099, 195] on icon at bounding box center [1103, 193] width 9 height 9
click at [1123, 308] on div "Update existing pages to address questions where competitors have stronger visi…" at bounding box center [764, 389] width 1209 height 617
click at [1110, 185] on div "1" at bounding box center [1108, 193] width 33 height 20
click at [1110, 189] on div "1" at bounding box center [1108, 193] width 33 height 20
click at [1193, 195] on icon at bounding box center [1194, 193] width 9 height 9
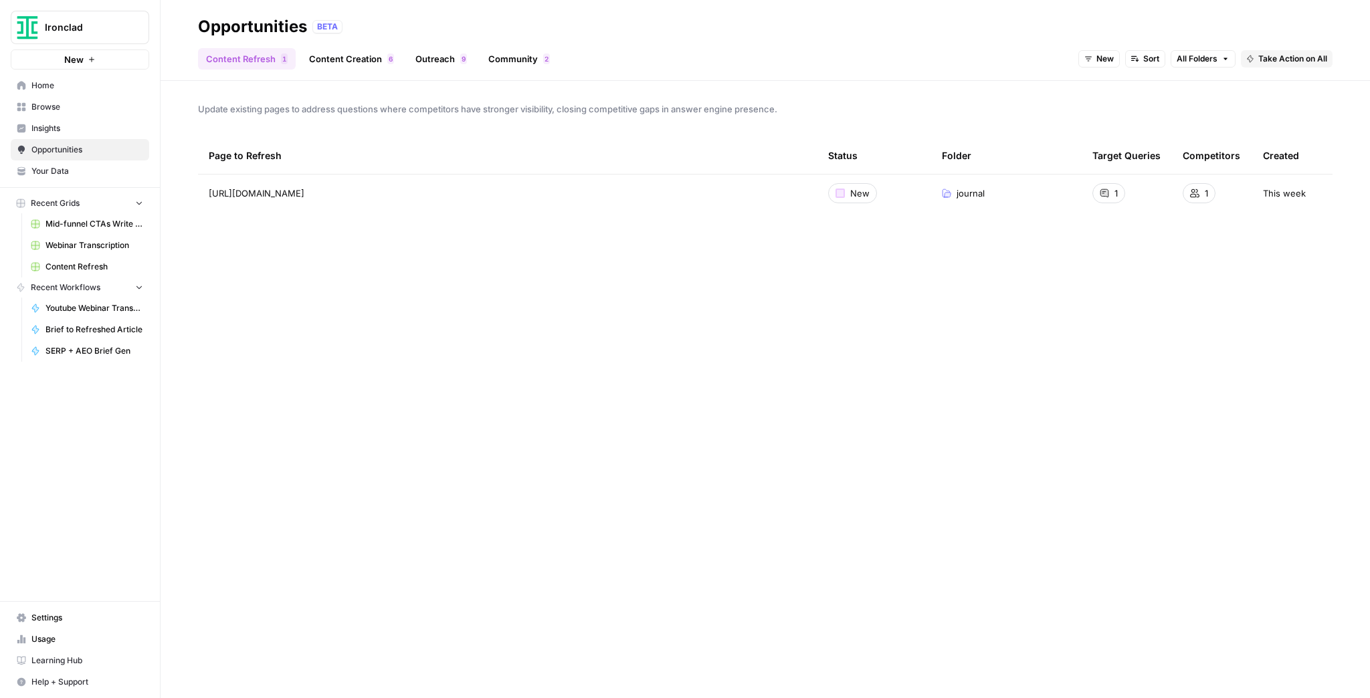
click at [1109, 195] on div "1" at bounding box center [1108, 193] width 33 height 20
click at [1098, 238] on div "Update existing pages to address questions where competitors have stronger visi…" at bounding box center [764, 389] width 1209 height 617
drag, startPoint x: 1109, startPoint y: 240, endPoint x: 1069, endPoint y: 241, distance: 39.5
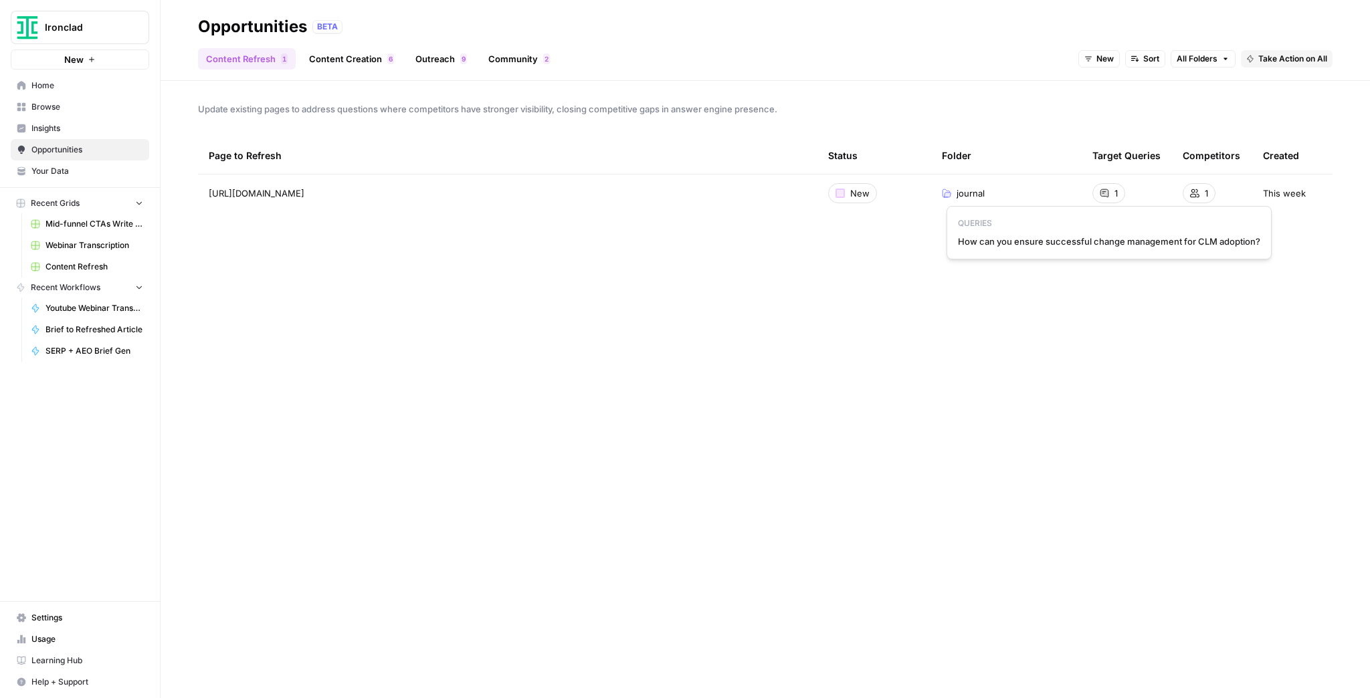
click at [1069, 241] on span "How can you ensure successful change management for CLM adoption?" at bounding box center [1109, 241] width 302 height 13
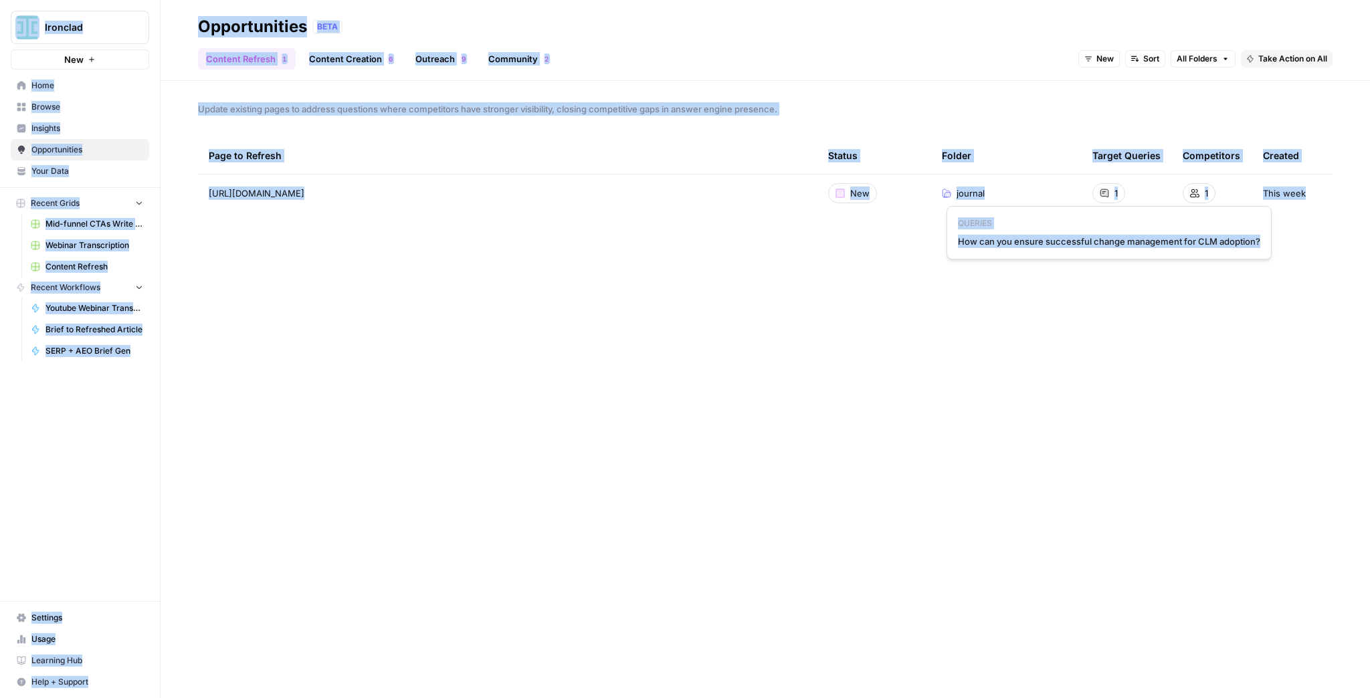
click at [1070, 243] on span "How can you ensure successful change management for CLM adoption?" at bounding box center [1109, 241] width 302 height 13
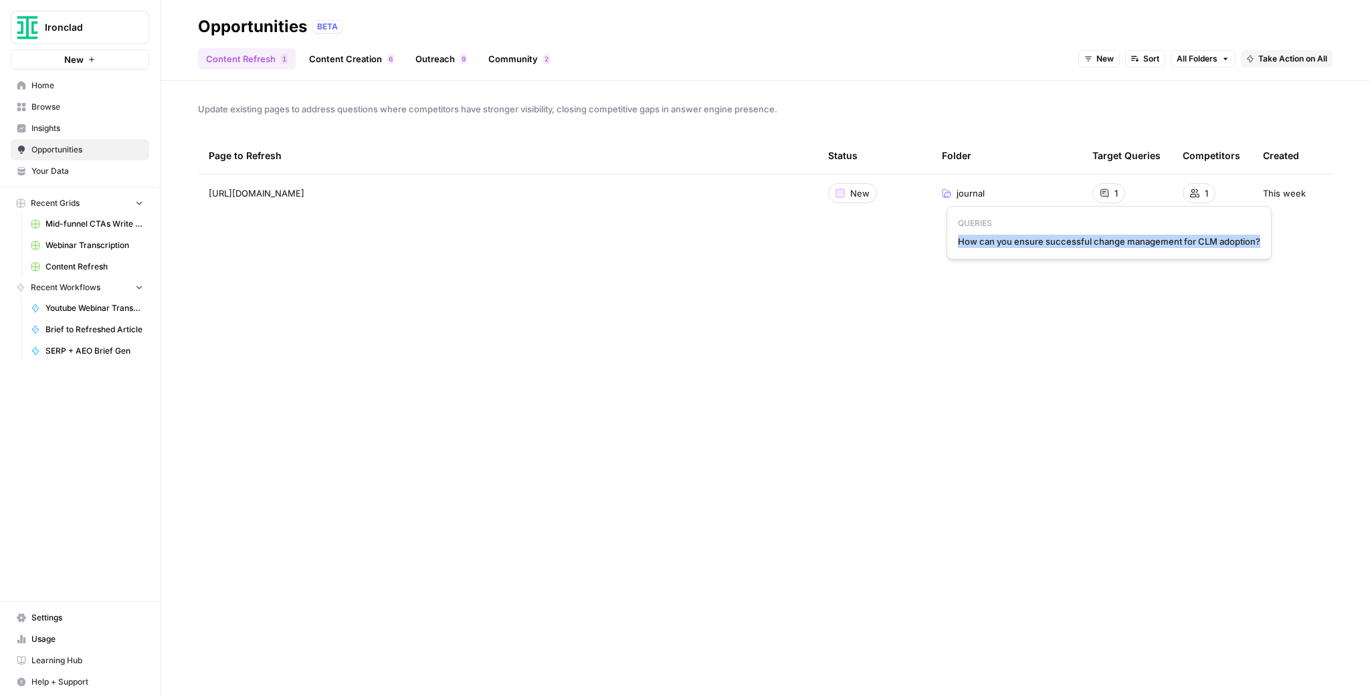
drag, startPoint x: 959, startPoint y: 242, endPoint x: 1260, endPoint y: 247, distance: 301.0
click at [1260, 247] on div "QUERIES How can you ensure successful change management for CLM adoption?" at bounding box center [1108, 232] width 325 height 53
copy span "How can you ensure successful change management for CLM adoption?"
click at [113, 122] on span "Insights" at bounding box center [87, 128] width 112 height 12
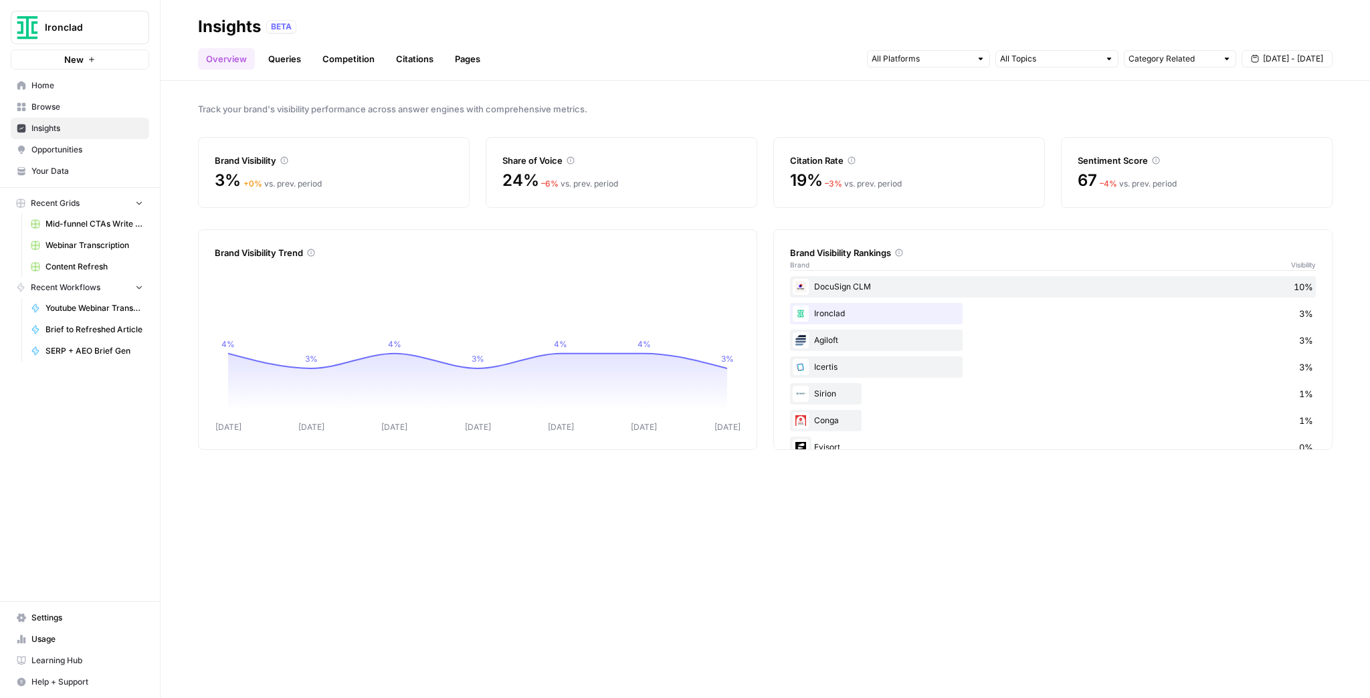
click at [104, 144] on span "Opportunities" at bounding box center [87, 150] width 112 height 12
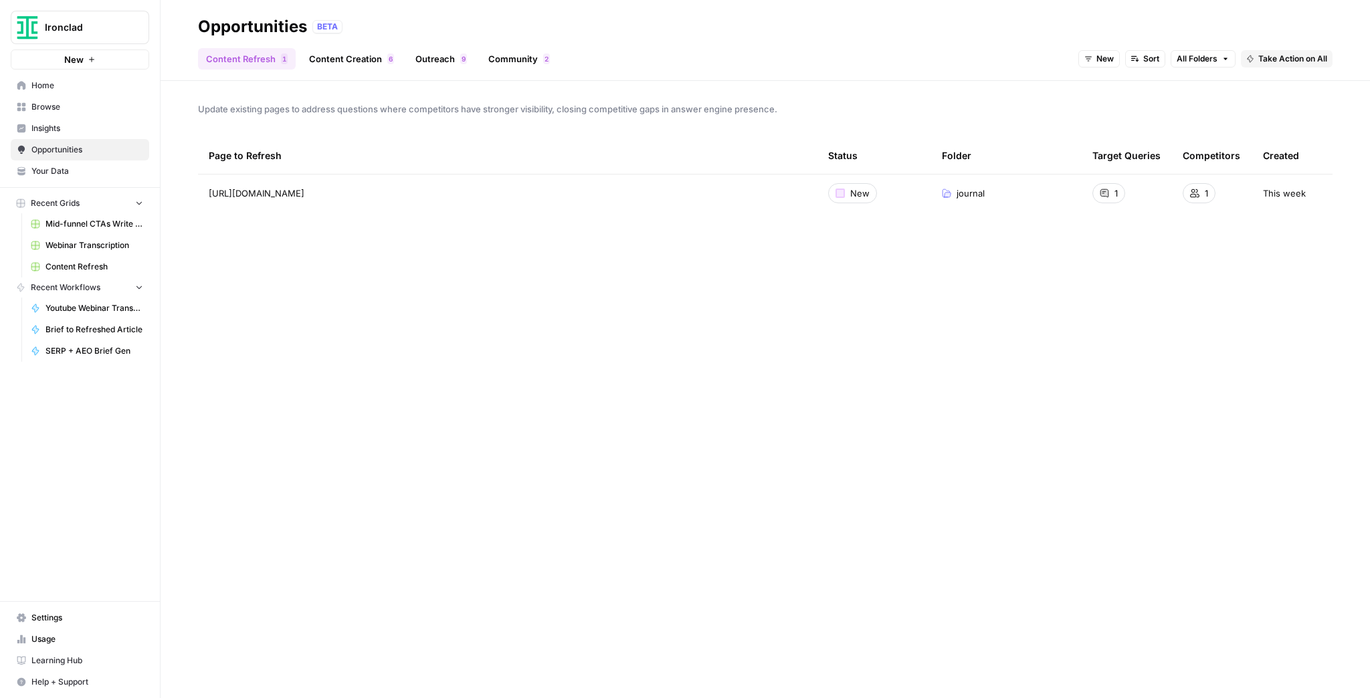
click at [103, 128] on span "Insights" at bounding box center [87, 128] width 112 height 12
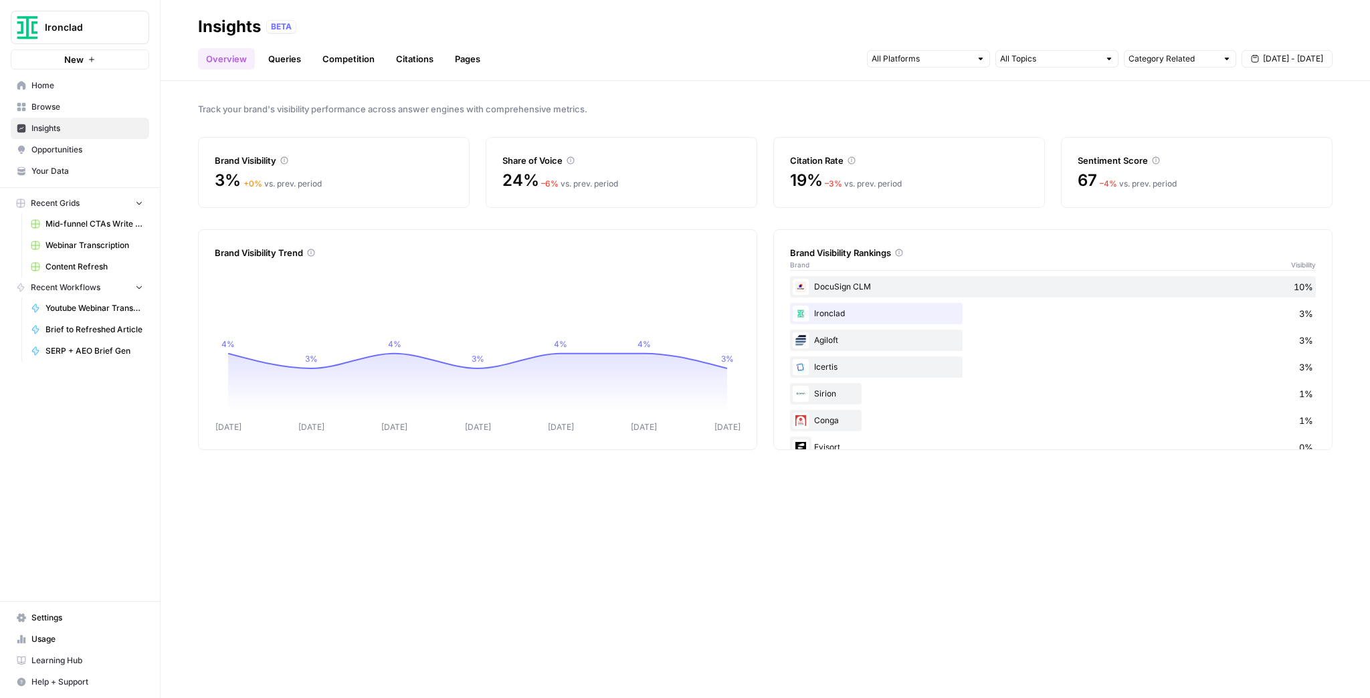
click at [421, 62] on link "Citations" at bounding box center [414, 58] width 53 height 21
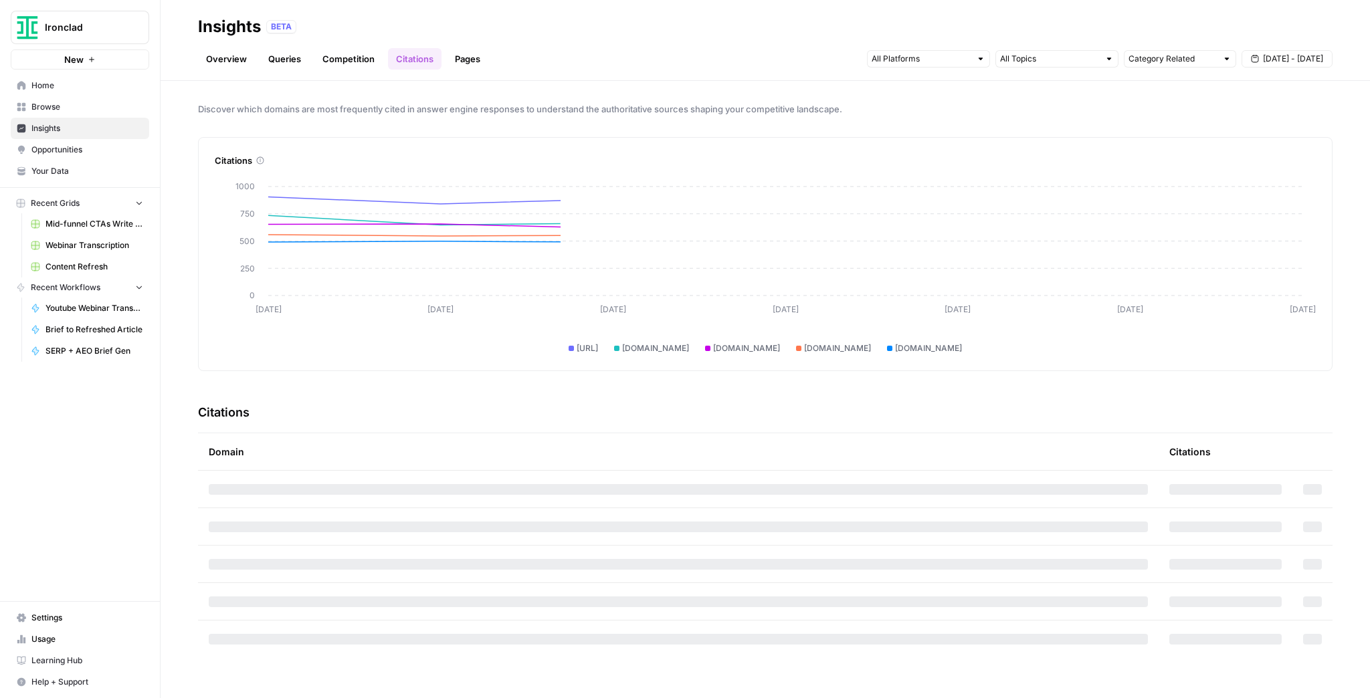
click at [467, 59] on link "Pages" at bounding box center [467, 58] width 41 height 21
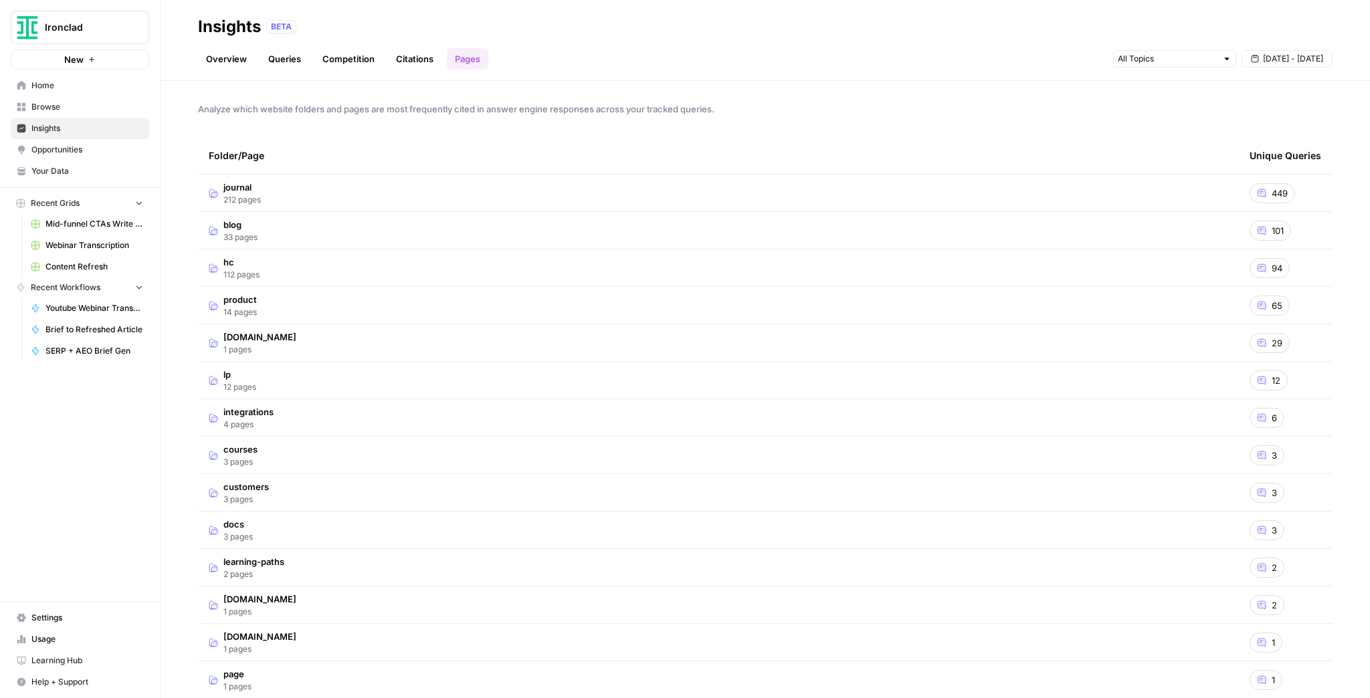
click at [443, 213] on td "blog 33 pages" at bounding box center [718, 230] width 1041 height 37
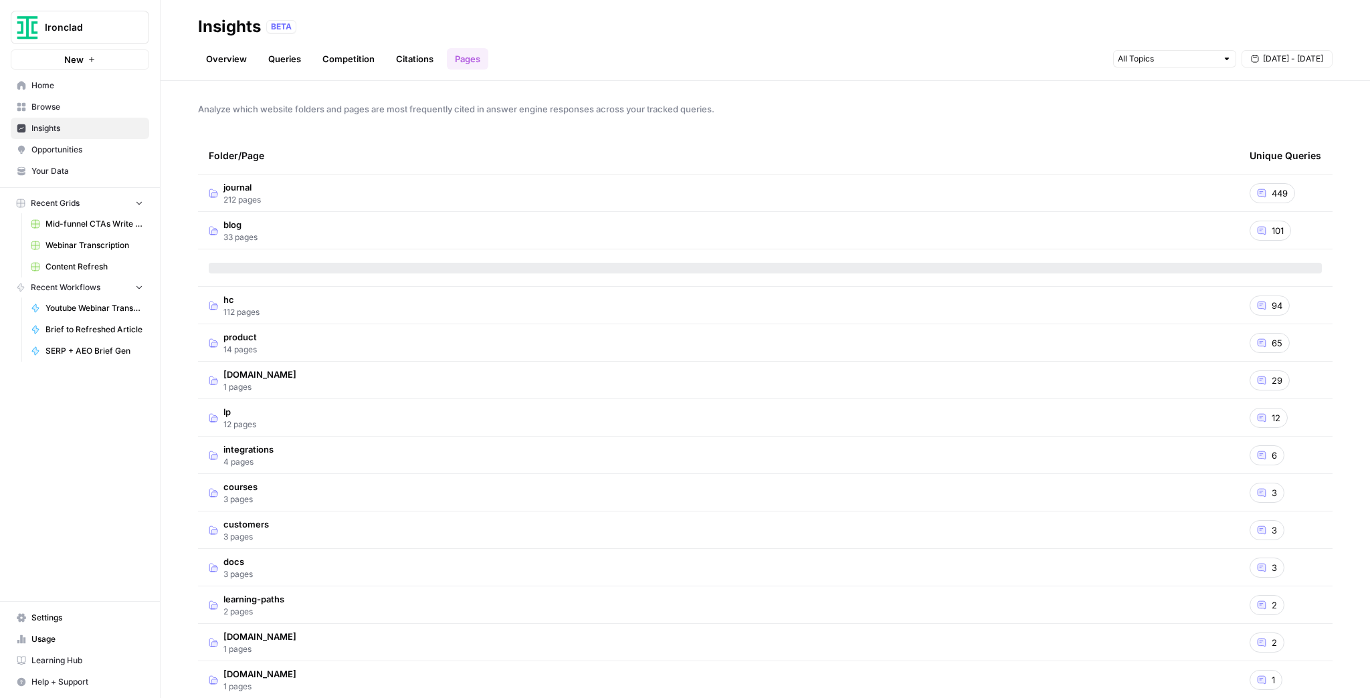
click at [443, 197] on td "journal 212 pages" at bounding box center [718, 193] width 1041 height 37
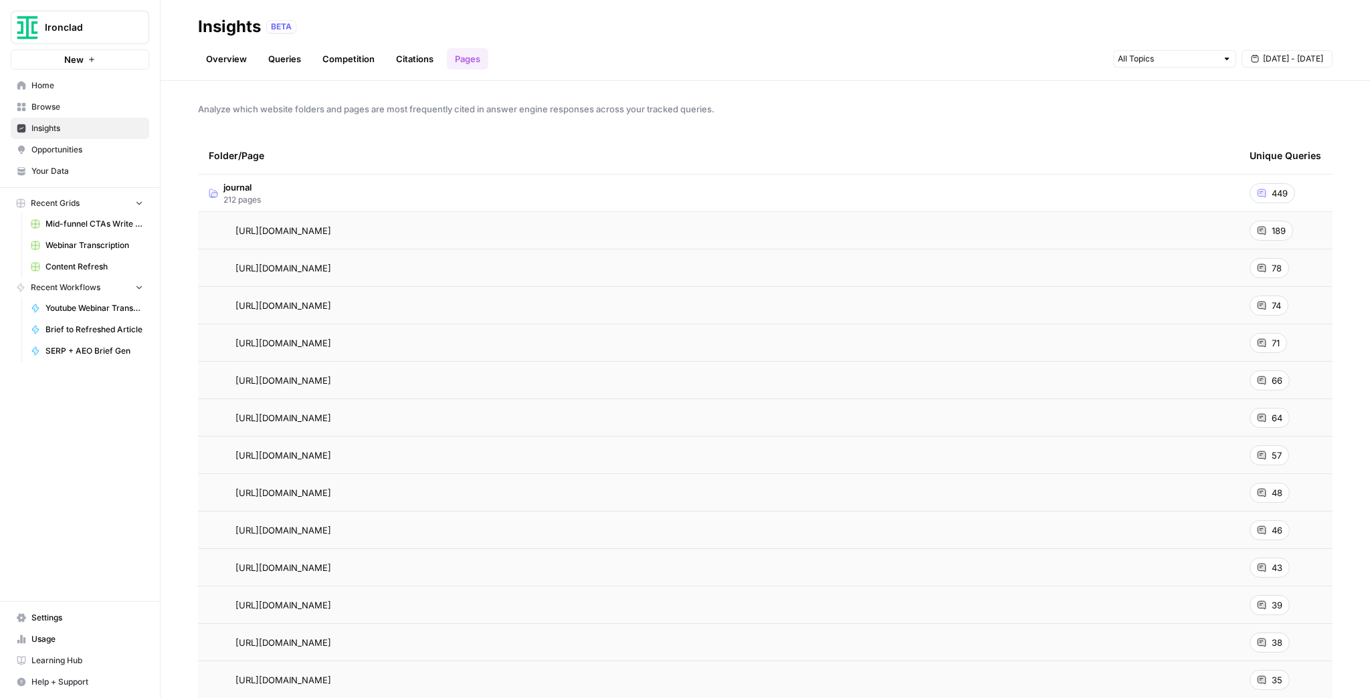
click at [102, 27] on span "Ironclad" at bounding box center [85, 27] width 81 height 13
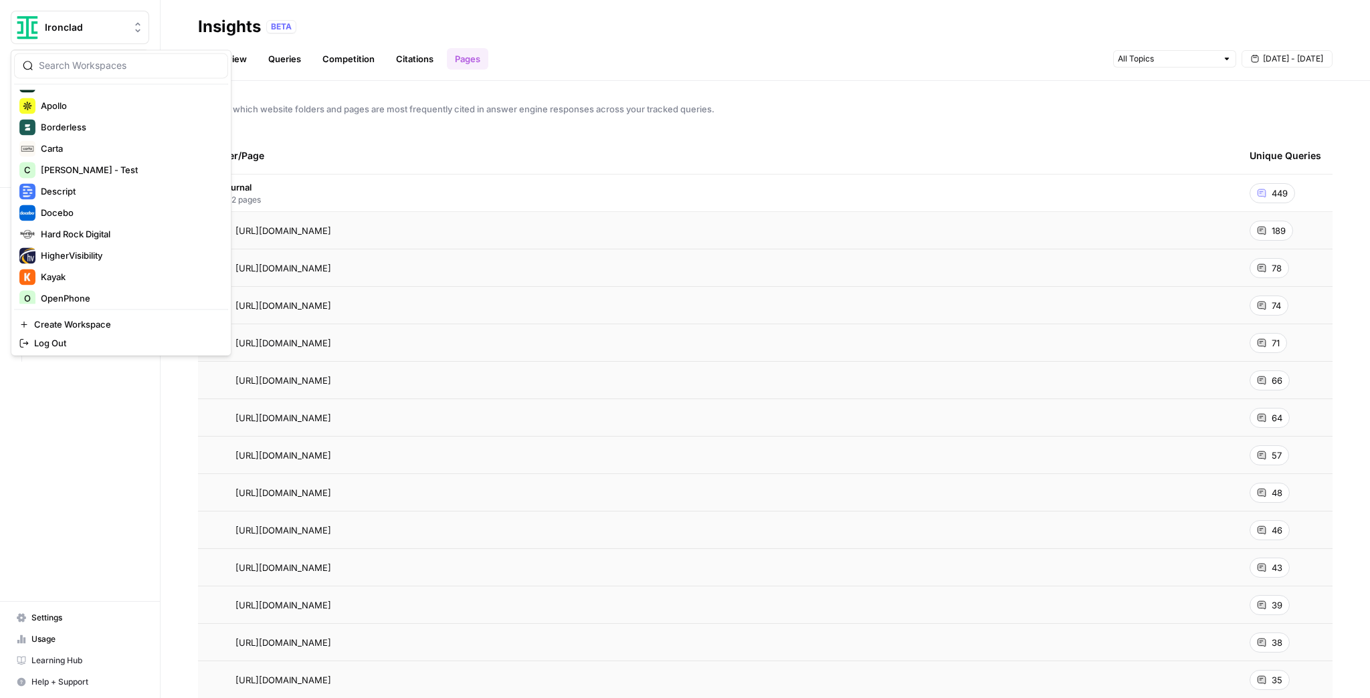
scroll to position [160, 0]
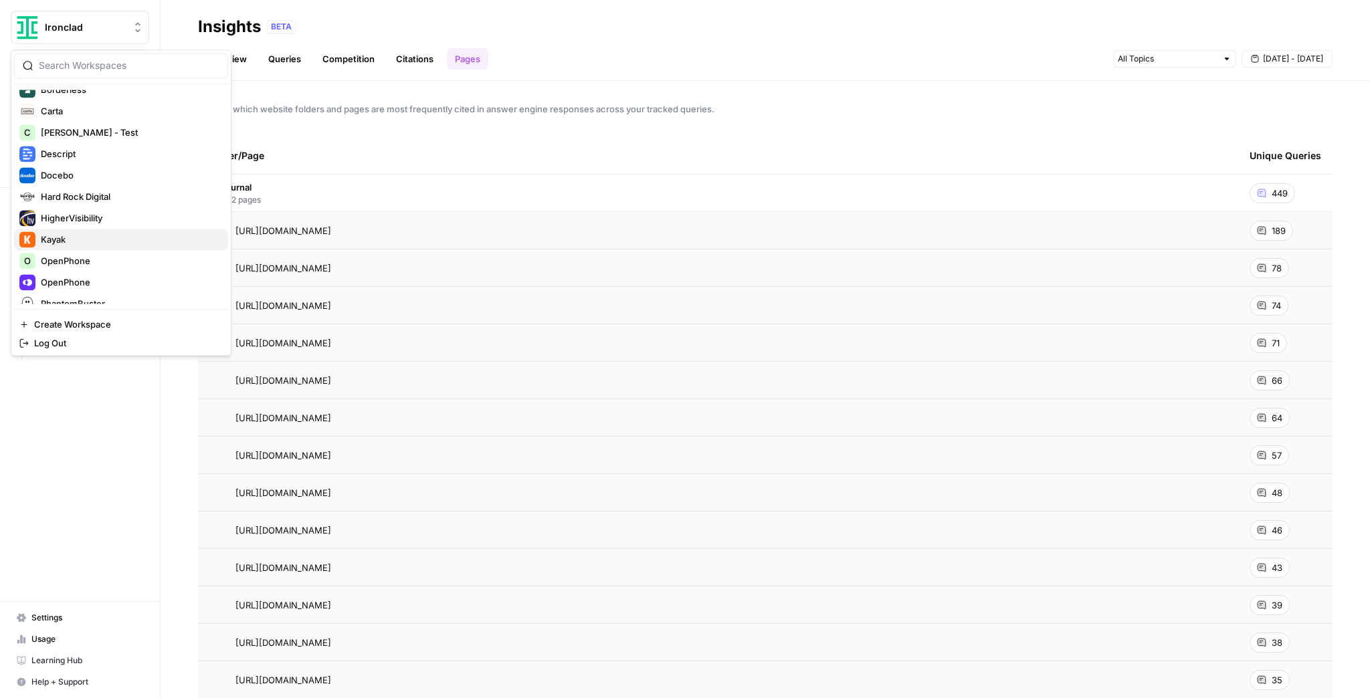
click at [81, 235] on span "Kayak" at bounding box center [129, 239] width 177 height 13
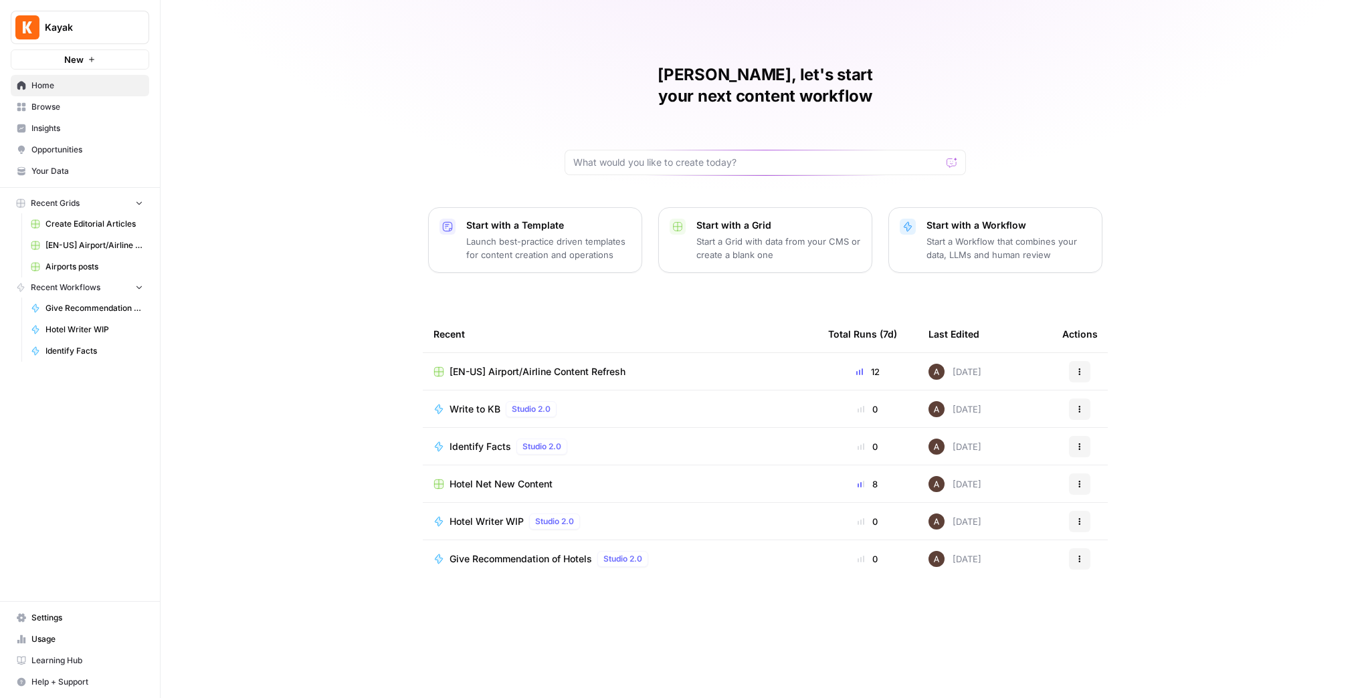
click at [78, 39] on button "Kayak" at bounding box center [80, 27] width 138 height 33
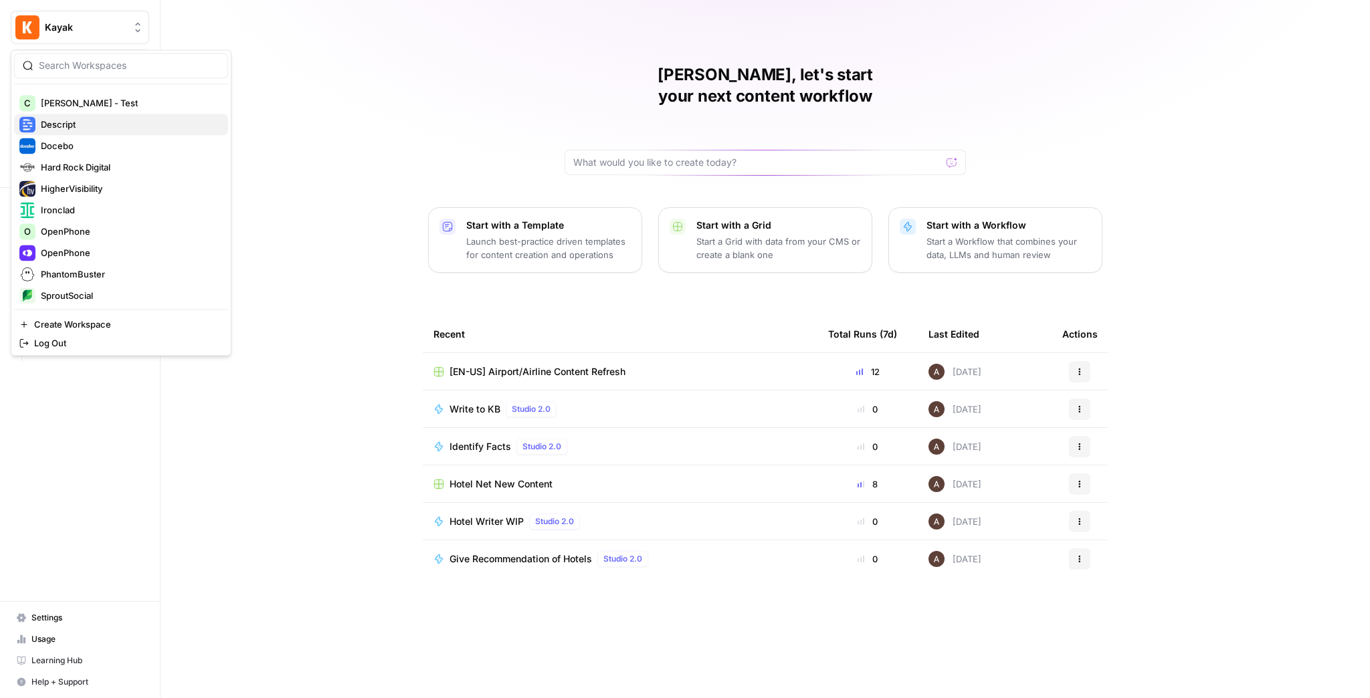
scroll to position [214, 0]
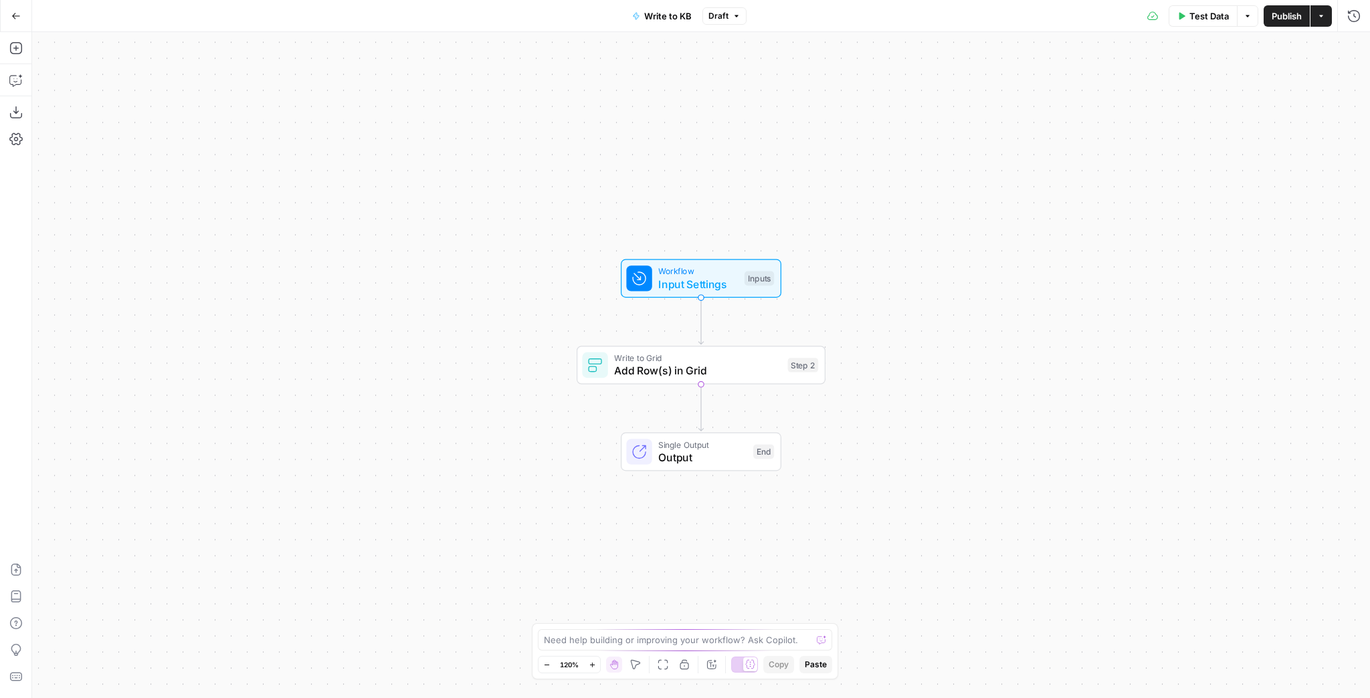
click at [660, 19] on span "Write to KB" at bounding box center [667, 15] width 47 height 13
drag, startPoint x: 98, startPoint y: 99, endPoint x: 80, endPoint y: 100, distance: 17.4
click at [80, 100] on input "Write to KB" at bounding box center [138, 100] width 185 height 13
type input "Write to Grid"
click at [173, 70] on form "Name Write to Grid Color Blue Description (Optional) Readme (Optional) Write an…" at bounding box center [138, 210] width 213 height 293
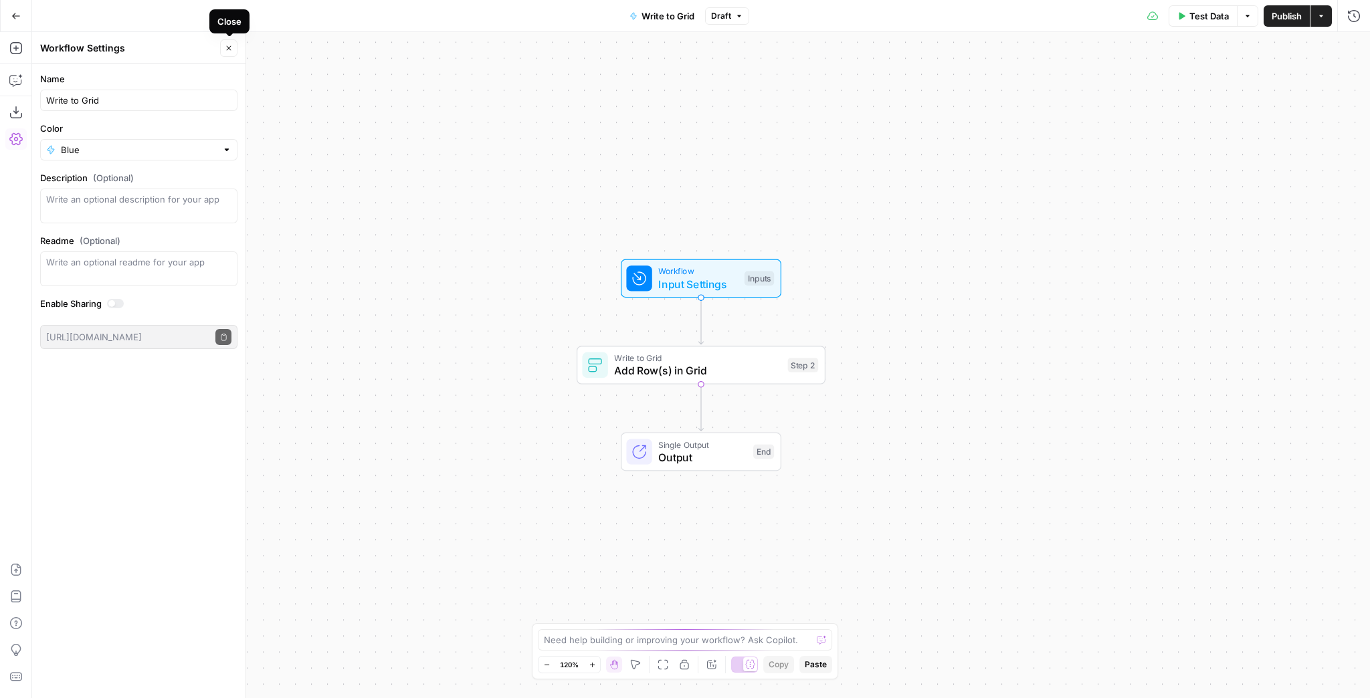
click at [226, 53] on button "Close" at bounding box center [228, 47] width 17 height 17
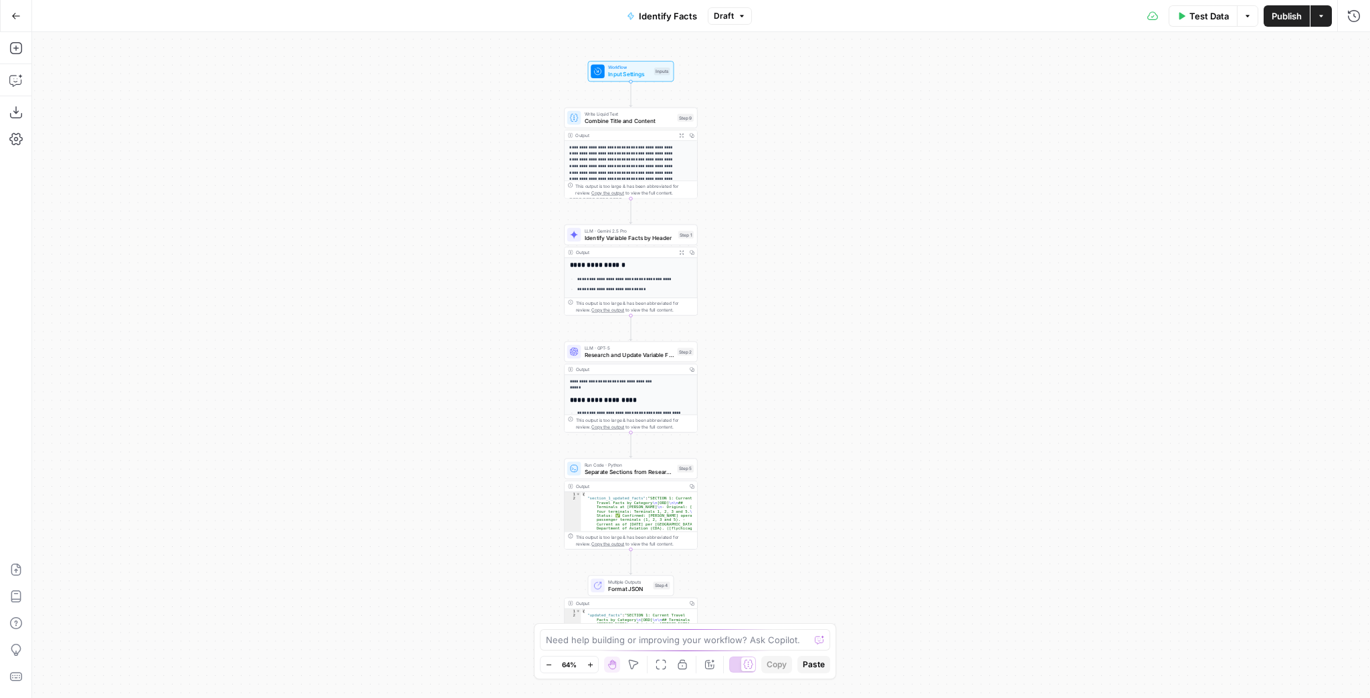
drag, startPoint x: 572, startPoint y: 250, endPoint x: 481, endPoint y: 231, distance: 92.3
click at [481, 231] on div "**********" at bounding box center [700, 365] width 1337 height 666
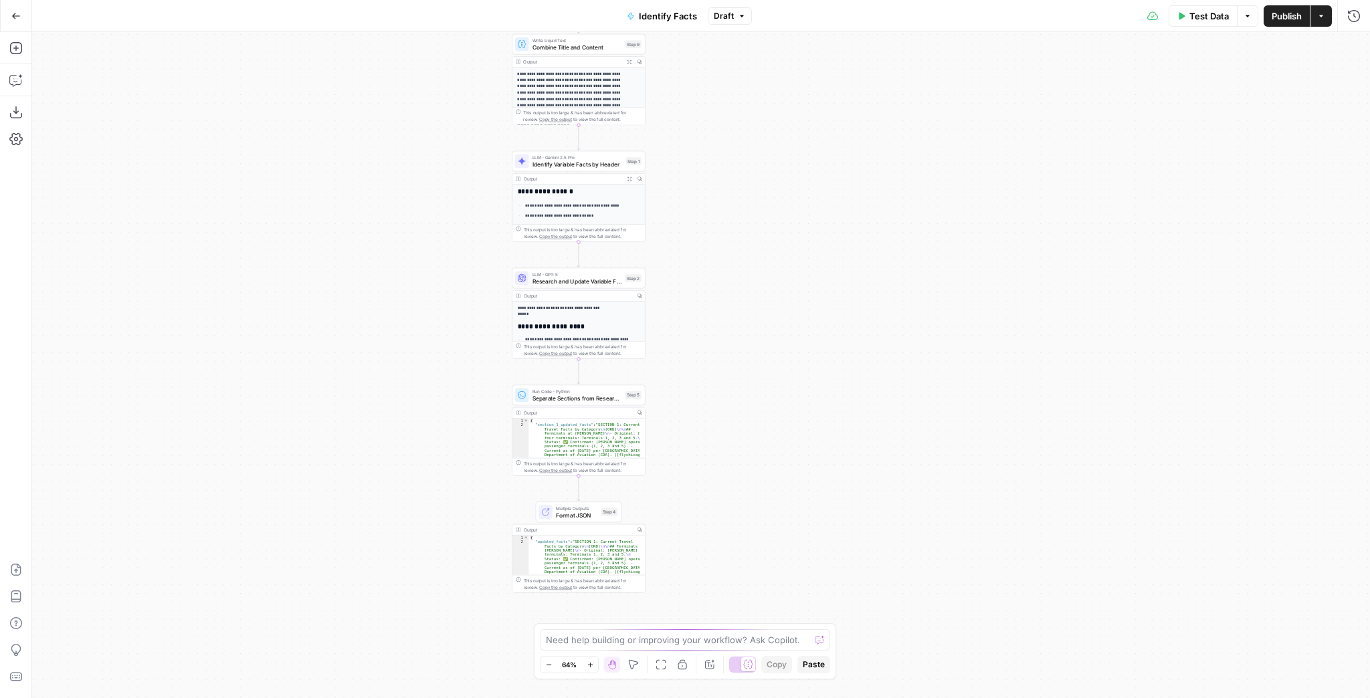
drag, startPoint x: 484, startPoint y: 296, endPoint x: 431, endPoint y: 195, distance: 113.7
click at [431, 196] on div "**********" at bounding box center [700, 365] width 1337 height 666
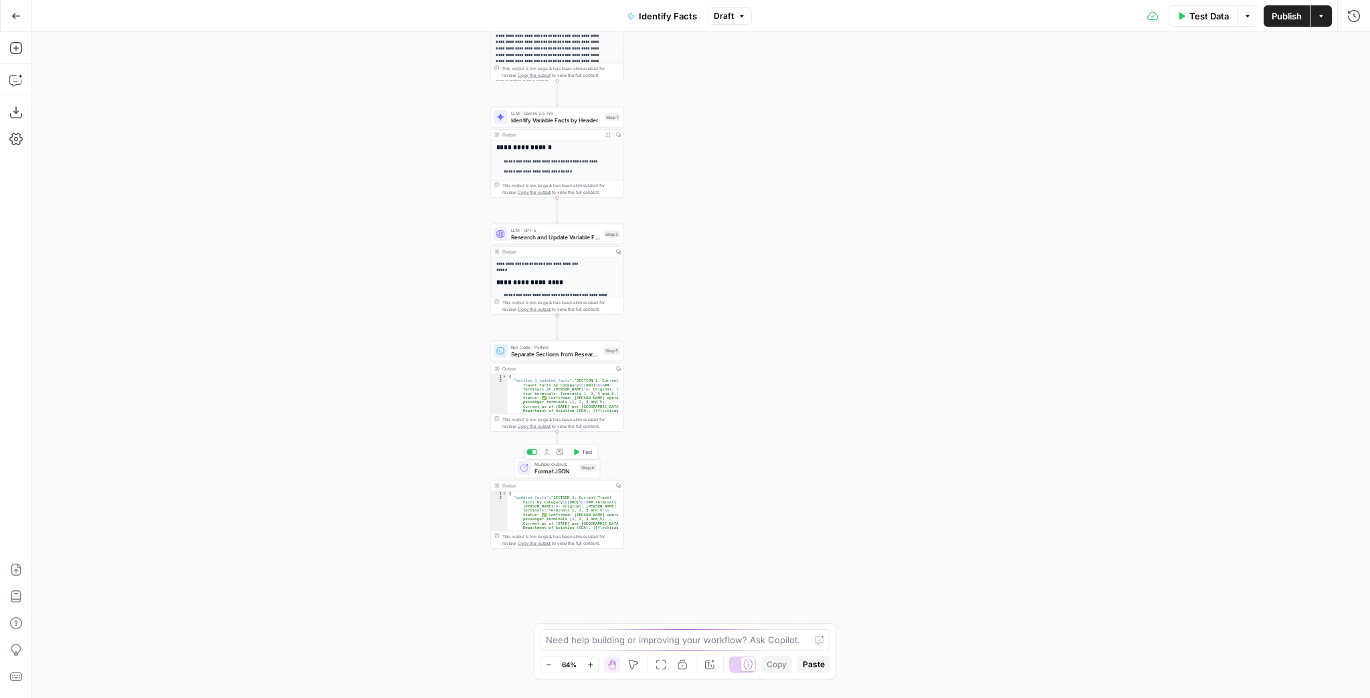
click at [552, 469] on span "Format JSON" at bounding box center [554, 471] width 41 height 9
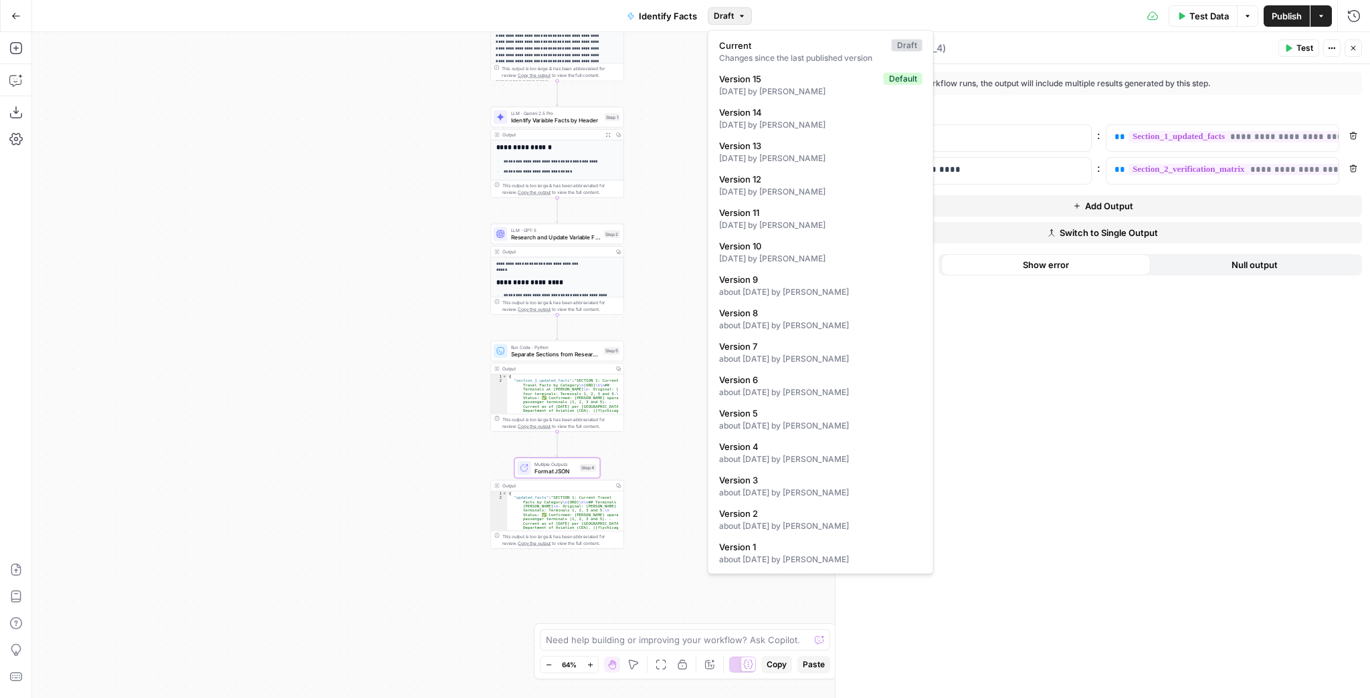
click at [728, 19] on span "Draft" at bounding box center [724, 16] width 20 height 12
click at [745, 41] on span "Current" at bounding box center [802, 45] width 167 height 13
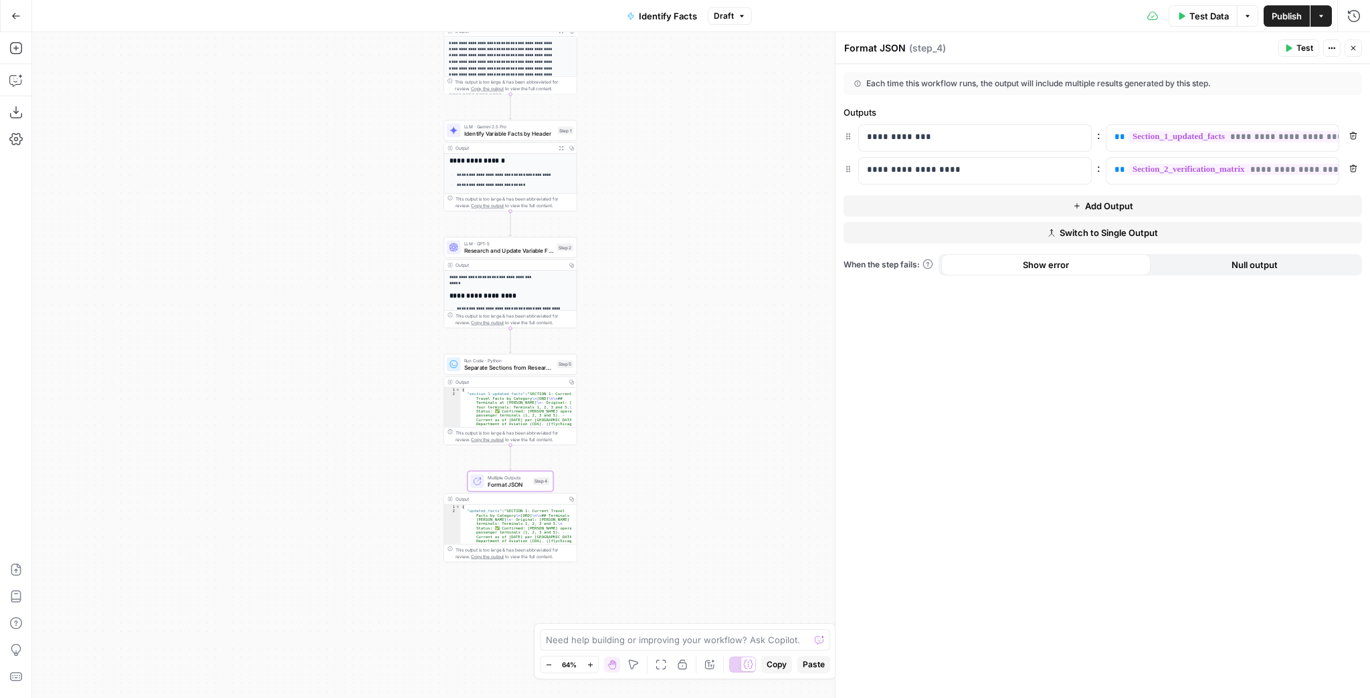
drag, startPoint x: 708, startPoint y: 105, endPoint x: 641, endPoint y: 119, distance: 68.3
click at [643, 119] on div "**********" at bounding box center [700, 365] width 1337 height 666
click at [505, 253] on span "Research and Update Variable Facts" at bounding box center [490, 251] width 90 height 9
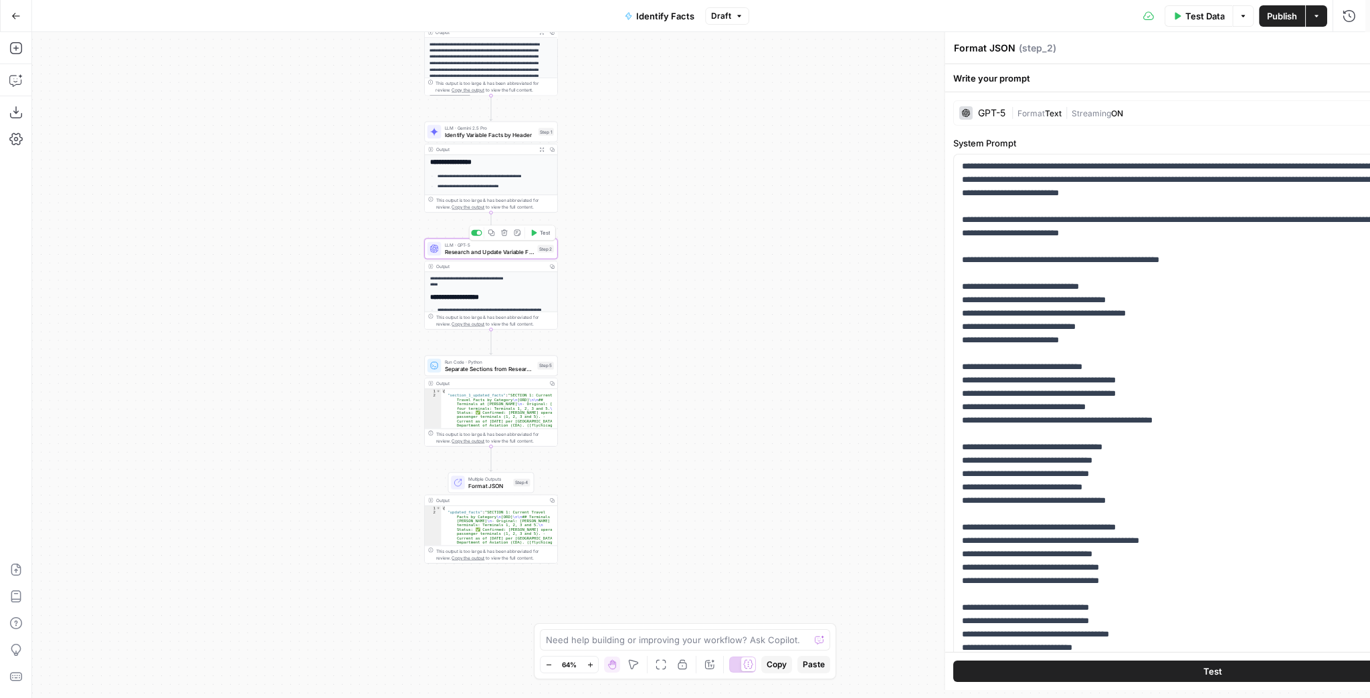
type textarea "Research and Update Variable Facts"
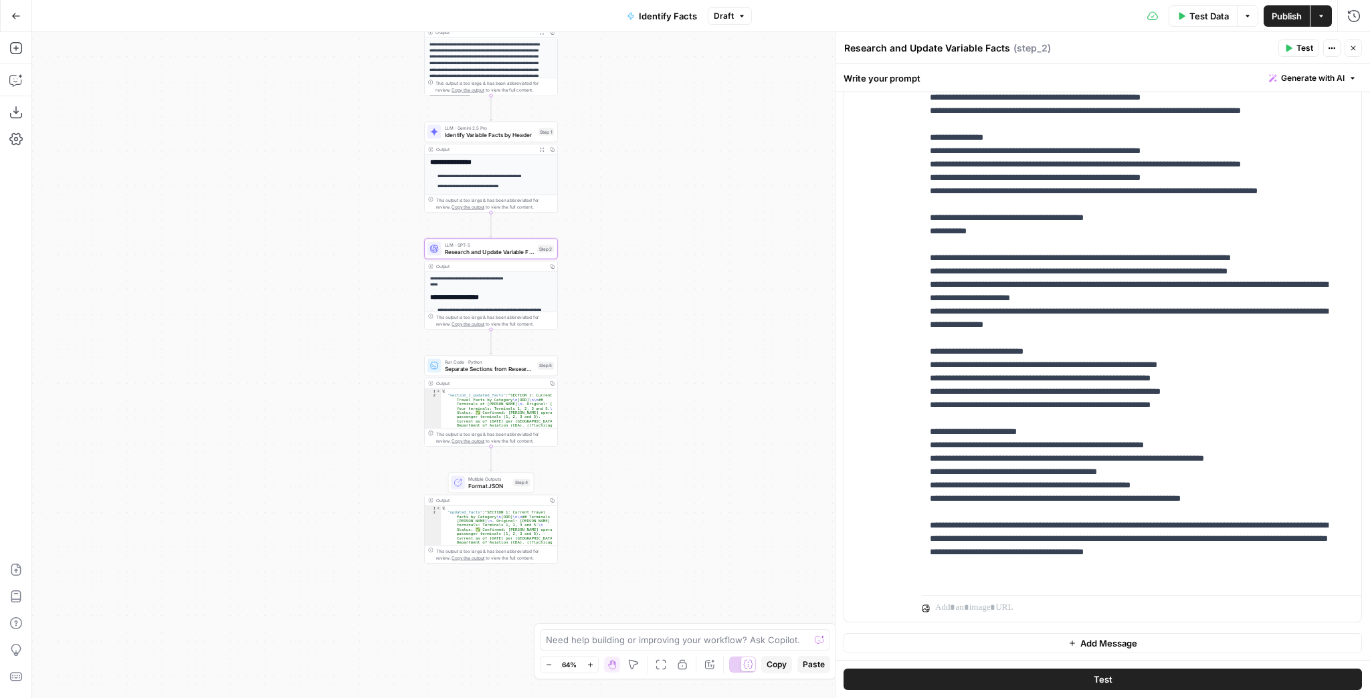
scroll to position [402, 0]
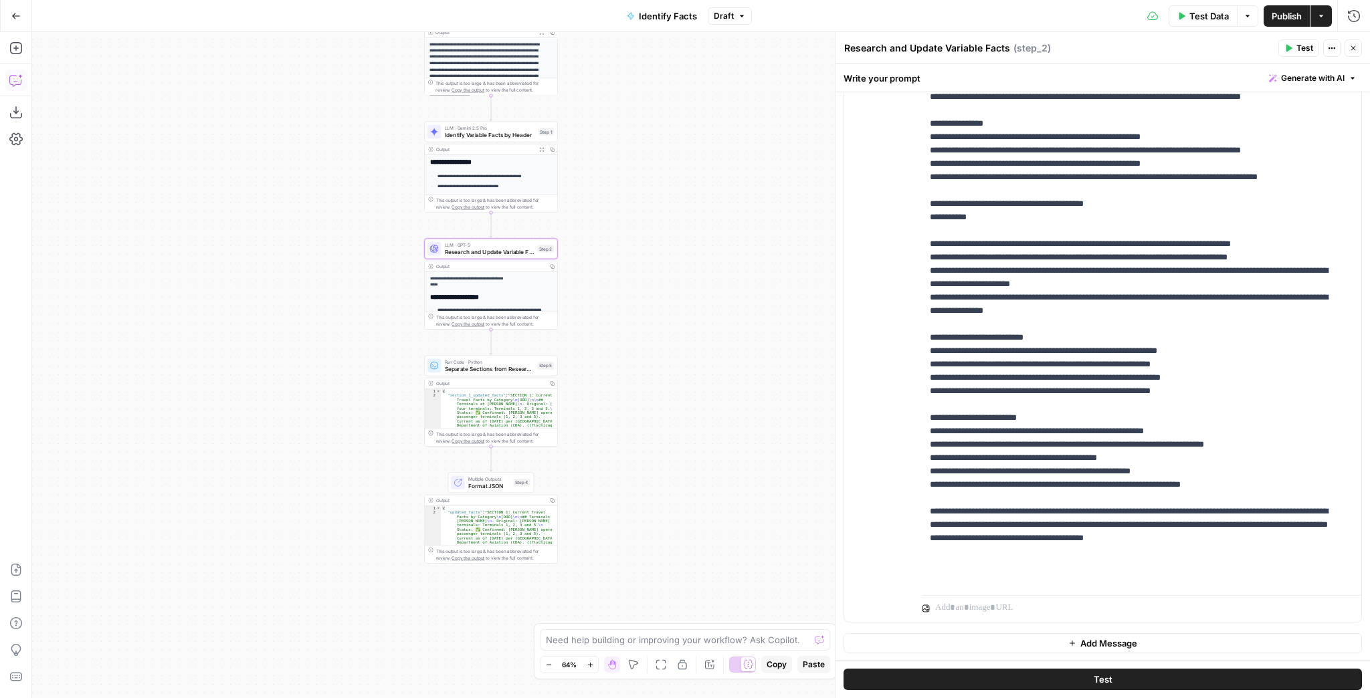
click at [24, 80] on button "Copilot" at bounding box center [15, 80] width 21 height 21
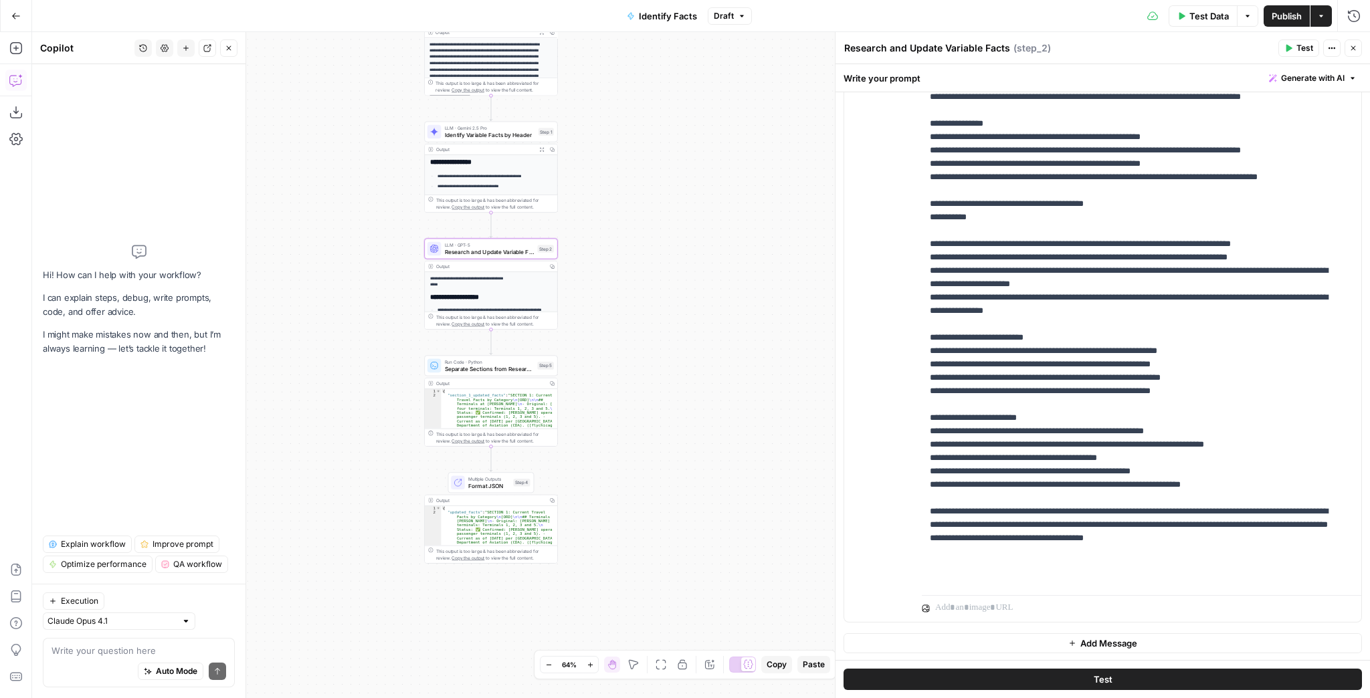
click at [120, 651] on textarea at bounding box center [138, 650] width 175 height 13
type textarea "Format JSOn should output date last run"
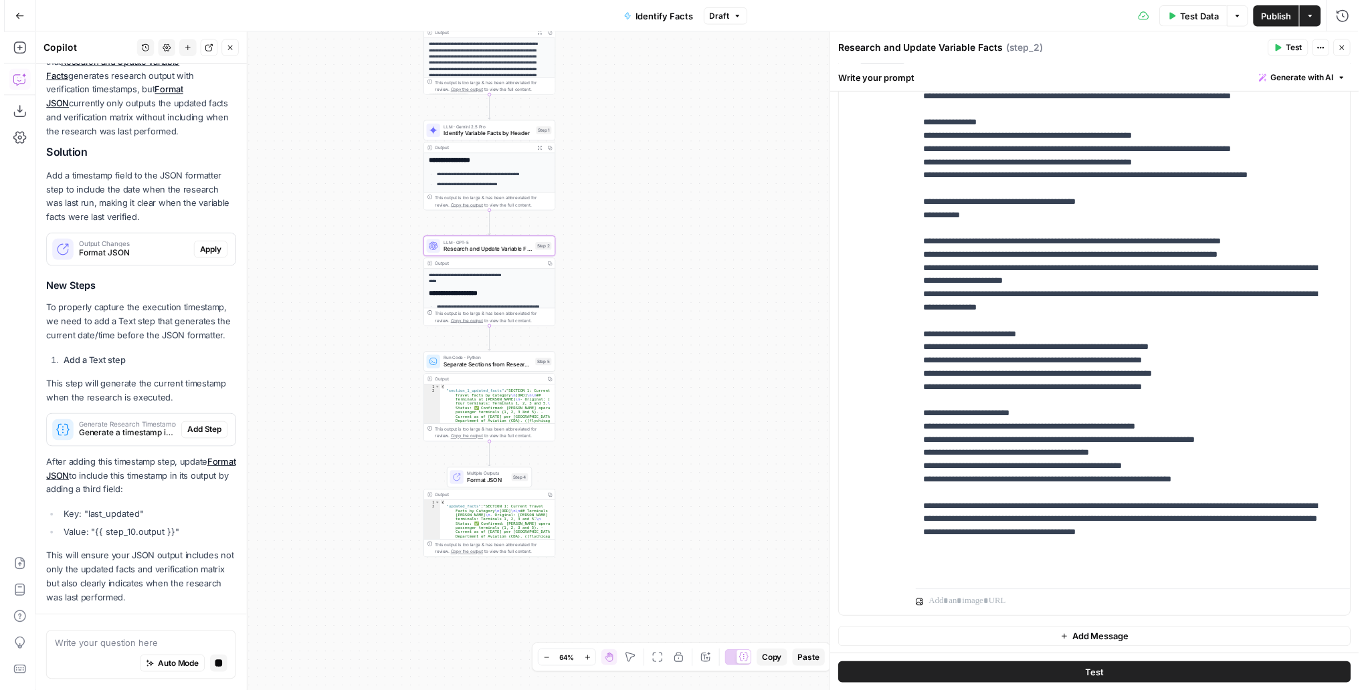
scroll to position [235, 0]
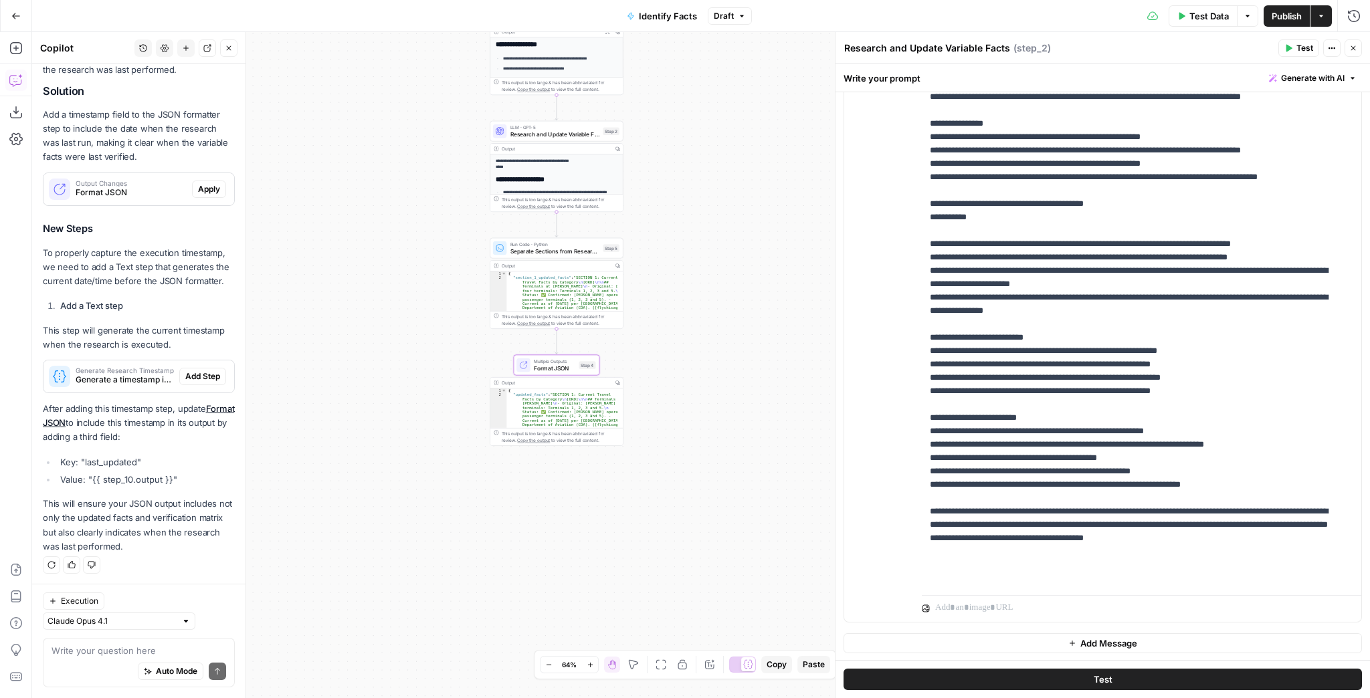
click at [198, 183] on span "Apply" at bounding box center [209, 189] width 22 height 12
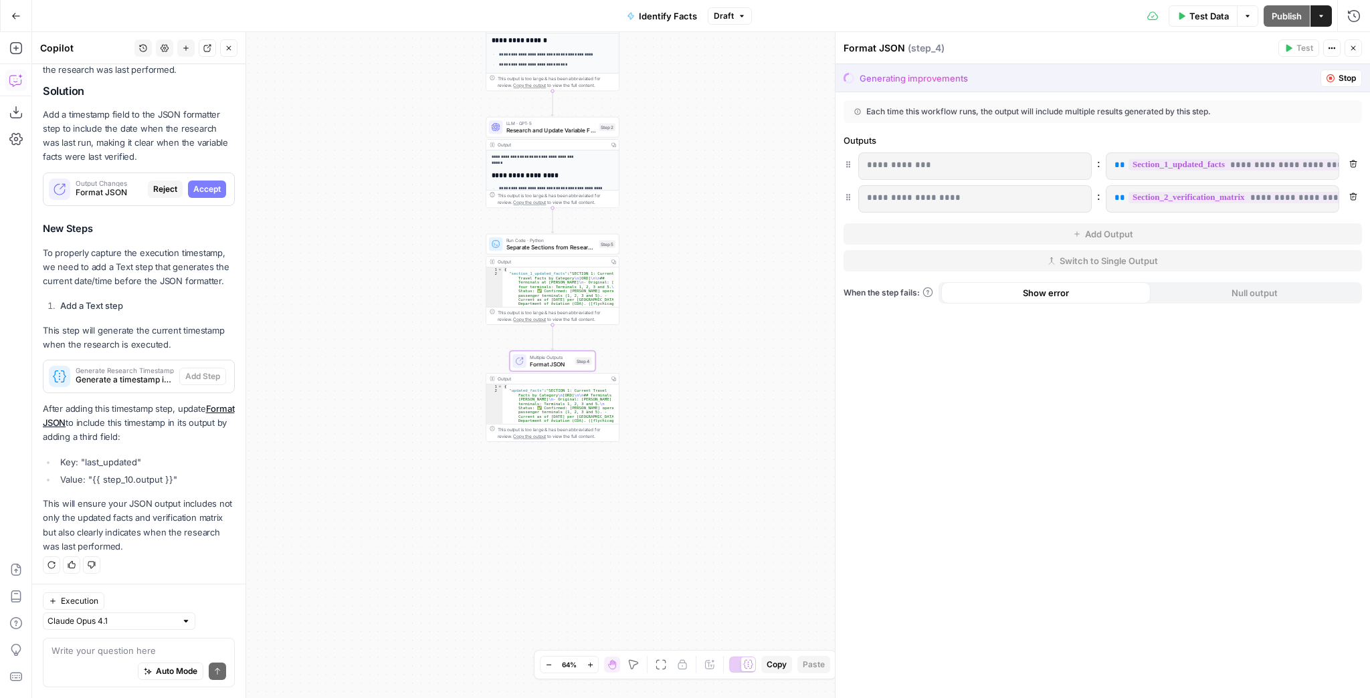
click at [194, 187] on span "Accept" at bounding box center [206, 189] width 27 height 12
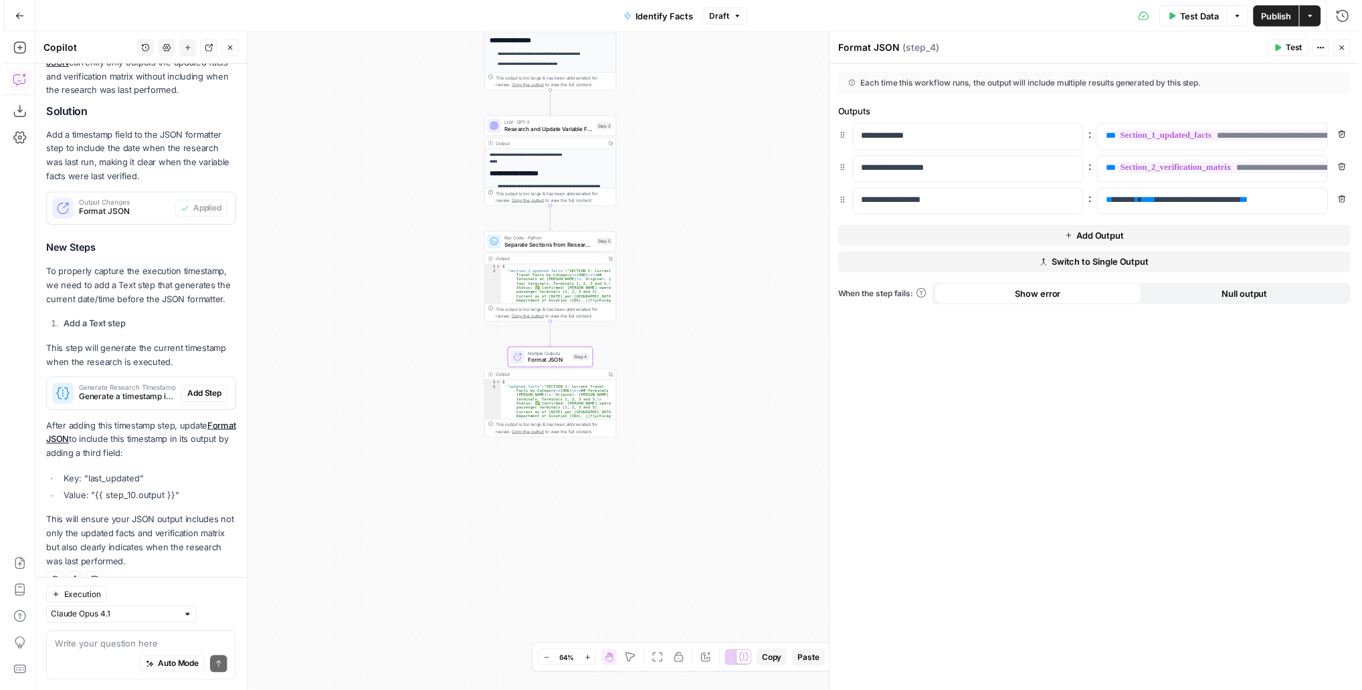
scroll to position [257, 0]
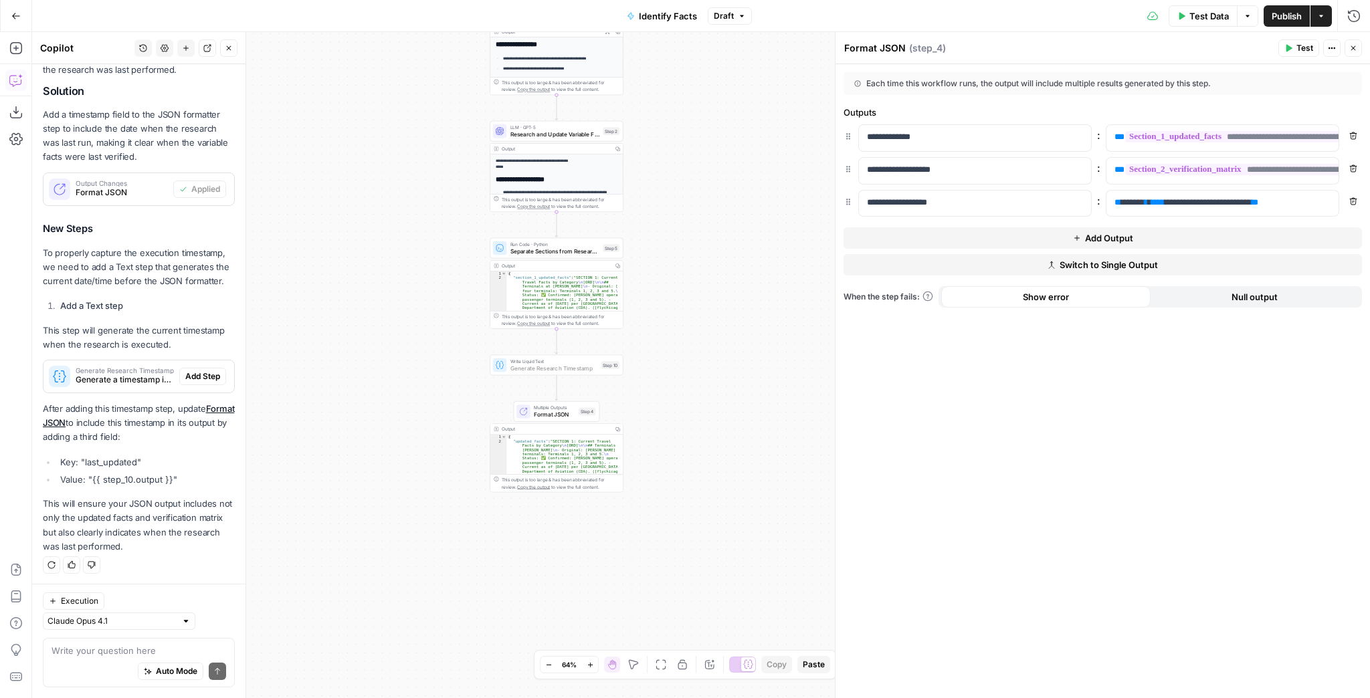
click at [192, 374] on span "Add Step" at bounding box center [202, 376] width 35 height 12
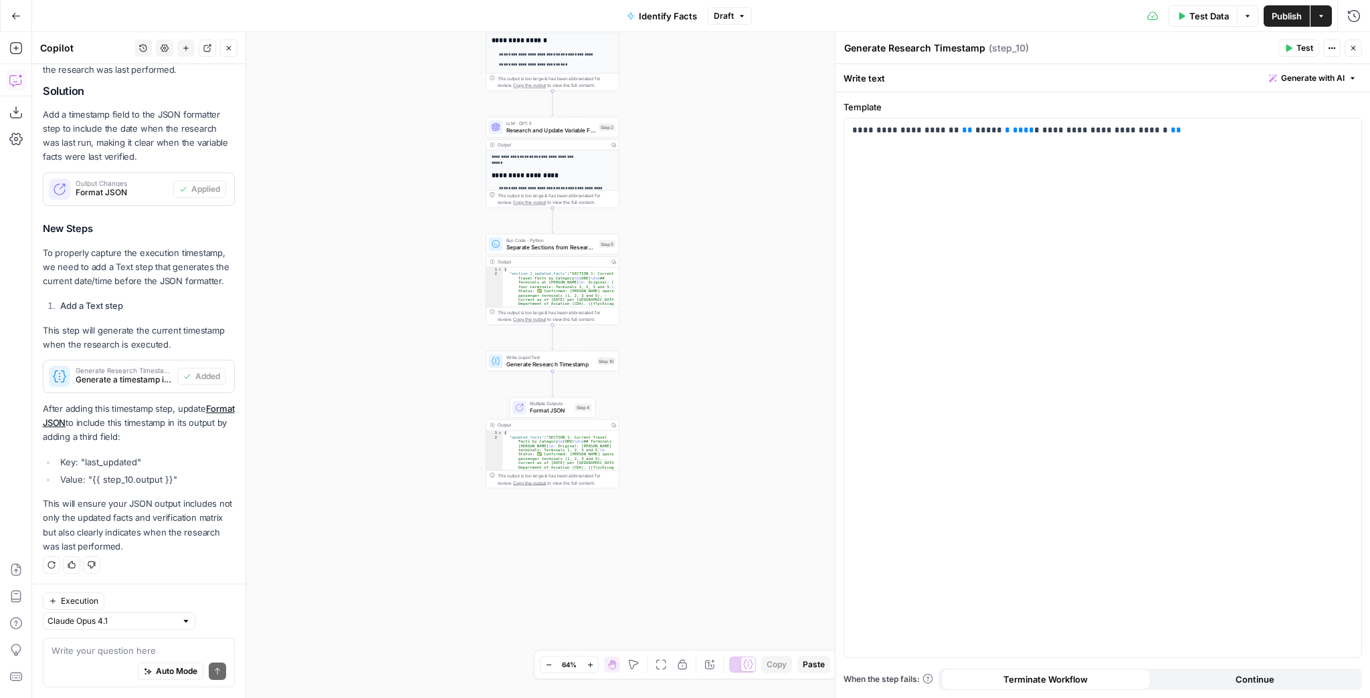
click at [1300, 52] on span "Test" at bounding box center [1304, 48] width 17 height 12
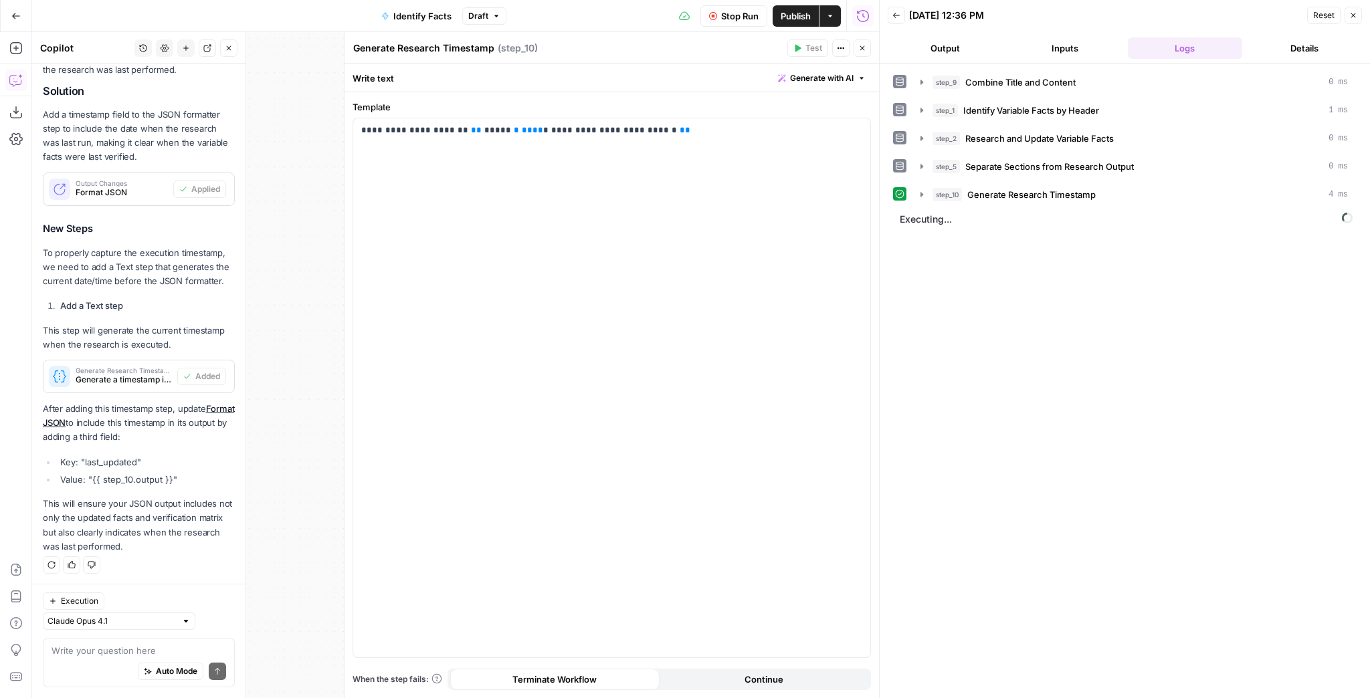
scroll to position [257, 0]
click at [921, 189] on icon "button" at bounding box center [921, 194] width 11 height 11
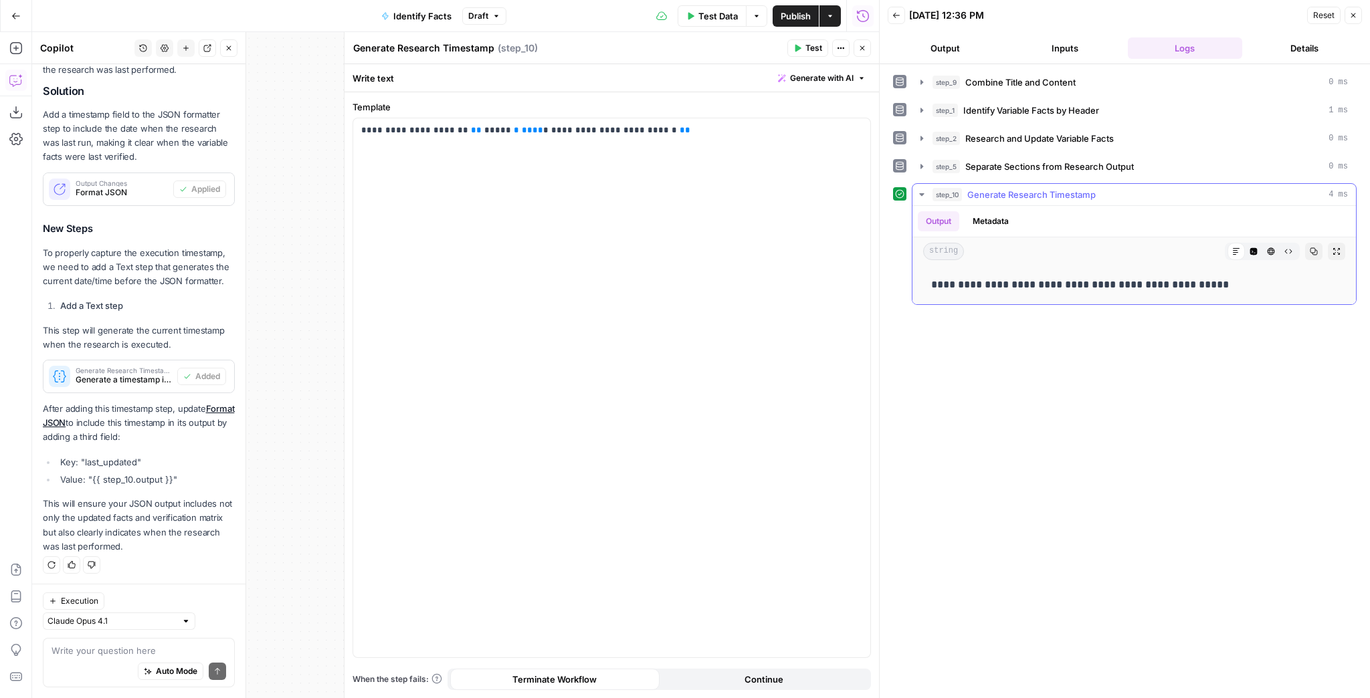
click at [921, 189] on icon "button" at bounding box center [921, 194] width 11 height 11
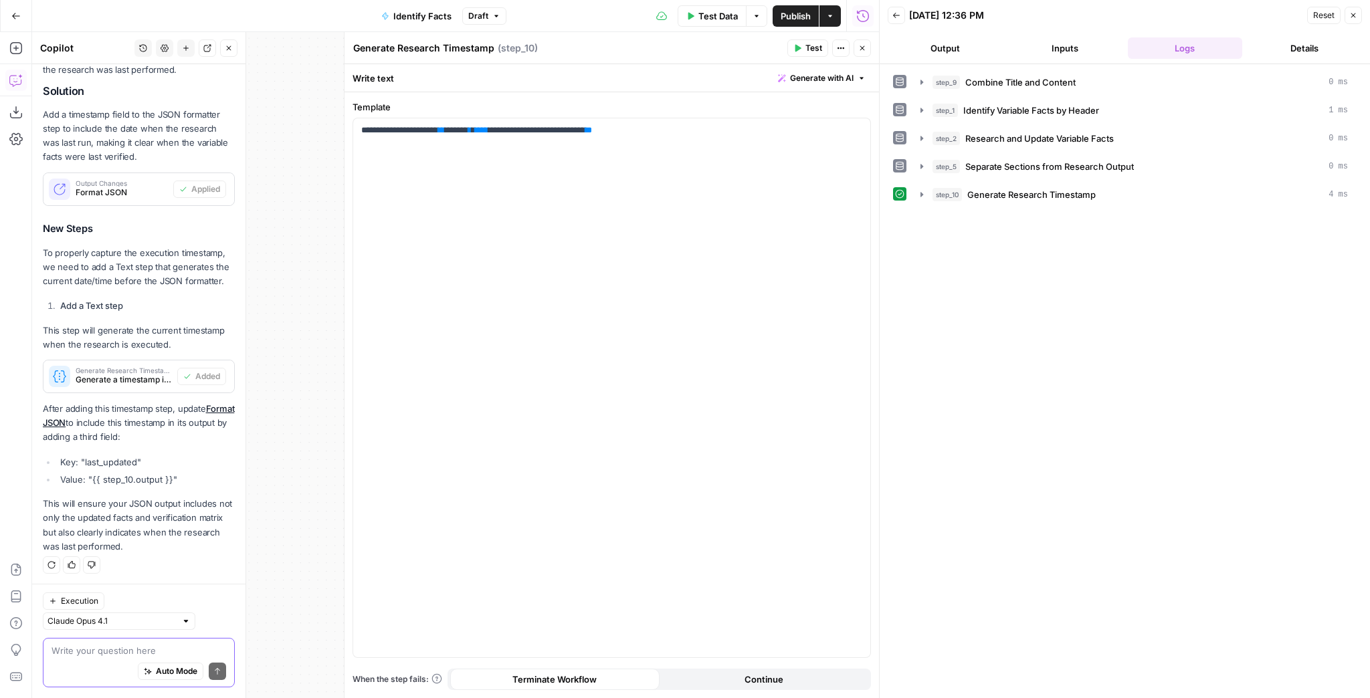
click at [80, 647] on textarea at bounding box center [138, 650] width 175 height 13
type textarea "Just need the date dont need time"
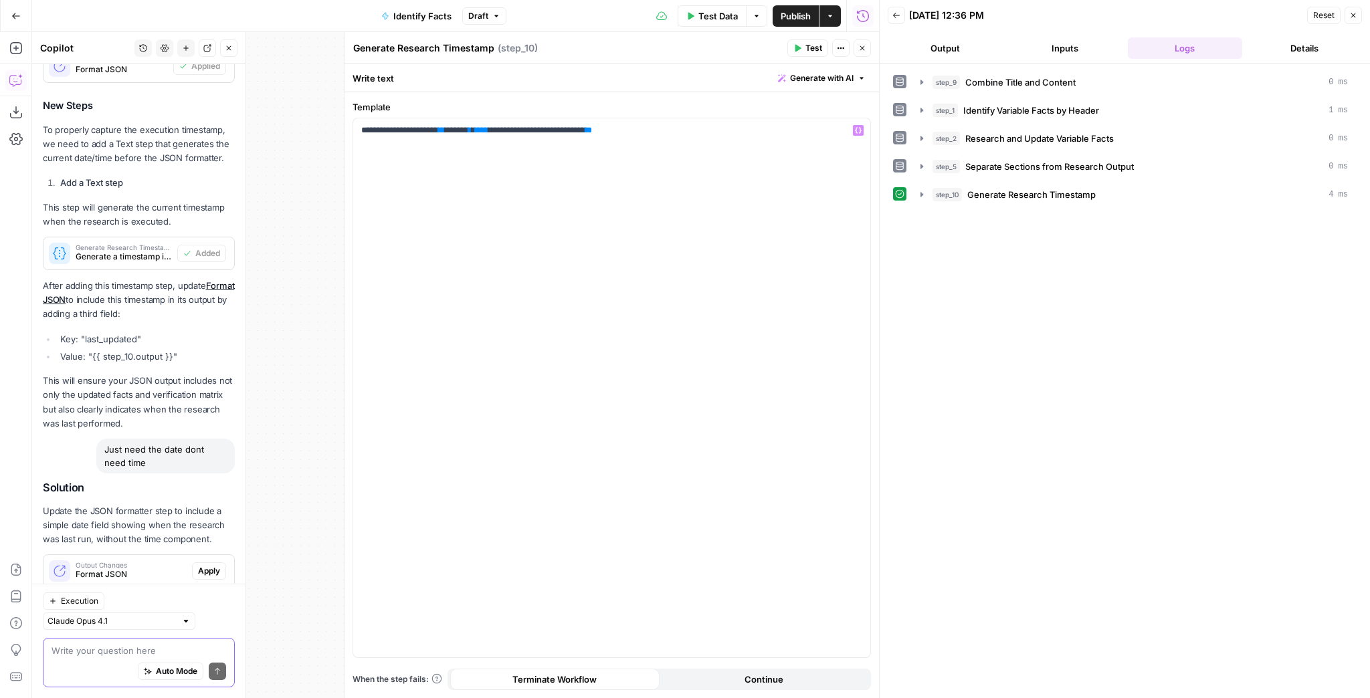
scroll to position [465, 0]
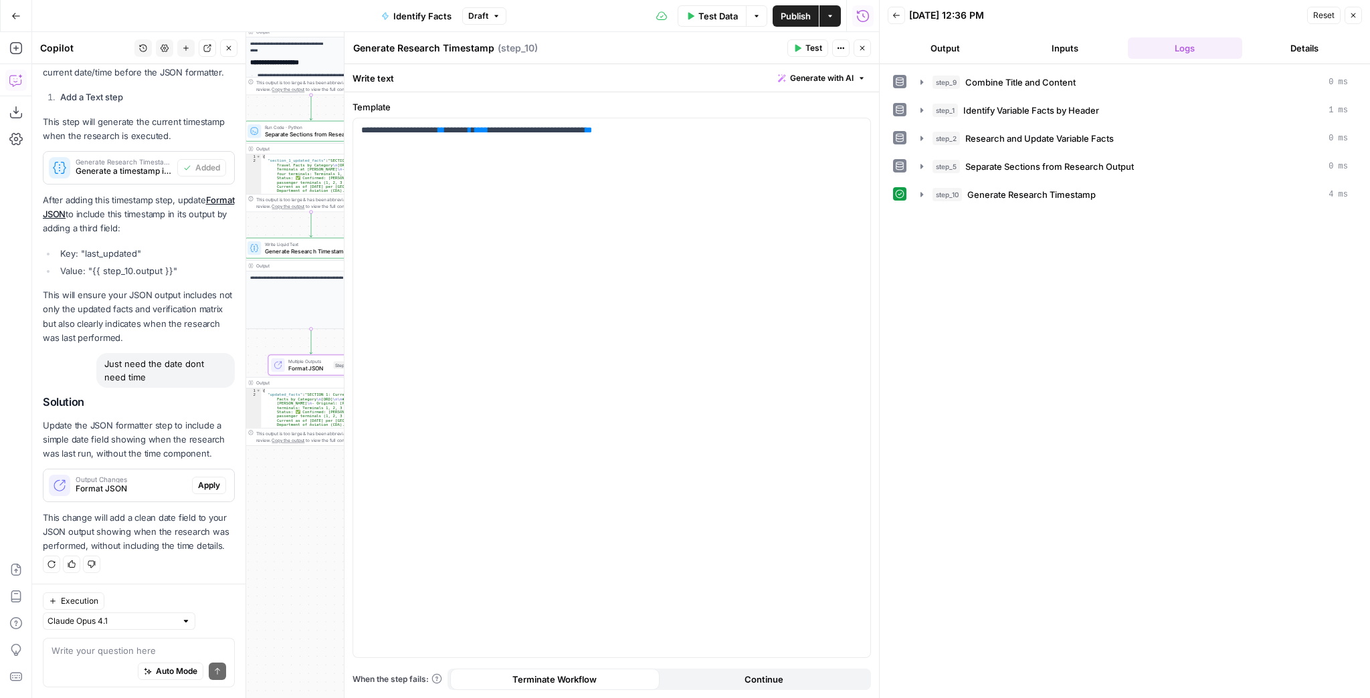
click at [206, 484] on span "Apply" at bounding box center [209, 485] width 22 height 12
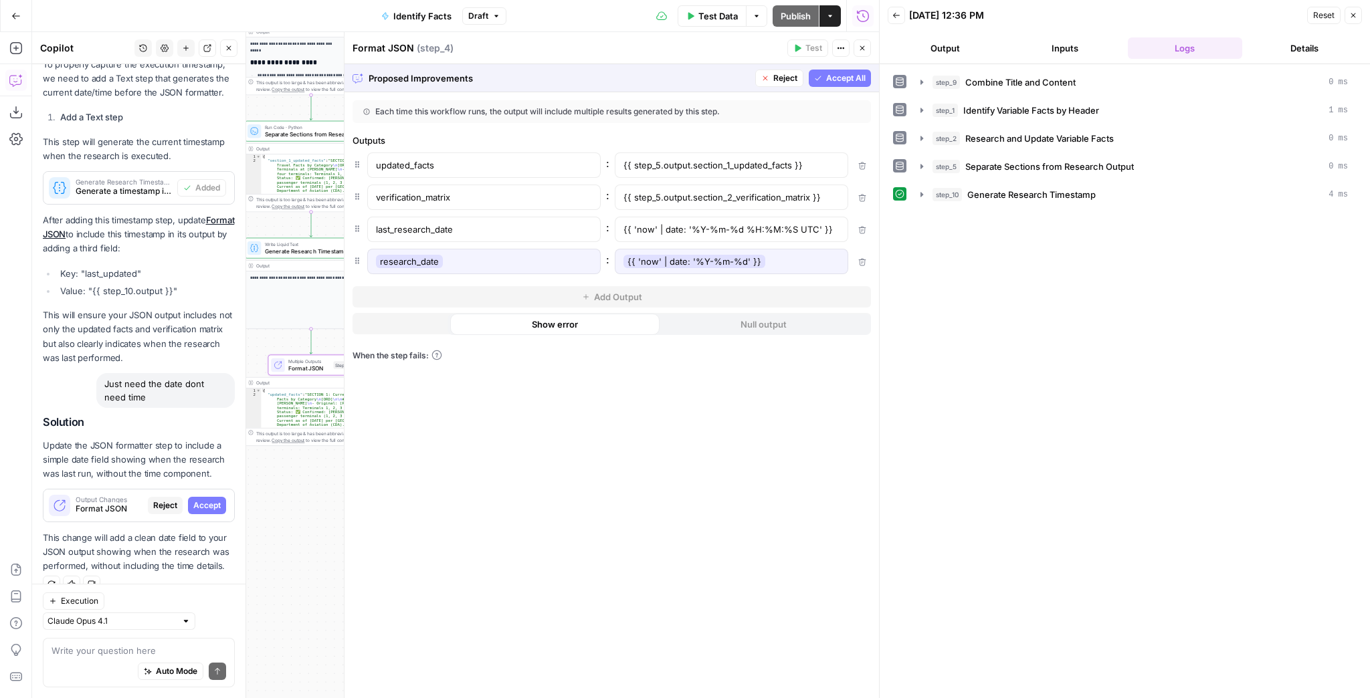
scroll to position [444, 0]
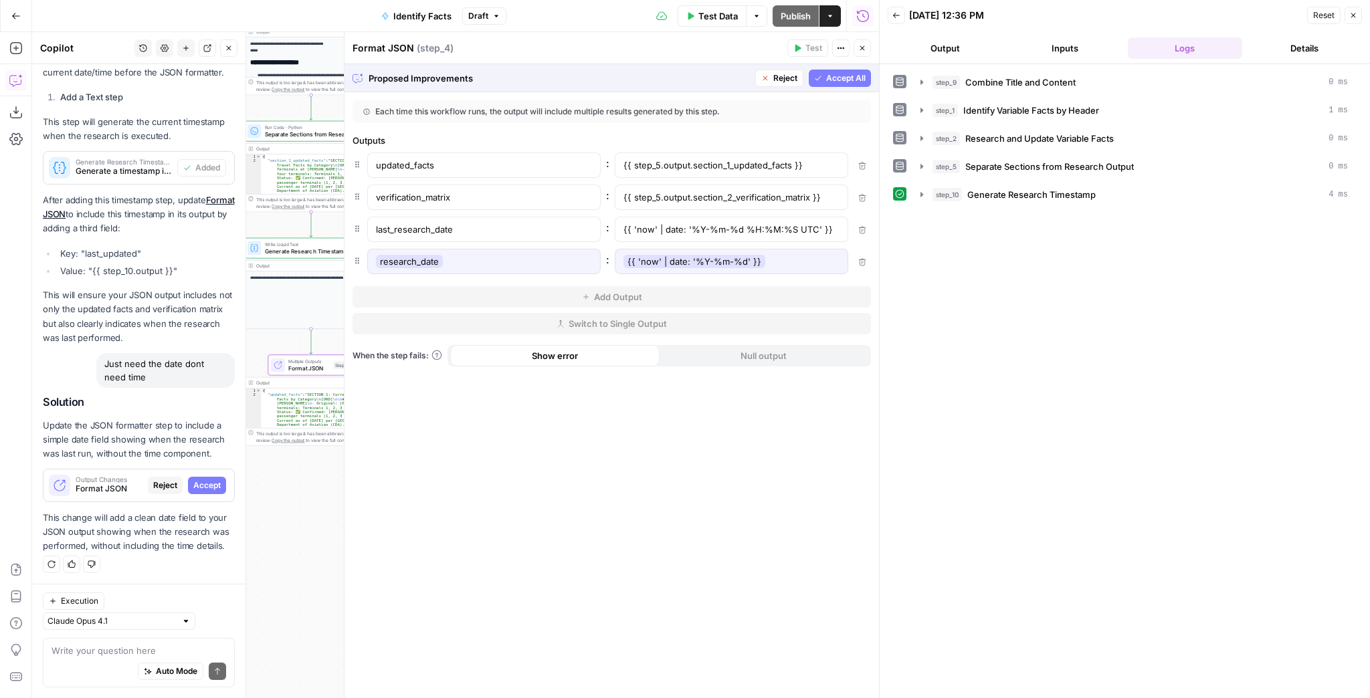
click at [848, 77] on span "Accept All" at bounding box center [845, 78] width 39 height 12
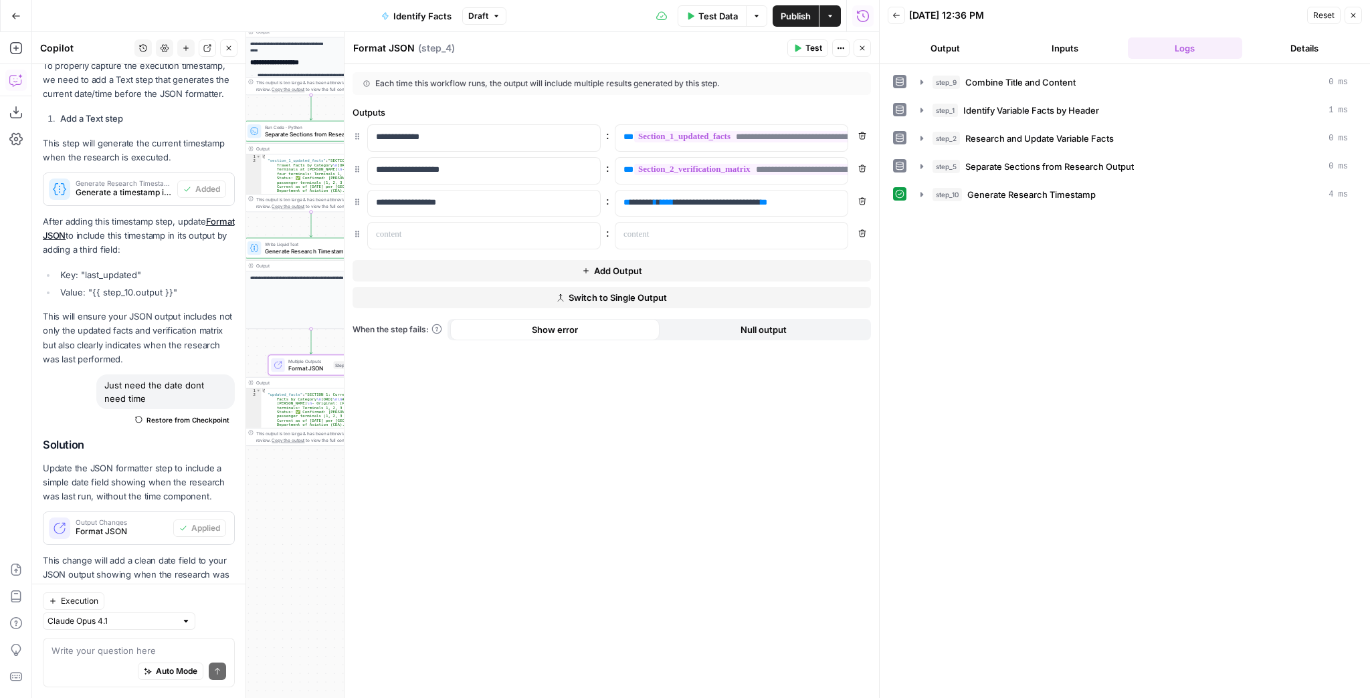
scroll to position [487, 0]
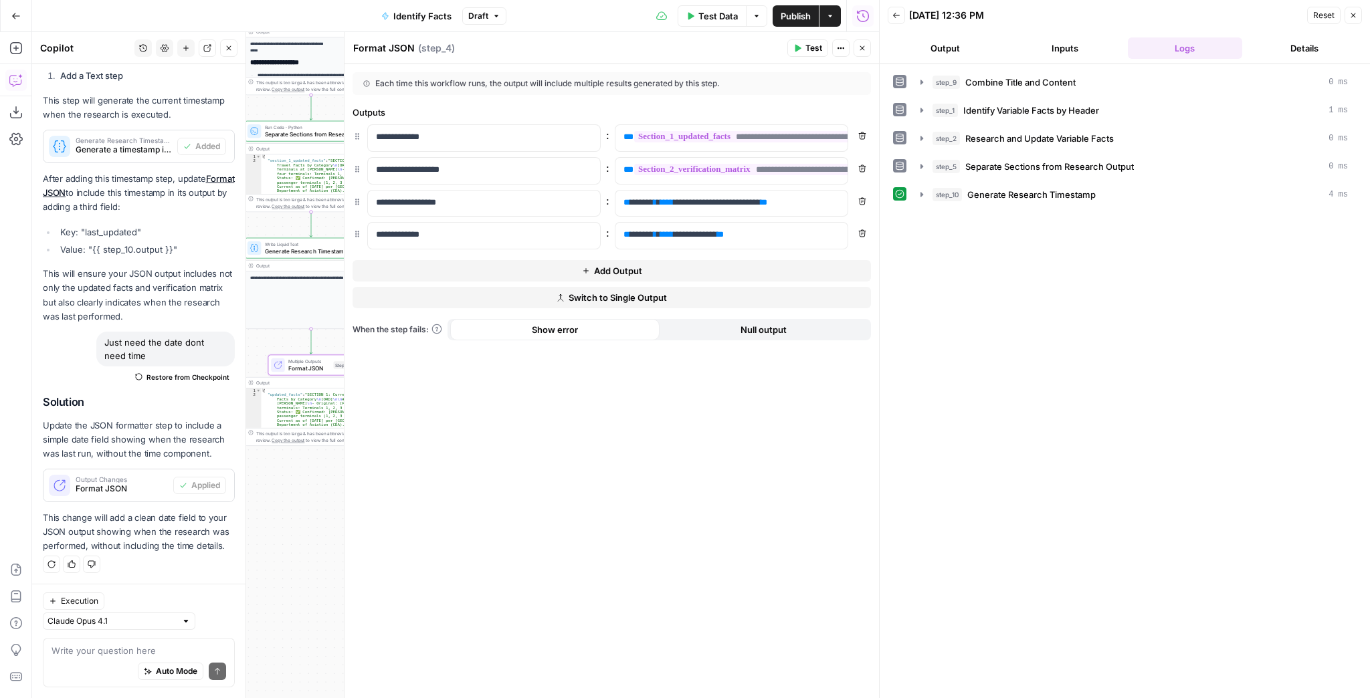
click at [861, 201] on icon "button" at bounding box center [862, 201] width 8 height 8
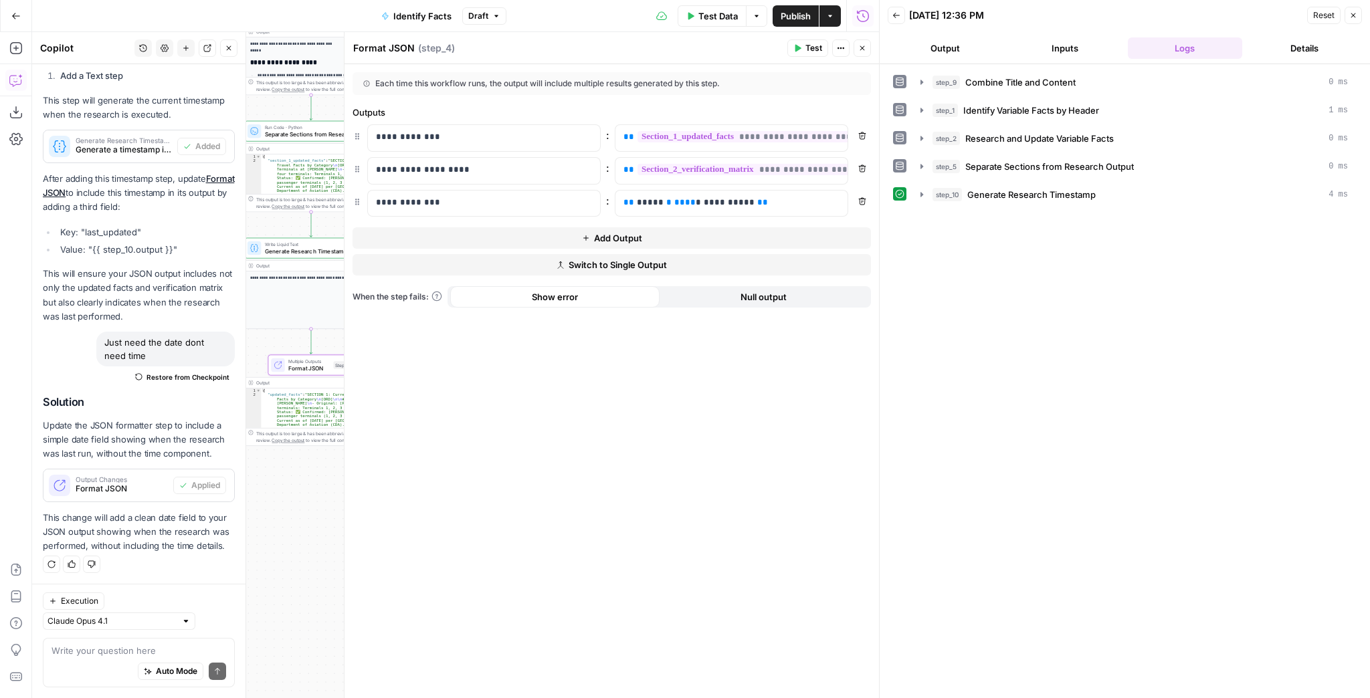
click at [859, 50] on icon "button" at bounding box center [862, 48] width 8 height 8
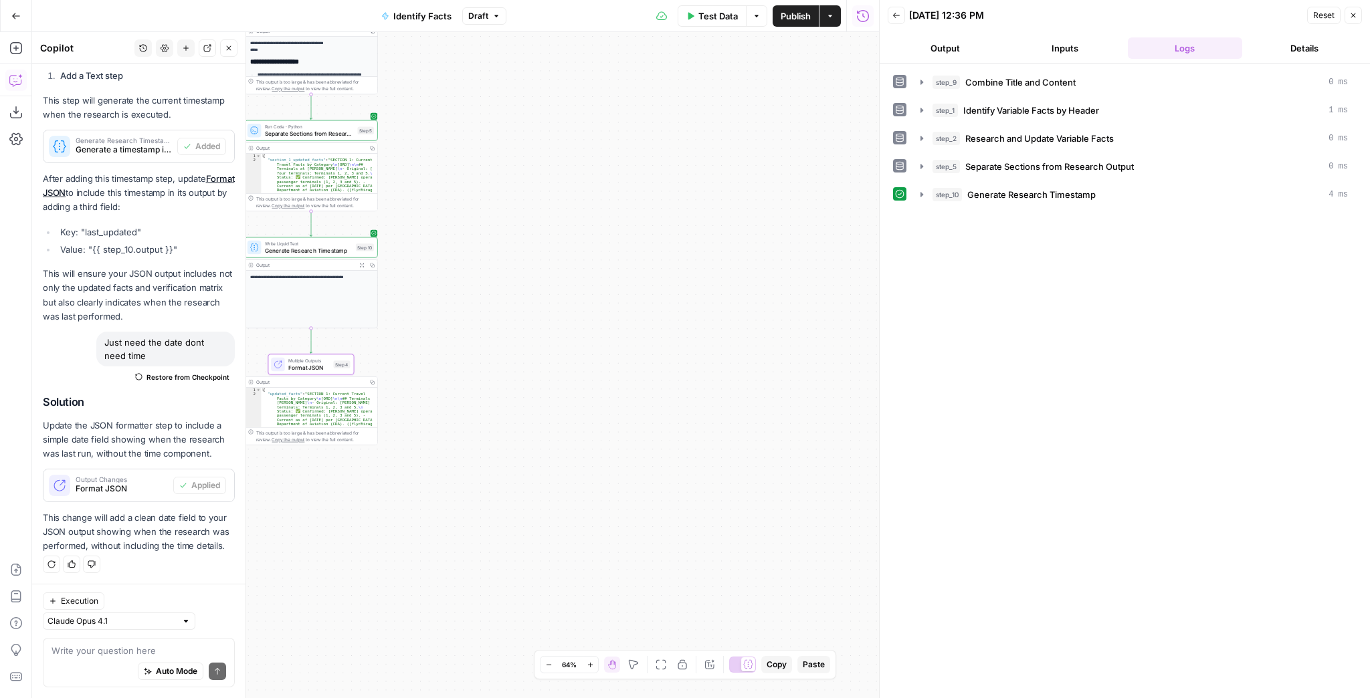
drag, startPoint x: 554, startPoint y: 355, endPoint x: 765, endPoint y: 358, distance: 211.3
click at [765, 358] on div "**********" at bounding box center [455, 365] width 847 height 666
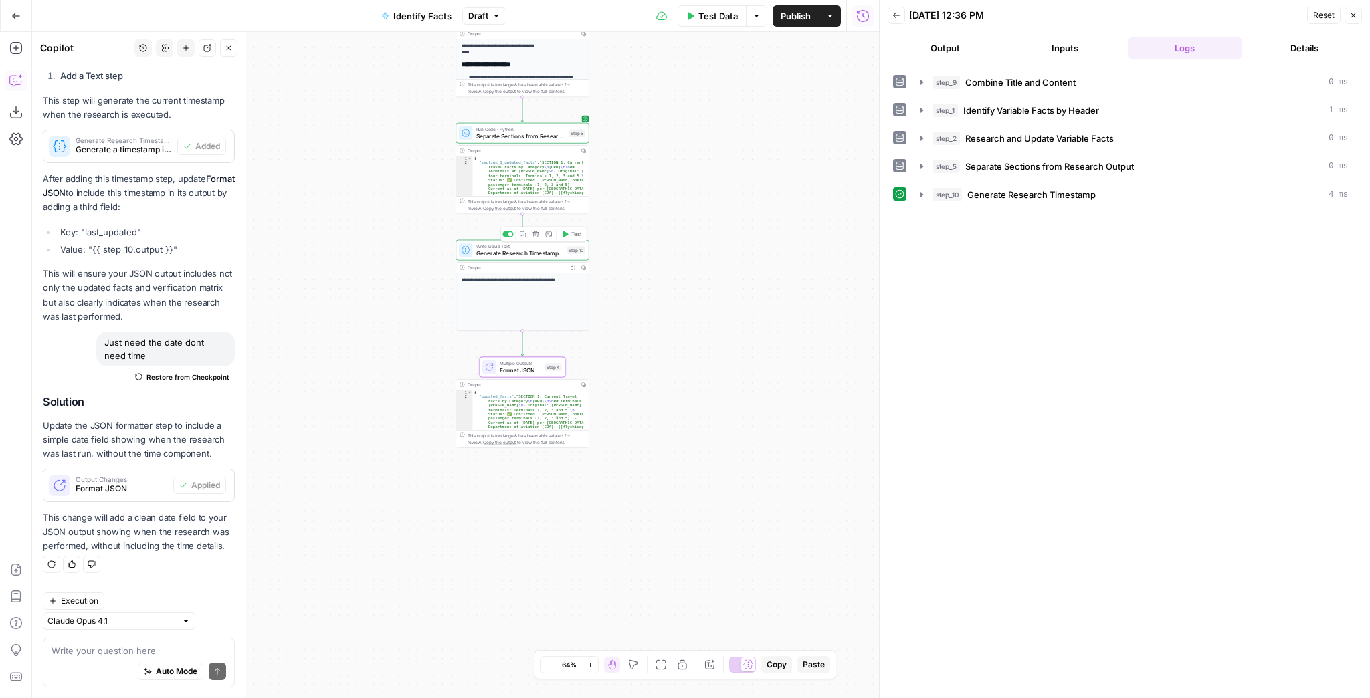
click at [535, 238] on button "Delete step" at bounding box center [535, 234] width 11 height 11
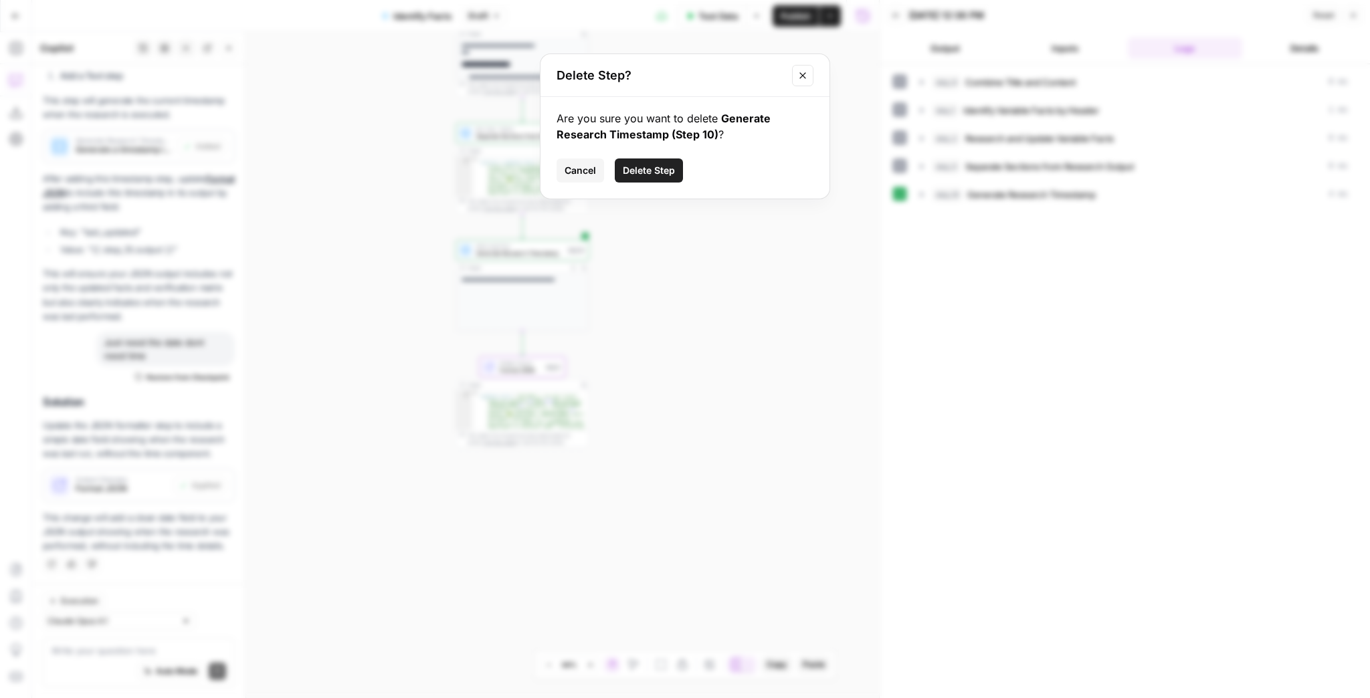
click at [665, 175] on span "Delete Step" at bounding box center [649, 170] width 52 height 13
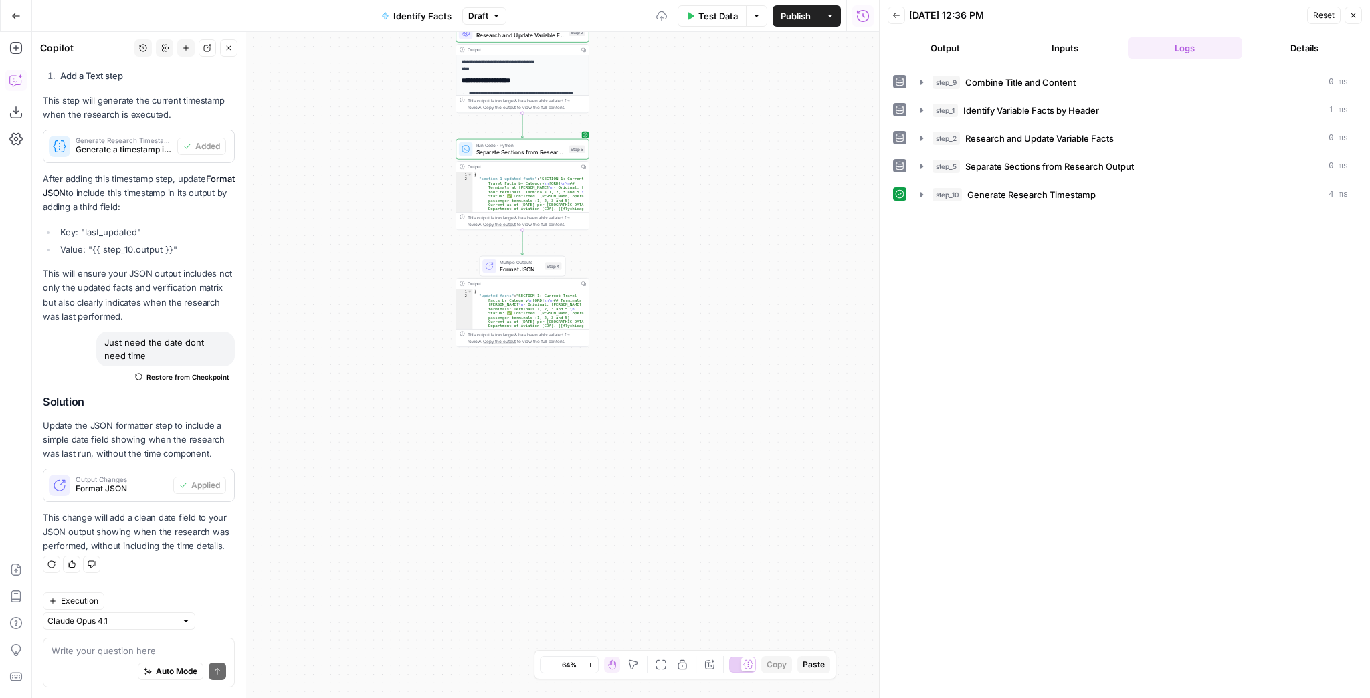
drag, startPoint x: 673, startPoint y: 245, endPoint x: 677, endPoint y: 329, distance: 84.4
click at [677, 324] on div "**********" at bounding box center [455, 365] width 847 height 666
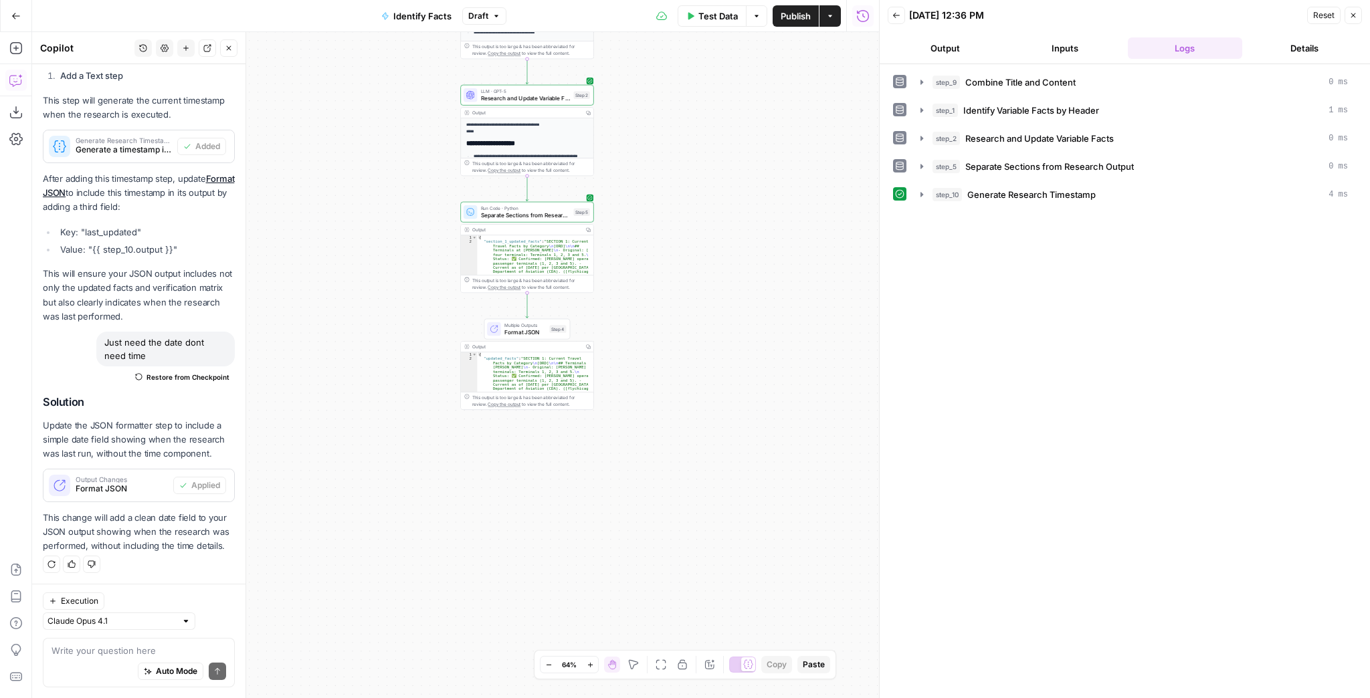
click at [543, 328] on span "Format JSON" at bounding box center [524, 332] width 41 height 9
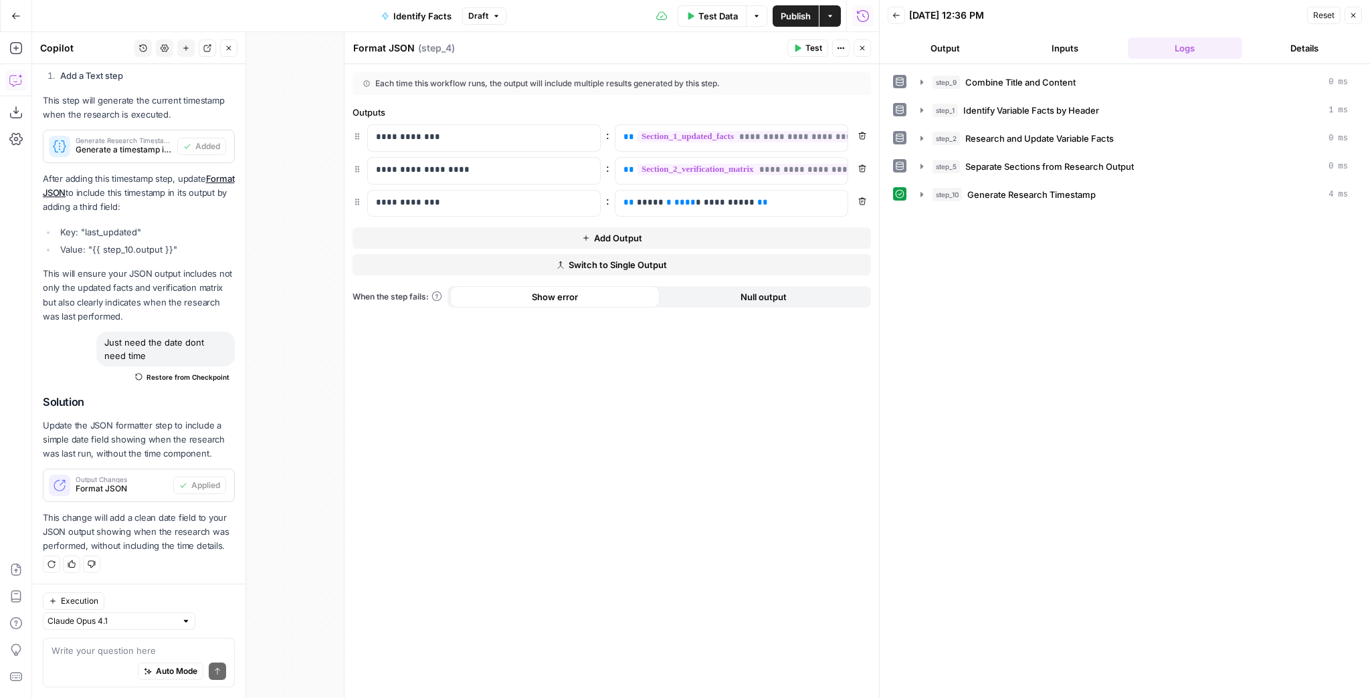
click at [807, 43] on span "Test" at bounding box center [813, 48] width 17 height 12
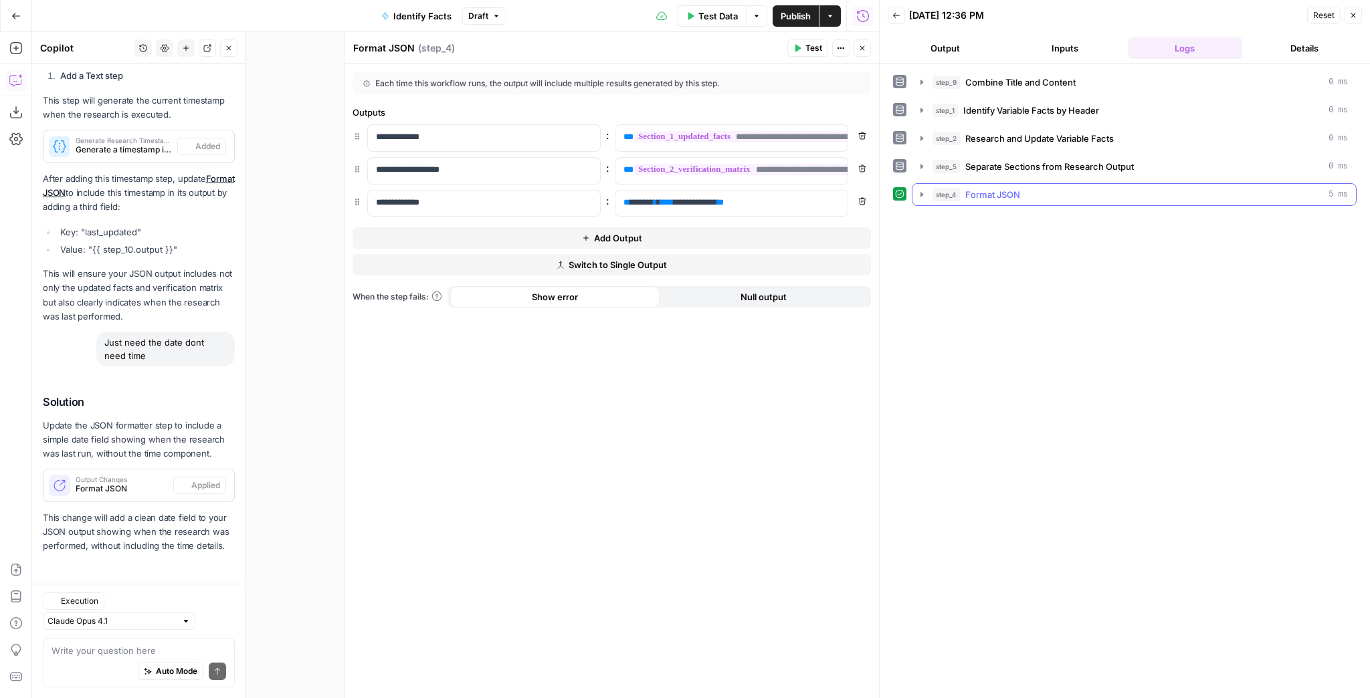
click at [920, 191] on icon "button" at bounding box center [921, 194] width 11 height 11
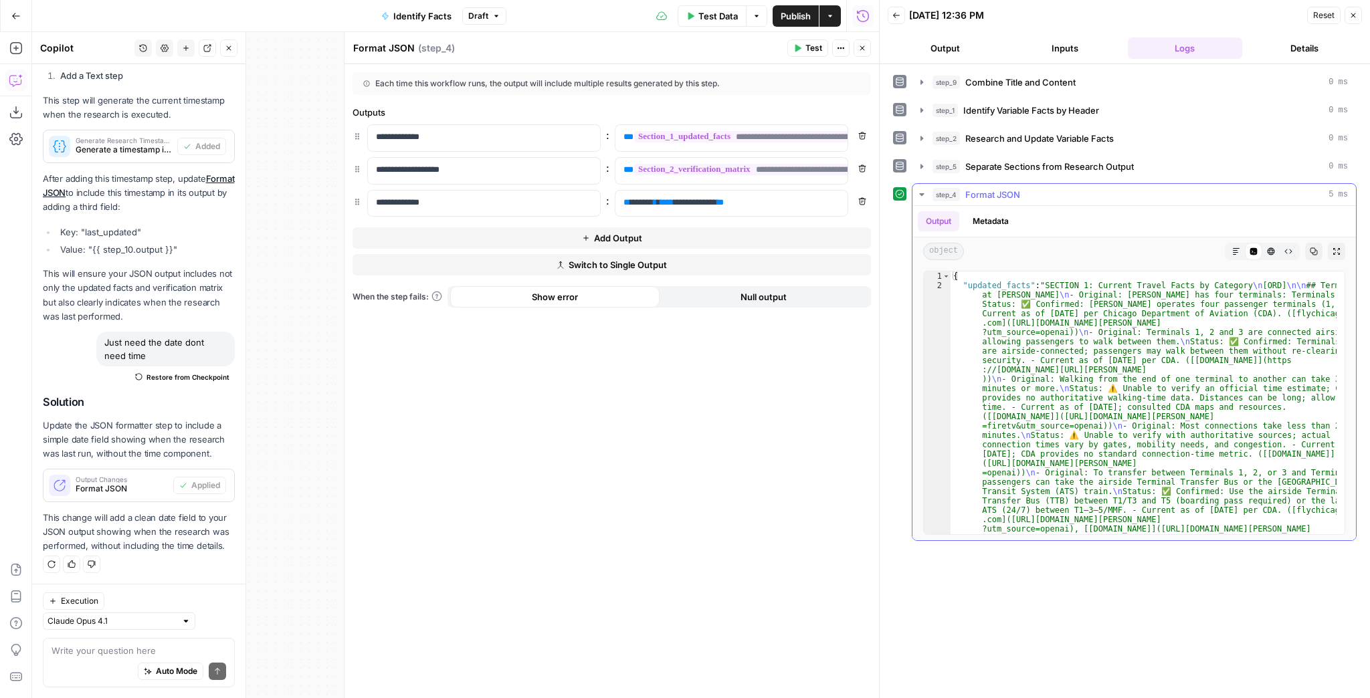
click at [1243, 247] on button "Markdown" at bounding box center [1235, 251] width 17 height 17
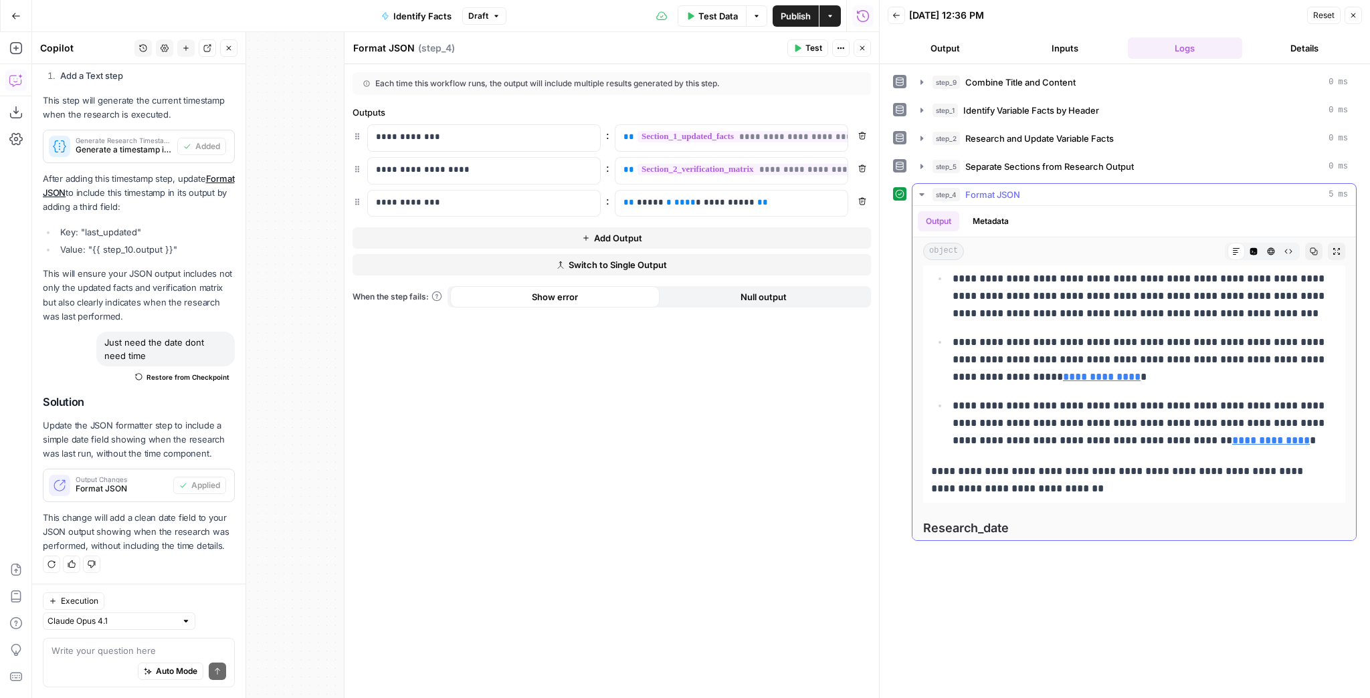
scroll to position [6878, 0]
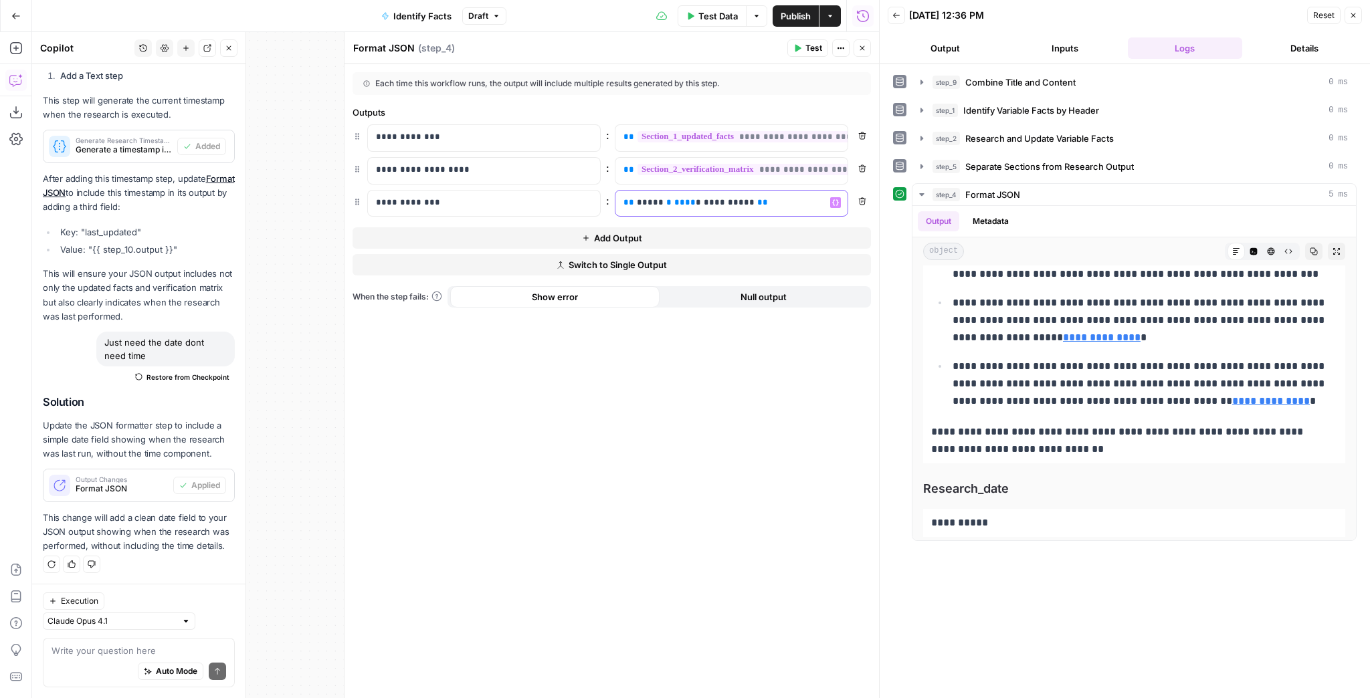
drag, startPoint x: 742, startPoint y: 202, endPoint x: 730, endPoint y: 202, distance: 12.0
click at [730, 202] on span "**********" at bounding box center [728, 202] width 51 height 9
click at [801, 23] on button "Publish" at bounding box center [795, 15] width 46 height 21
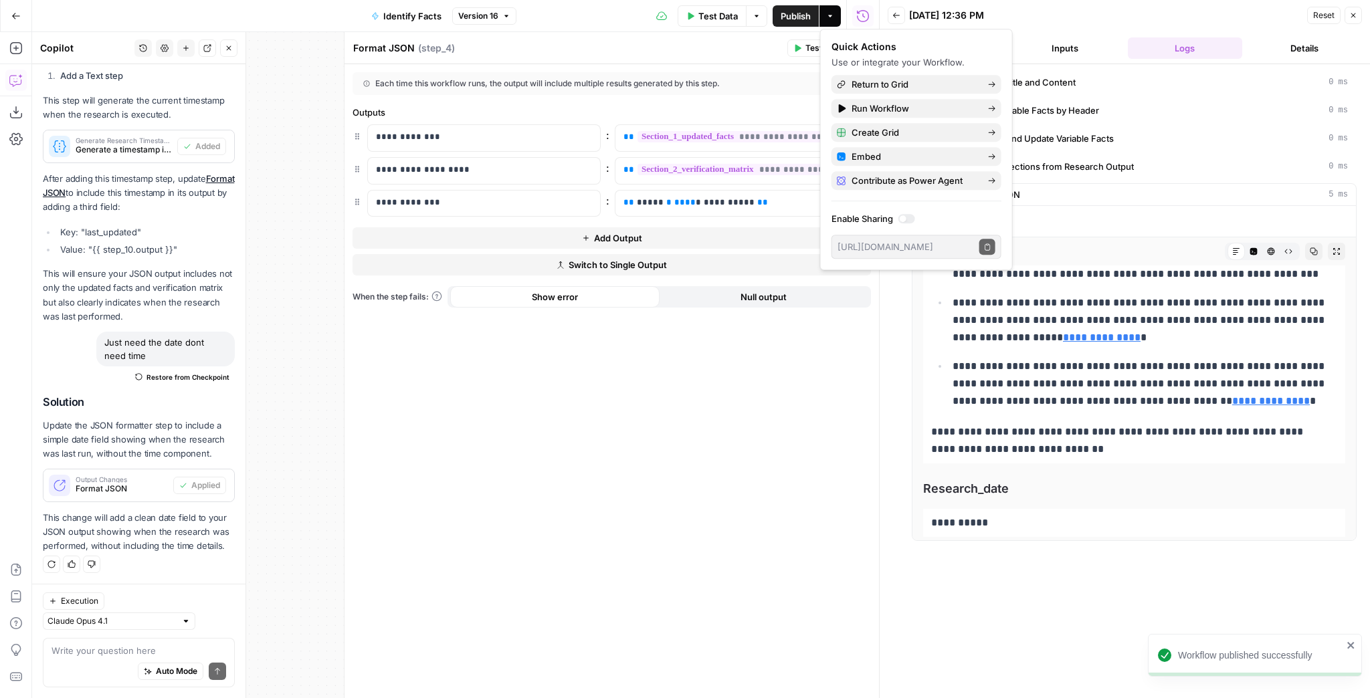
click at [740, 428] on div "**********" at bounding box center [611, 381] width 534 height 634
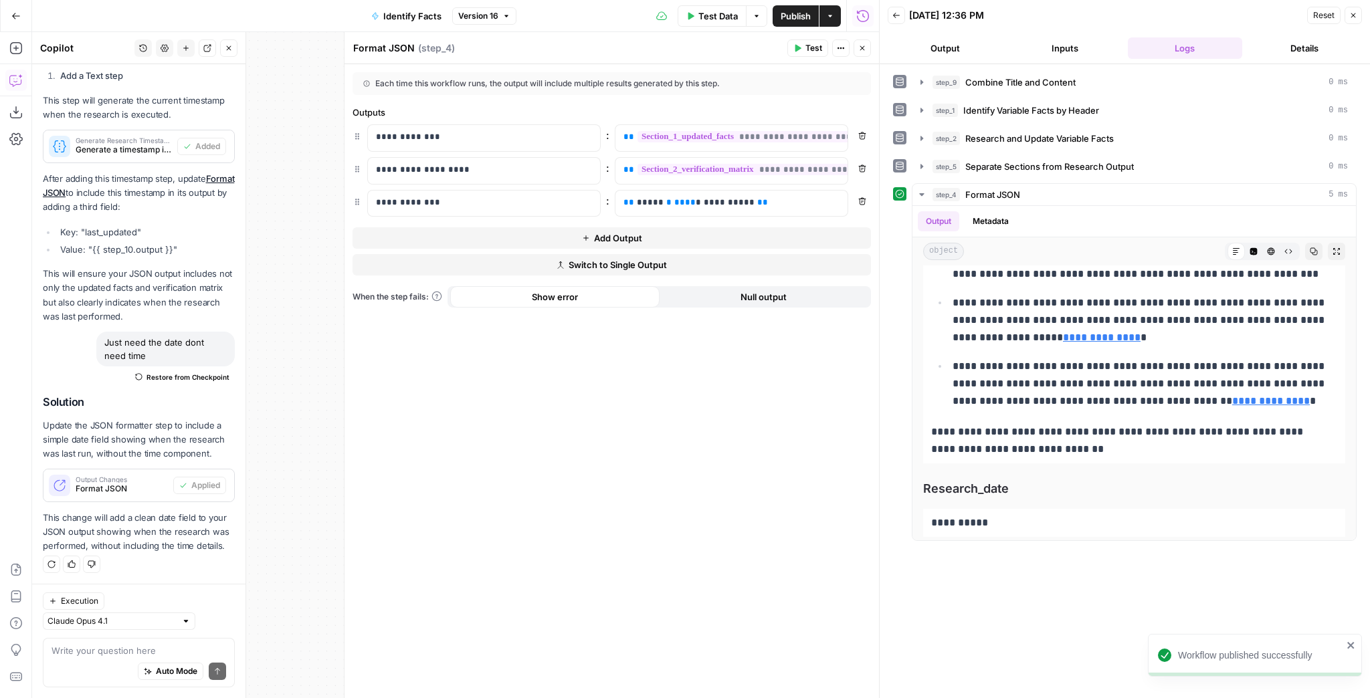
click at [1353, 19] on button "Close" at bounding box center [1352, 15] width 17 height 17
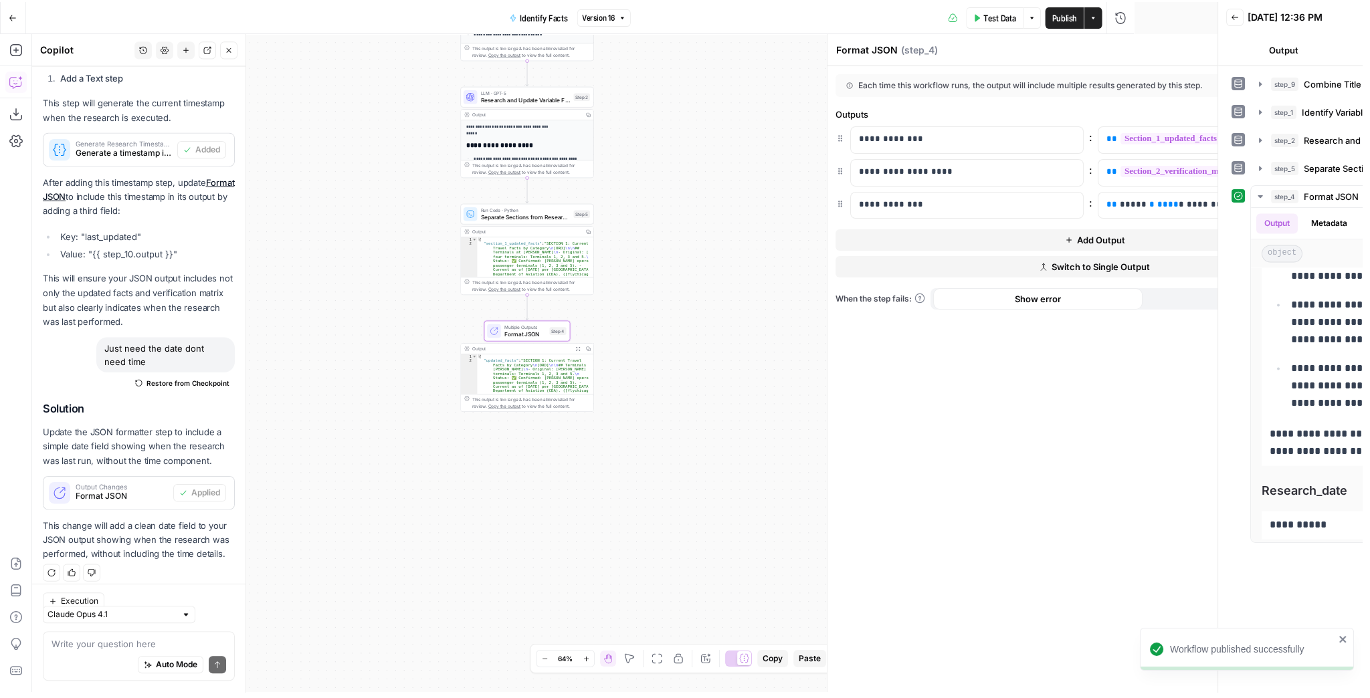
scroll to position [487, 0]
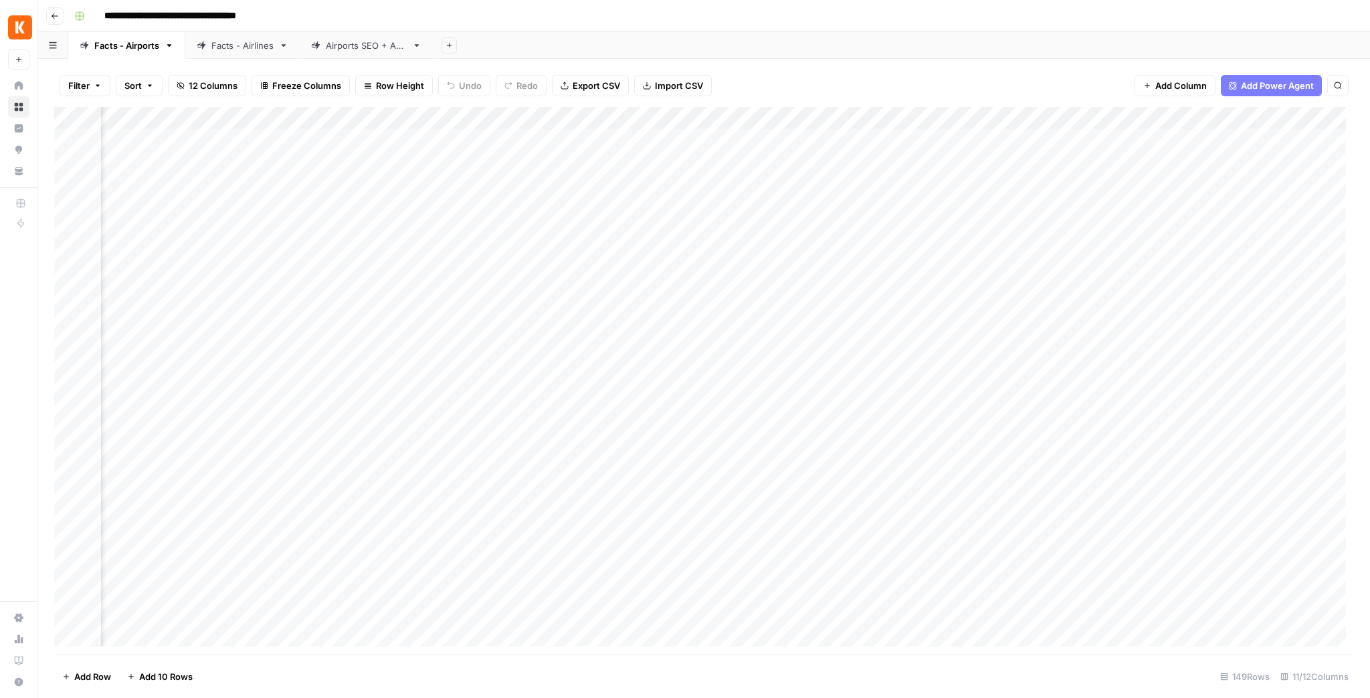
scroll to position [0, 384]
click at [267, 48] on div "Facts - Airlines" at bounding box center [242, 45] width 62 height 13
click at [677, 120] on div "Add Column" at bounding box center [703, 381] width 1299 height 548
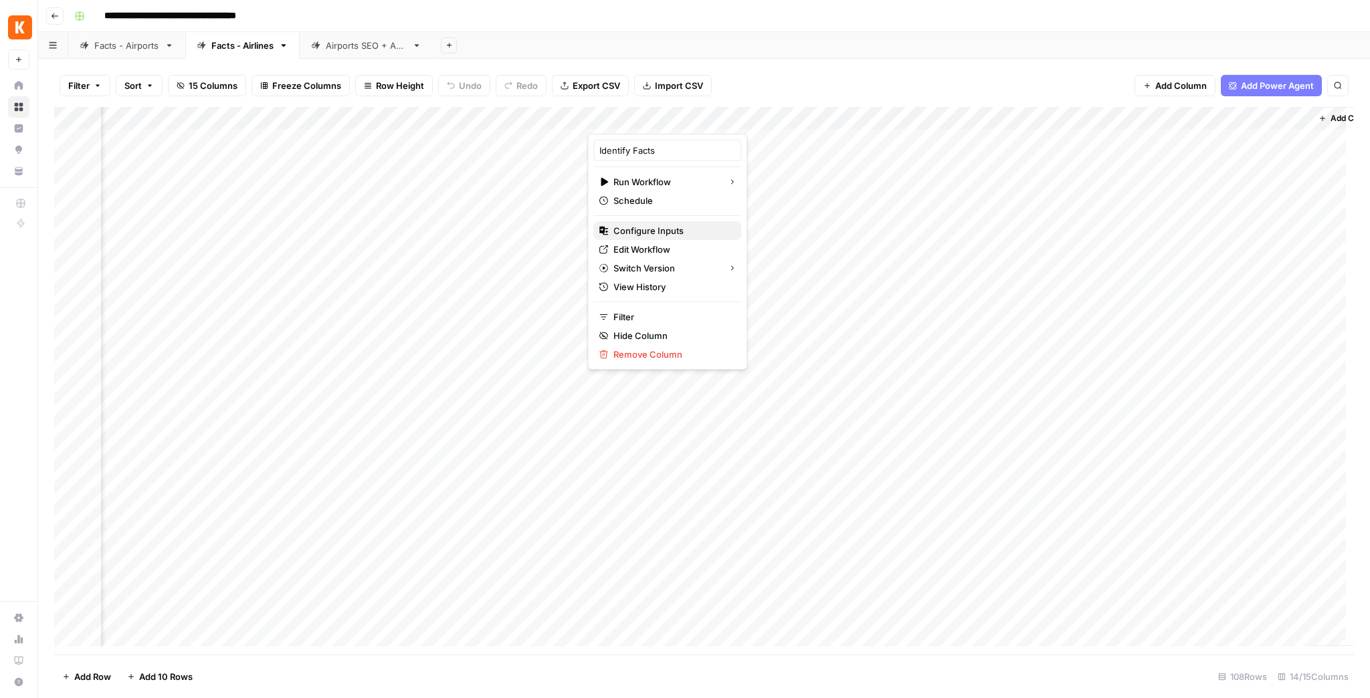
click at [673, 231] on span "Configure Inputs" at bounding box center [671, 230] width 117 height 13
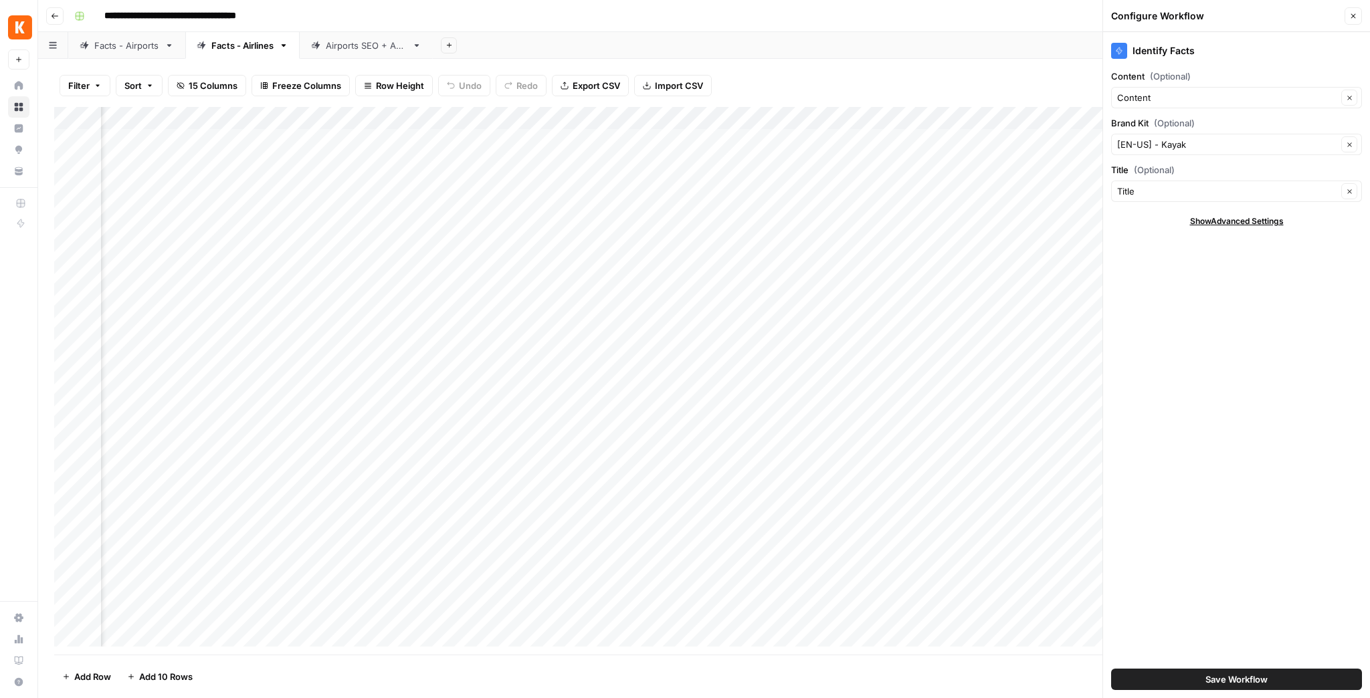
click at [1351, 17] on icon "button" at bounding box center [1353, 16] width 8 height 8
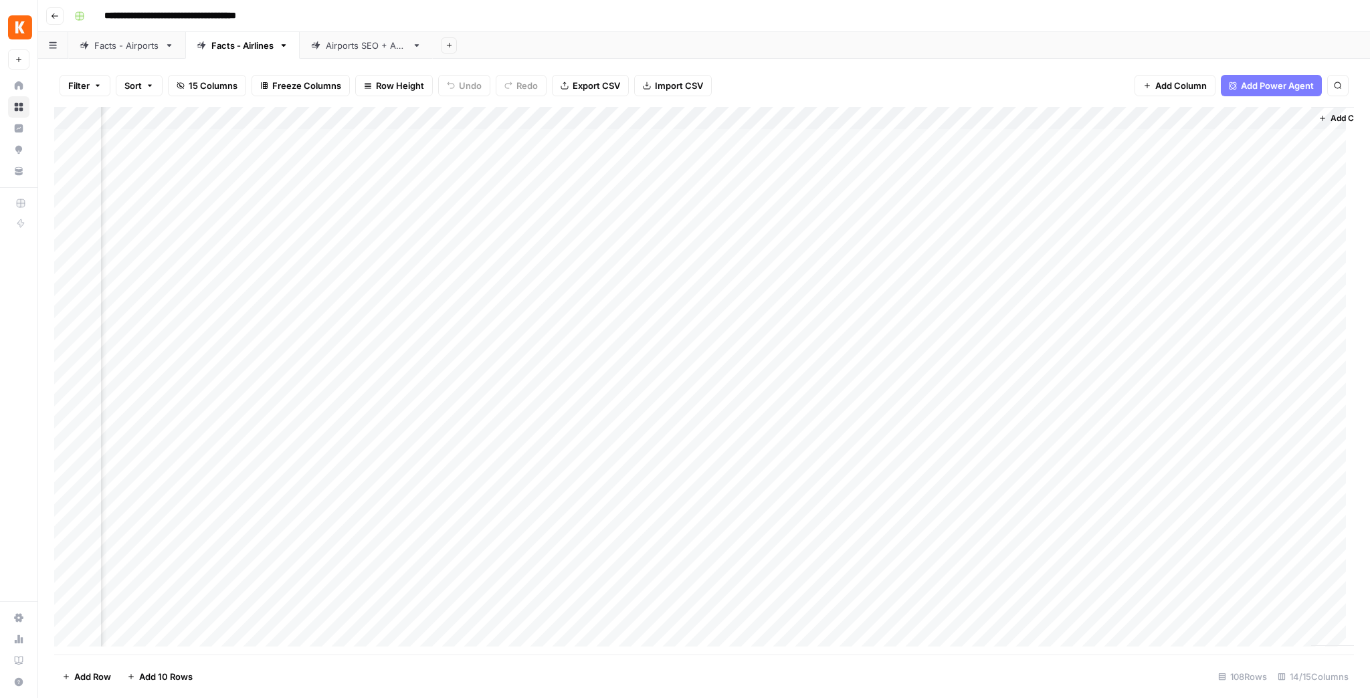
click at [1042, 118] on div "Add Column" at bounding box center [703, 381] width 1299 height 548
click at [1020, 356] on span "Remove Column" at bounding box center [1033, 354] width 117 height 13
click at [638, 152] on span "Delete" at bounding box center [637, 150] width 29 height 13
click at [1245, 120] on div "Add Column" at bounding box center [703, 381] width 1299 height 548
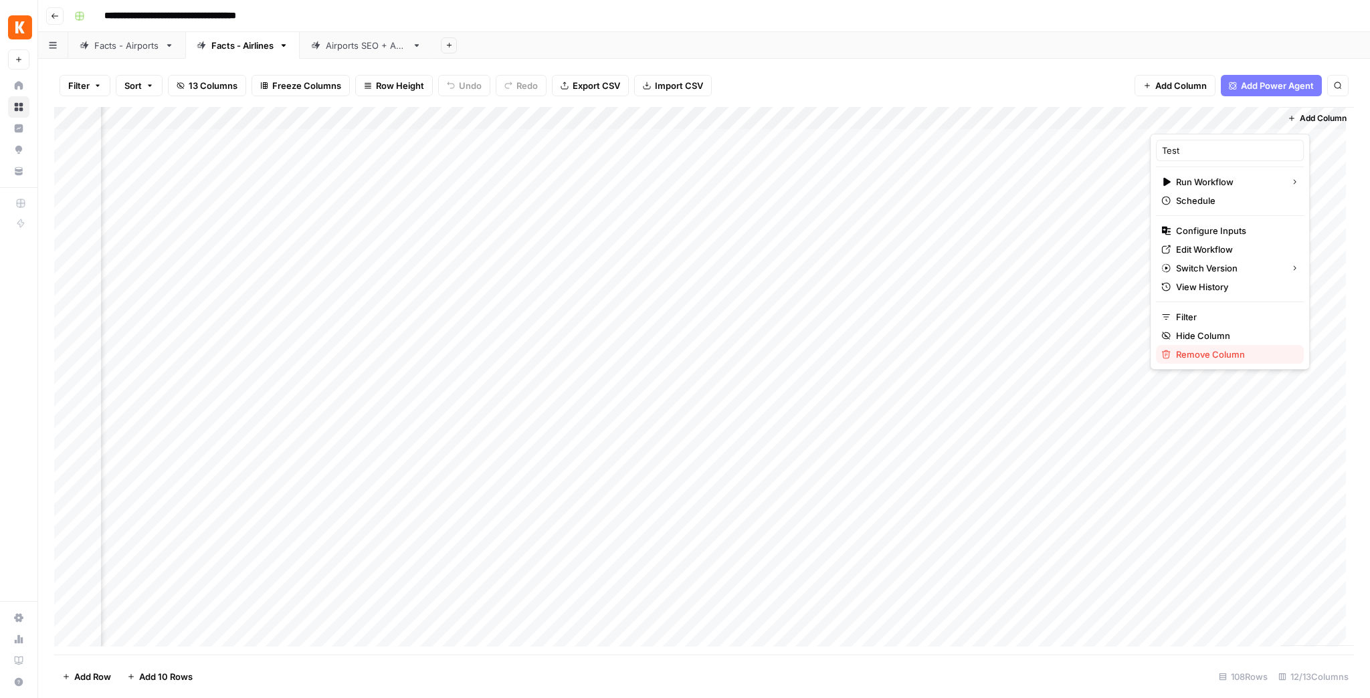
click at [1221, 356] on span "Remove Column" at bounding box center [1234, 354] width 117 height 13
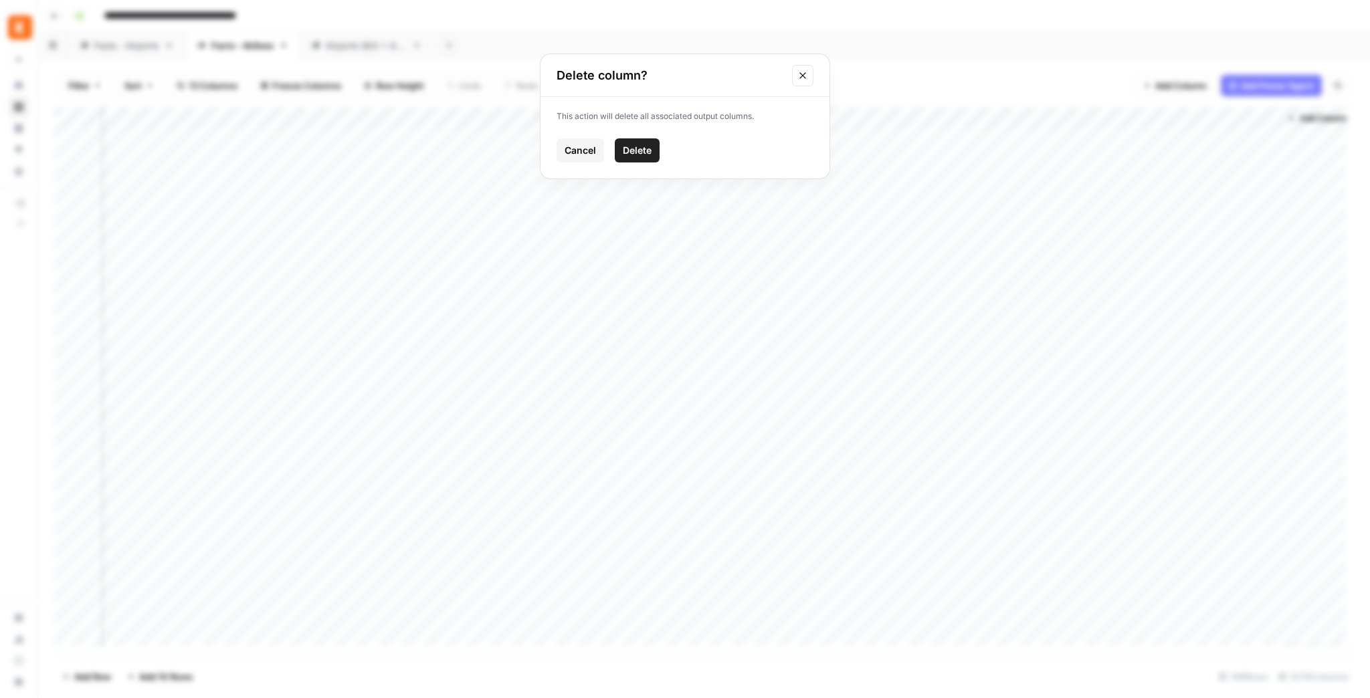
click at [652, 147] on button "Delete" at bounding box center [637, 150] width 45 height 24
click at [969, 137] on div "Add Column" at bounding box center [703, 381] width 1299 height 548
drag, startPoint x: 793, startPoint y: 655, endPoint x: 873, endPoint y: 661, distance: 80.5
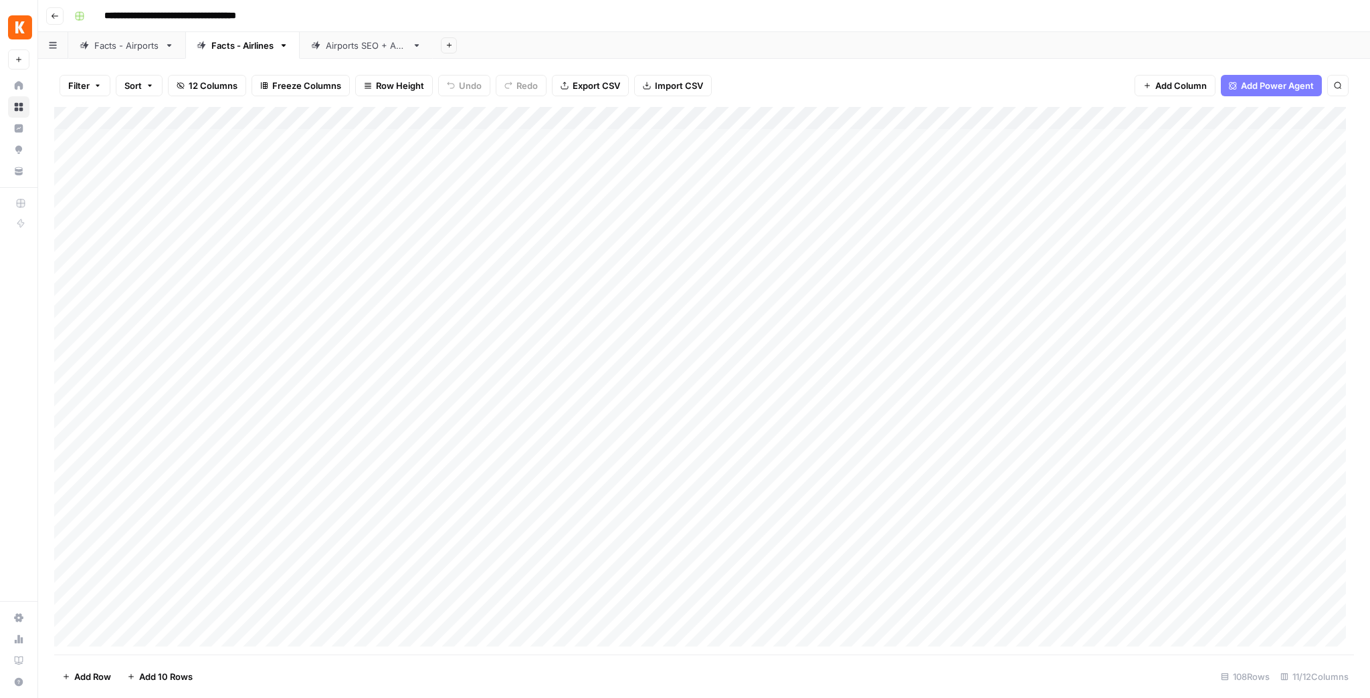
click at [873, 661] on footer "Add Row Add 10 Rows 108 Rows 11/12 Columns" at bounding box center [703, 676] width 1299 height 43
click at [120, 47] on div "Facts - Airports" at bounding box center [126, 45] width 65 height 13
click at [234, 52] on link "Facts - Airlines" at bounding box center [242, 45] width 114 height 27
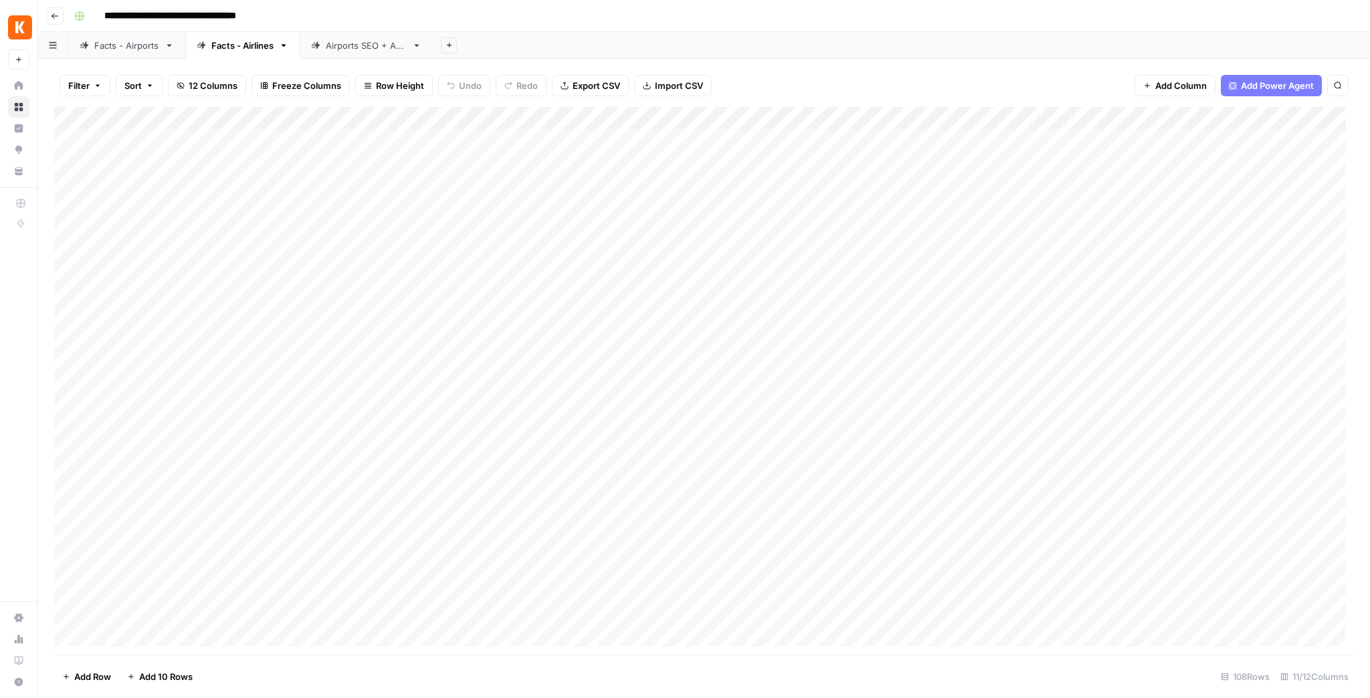
click at [372, 40] on div "Airports SEO + AEO" at bounding box center [366, 45] width 81 height 13
click at [974, 442] on div "Add Column" at bounding box center [703, 381] width 1299 height 548
click at [110, 47] on div "Facts - Airports" at bounding box center [126, 45] width 65 height 13
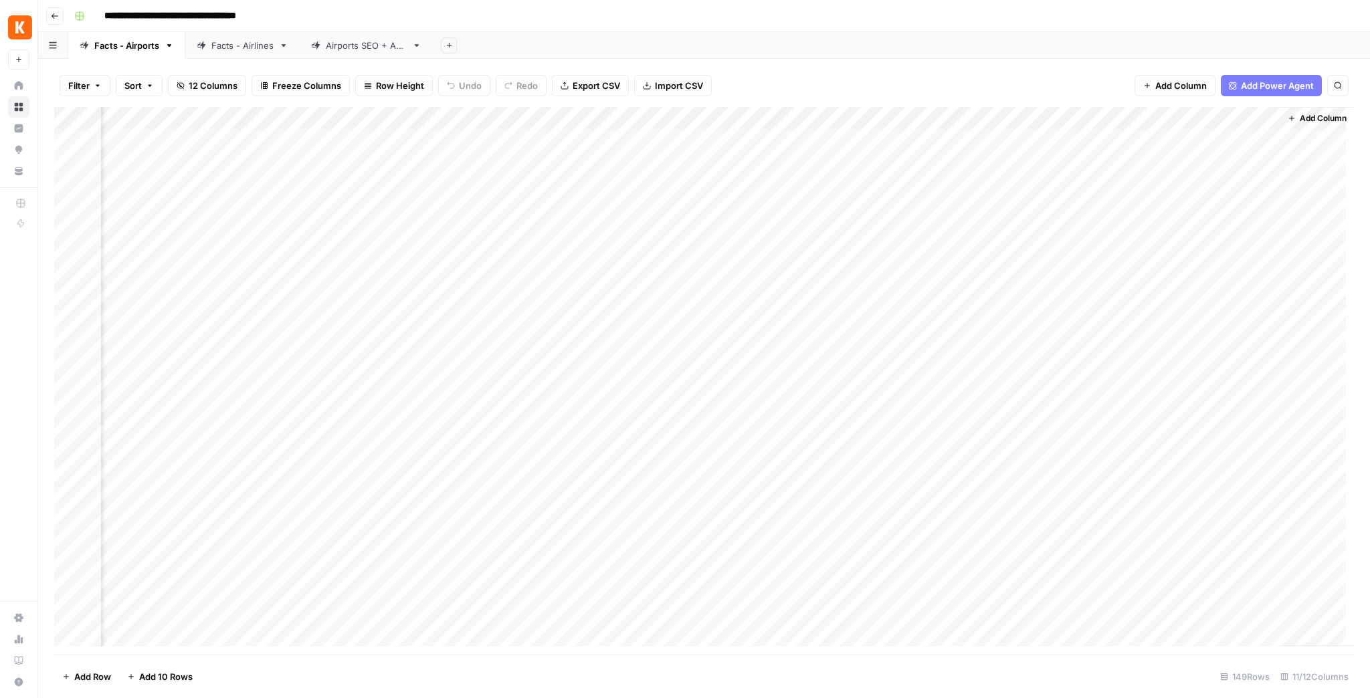
click at [230, 45] on div "Facts - Airlines" at bounding box center [242, 45] width 62 height 13
